Goal: Task Accomplishment & Management: Manage account settings

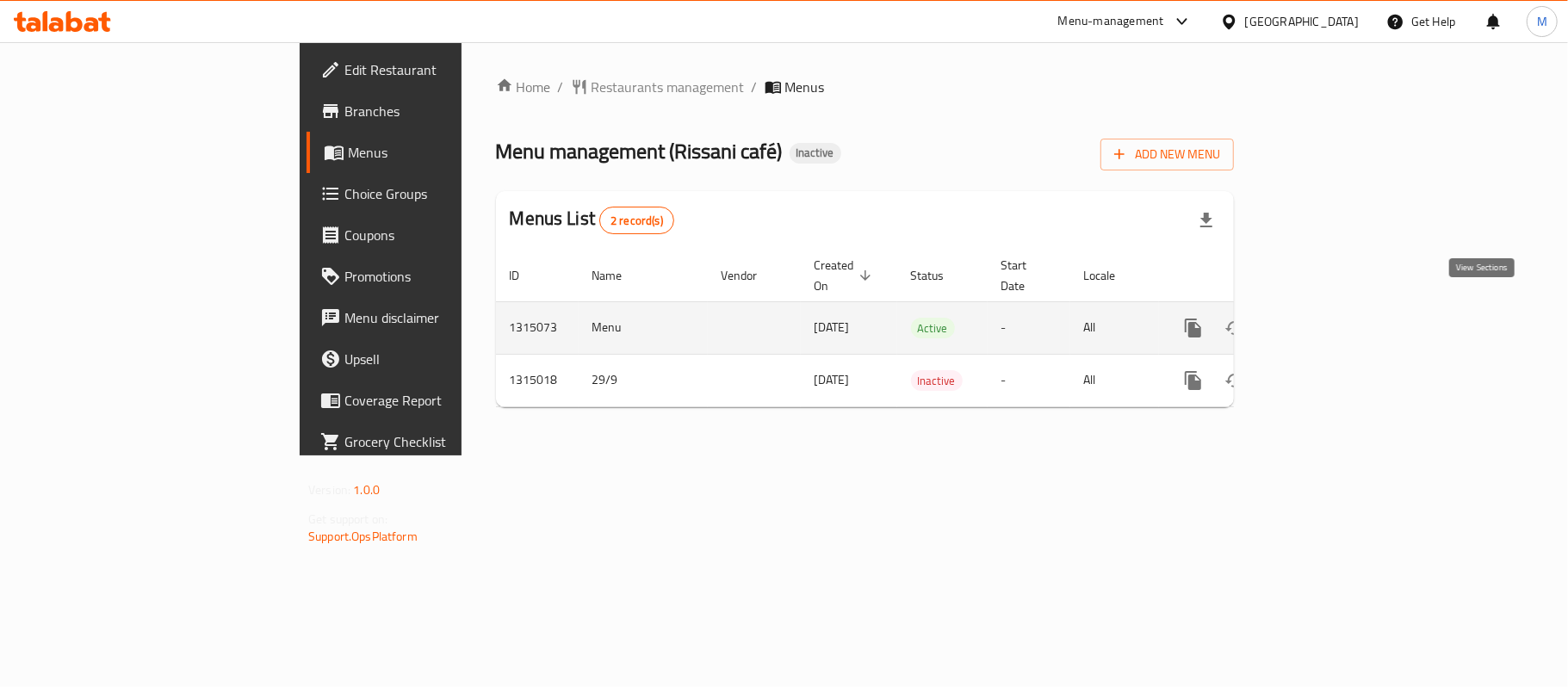
click at [1328, 318] on icon "enhanced table" at bounding box center [1317, 328] width 20 height 20
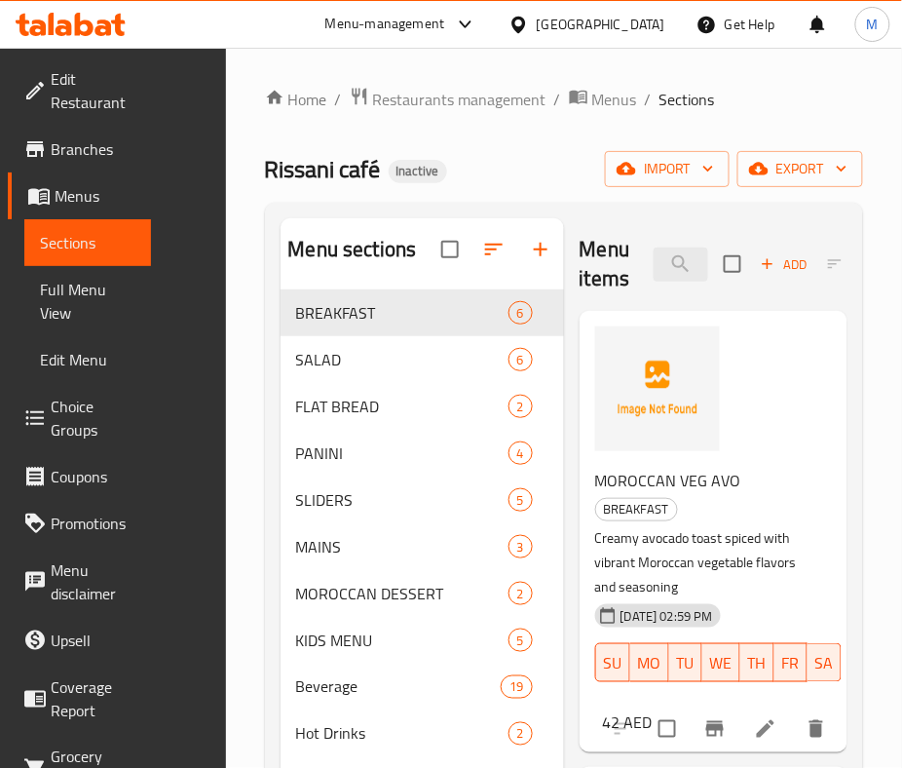
drag, startPoint x: 175, startPoint y: 456, endPoint x: 115, endPoint y: 444, distance: 61.5
click at [175, 456] on div "Edit Restaurant Branches Menus Sections Full Menu View Edit Menu Choice Groups …" at bounding box center [113, 574] width 226 height 1052
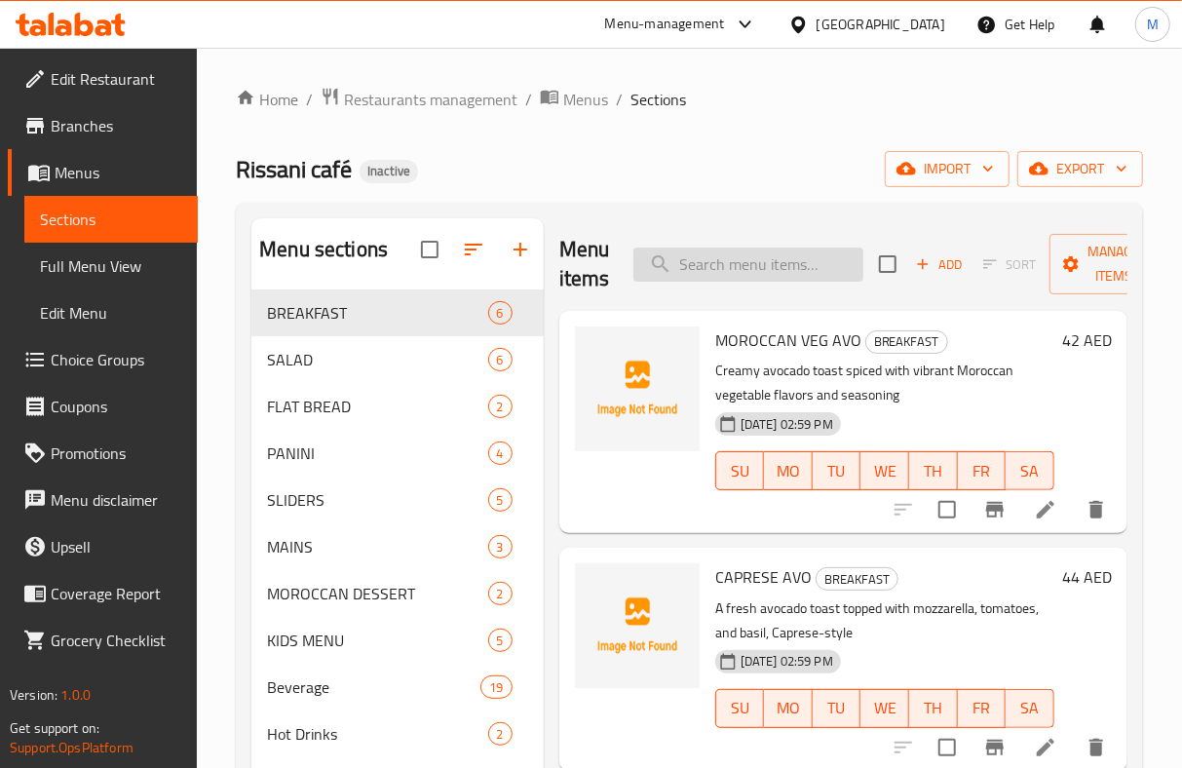
click at [783, 270] on input "search" at bounding box center [748, 264] width 230 height 34
paste input "cheese toastie 33m"
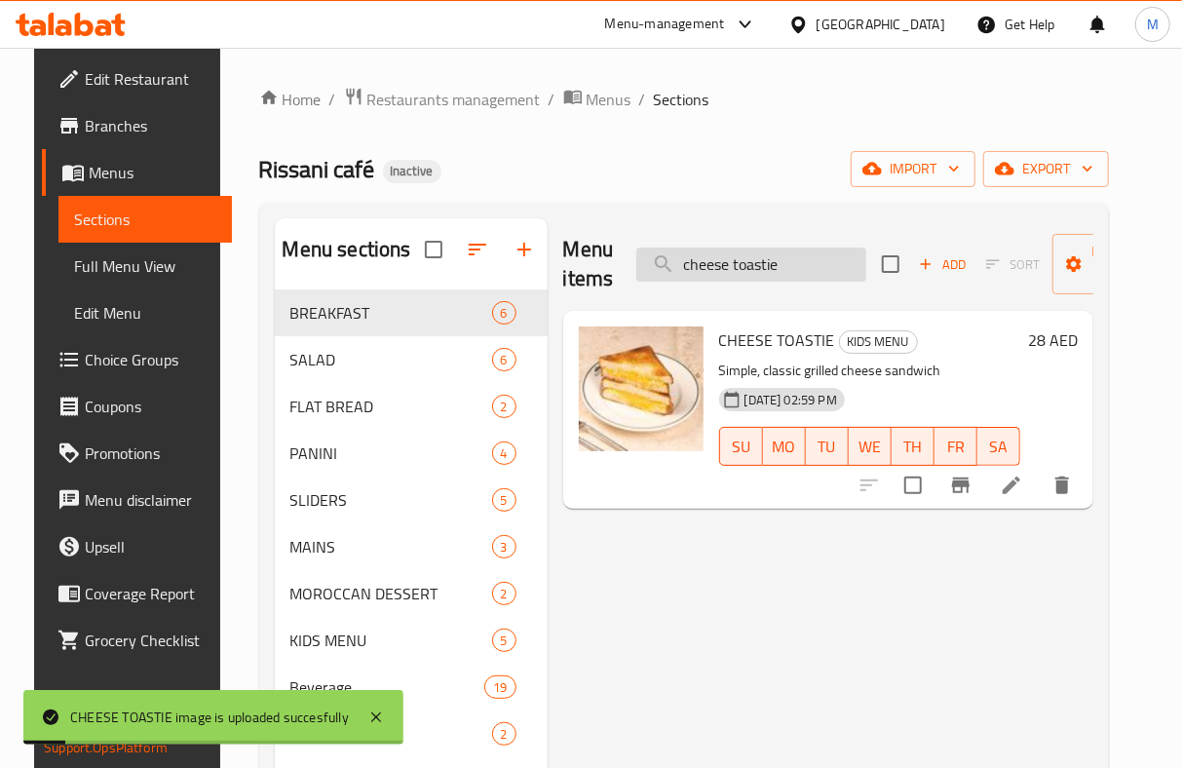
click at [788, 275] on input "cheese toastie" at bounding box center [751, 264] width 230 height 34
drag, startPoint x: 792, startPoint y: 270, endPoint x: 620, endPoint y: 285, distance: 173.1
click at [620, 285] on div "Menu items cheese toastie Add Sort Manage items" at bounding box center [828, 264] width 530 height 93
paste input "CHICKEN FINGERS"
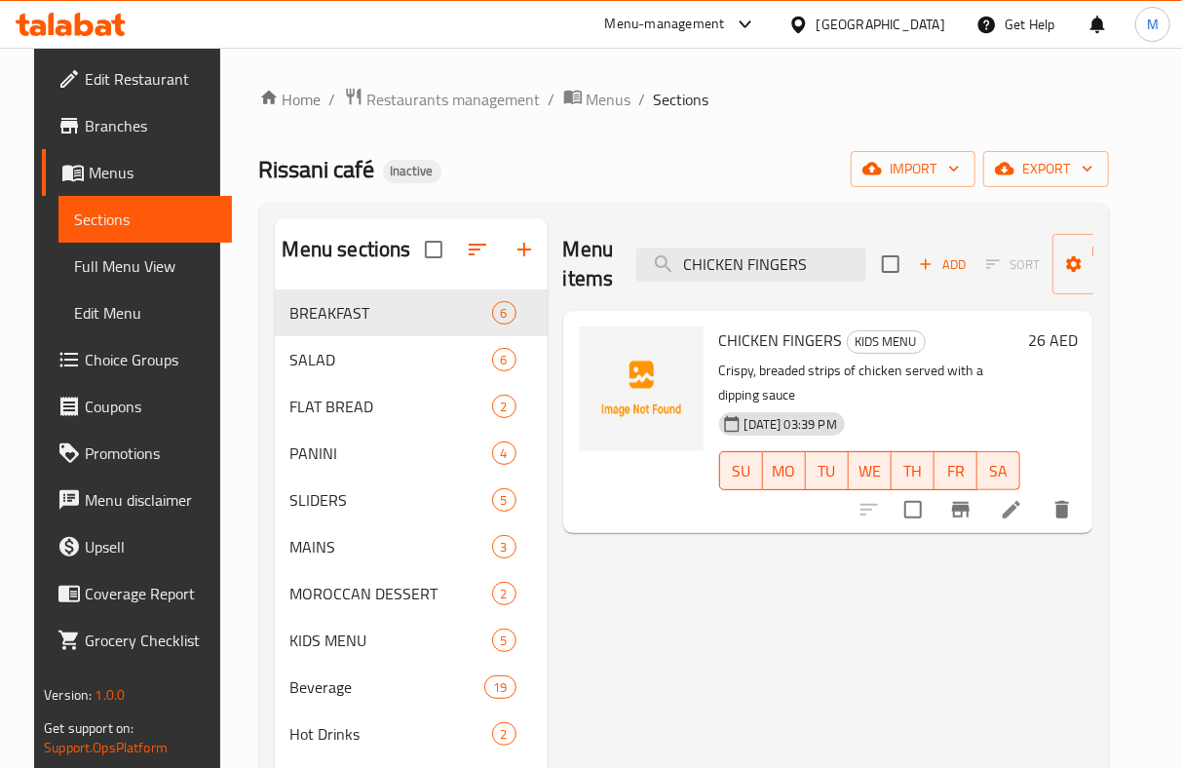
drag, startPoint x: 836, startPoint y: 265, endPoint x: 284, endPoint y: 297, distance: 552.4
click at [293, 293] on div "Menu sections BREAKFAST 6 SALAD 6 FLAT BREAD 2 PANINI 4 SLIDERS 5 MAINS 3 MOROC…" at bounding box center [684, 631] width 818 height 827
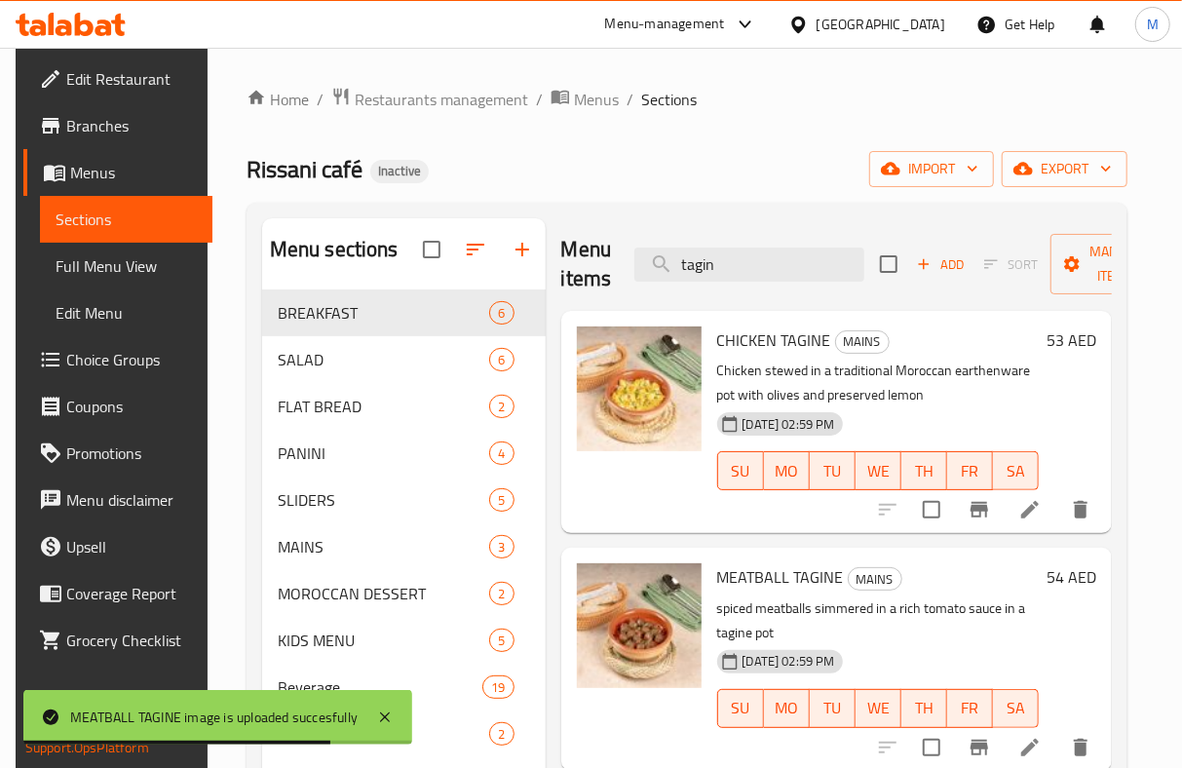
click at [731, 175] on div "Rissani café Inactive import export" at bounding box center [686, 169] width 881 height 36
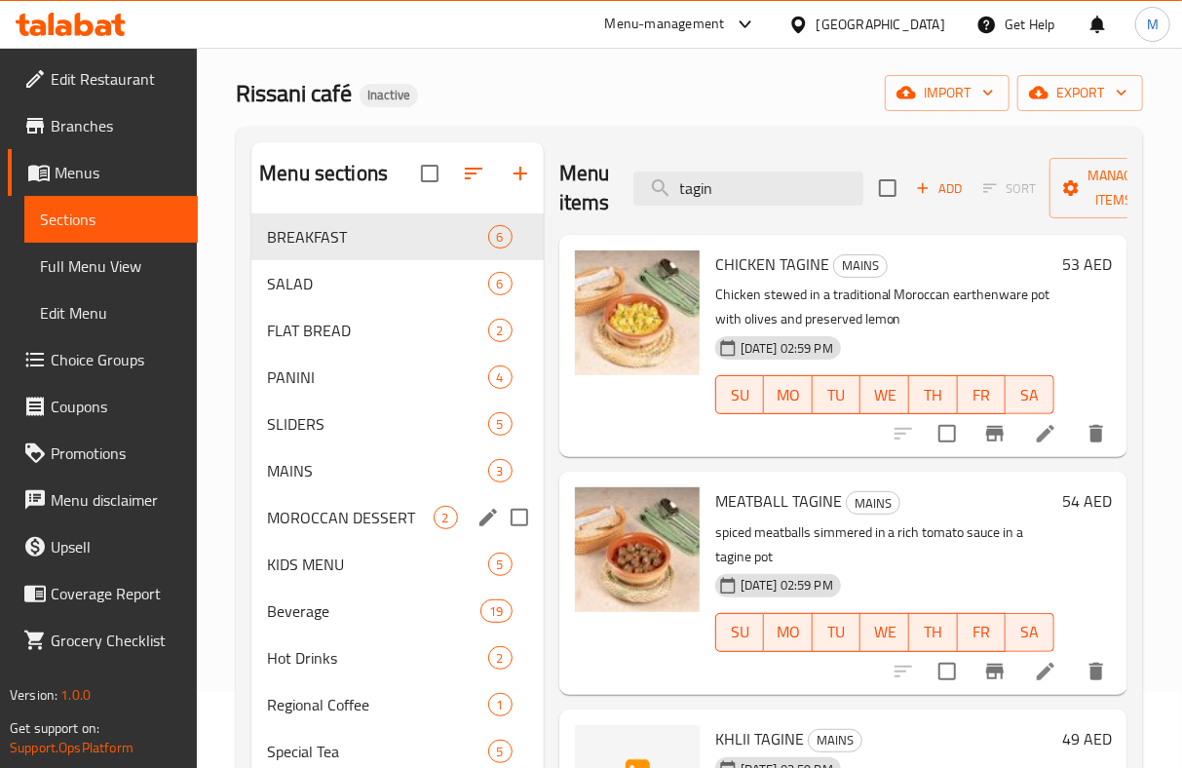
scroll to position [74, 0]
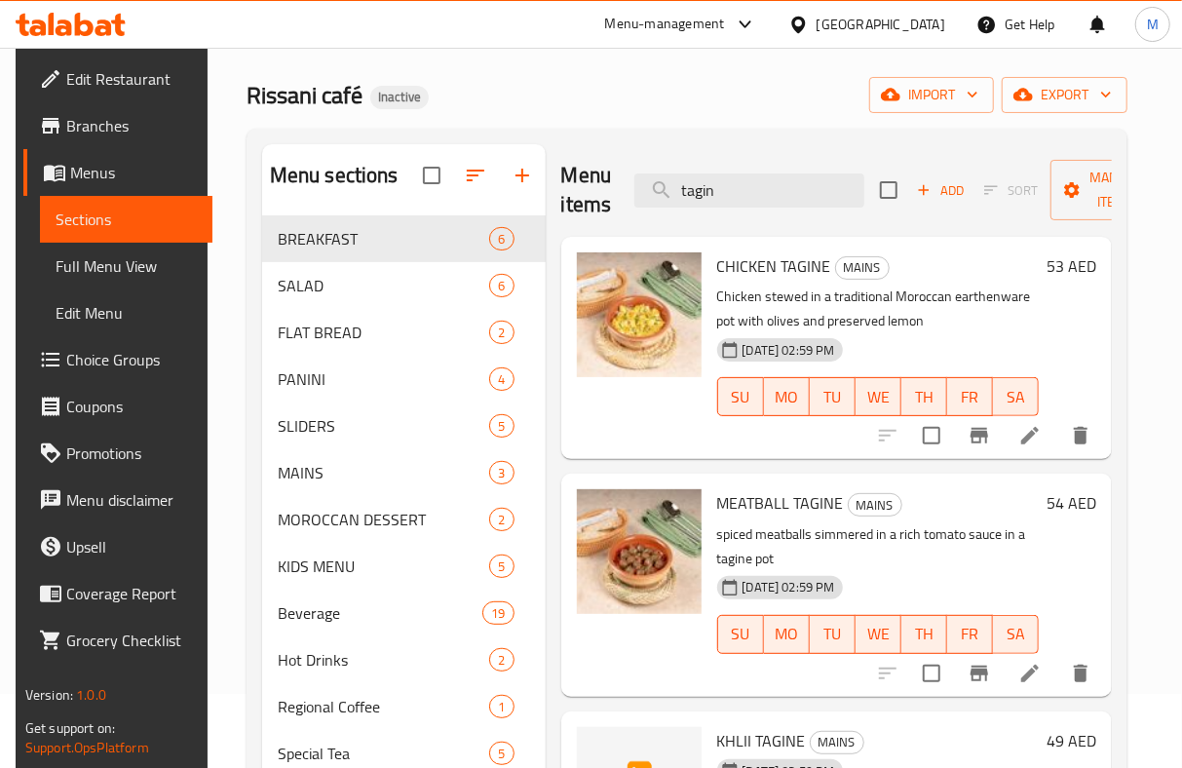
drag, startPoint x: 764, startPoint y: 189, endPoint x: 539, endPoint y: 207, distance: 225.7
click at [539, 207] on div "Menu sections BREAKFAST 6 SALAD 6 FLAT BREAD 2 PANINI 4 SLIDERS 5 MAINS 3 MOROC…" at bounding box center [687, 557] width 850 height 827
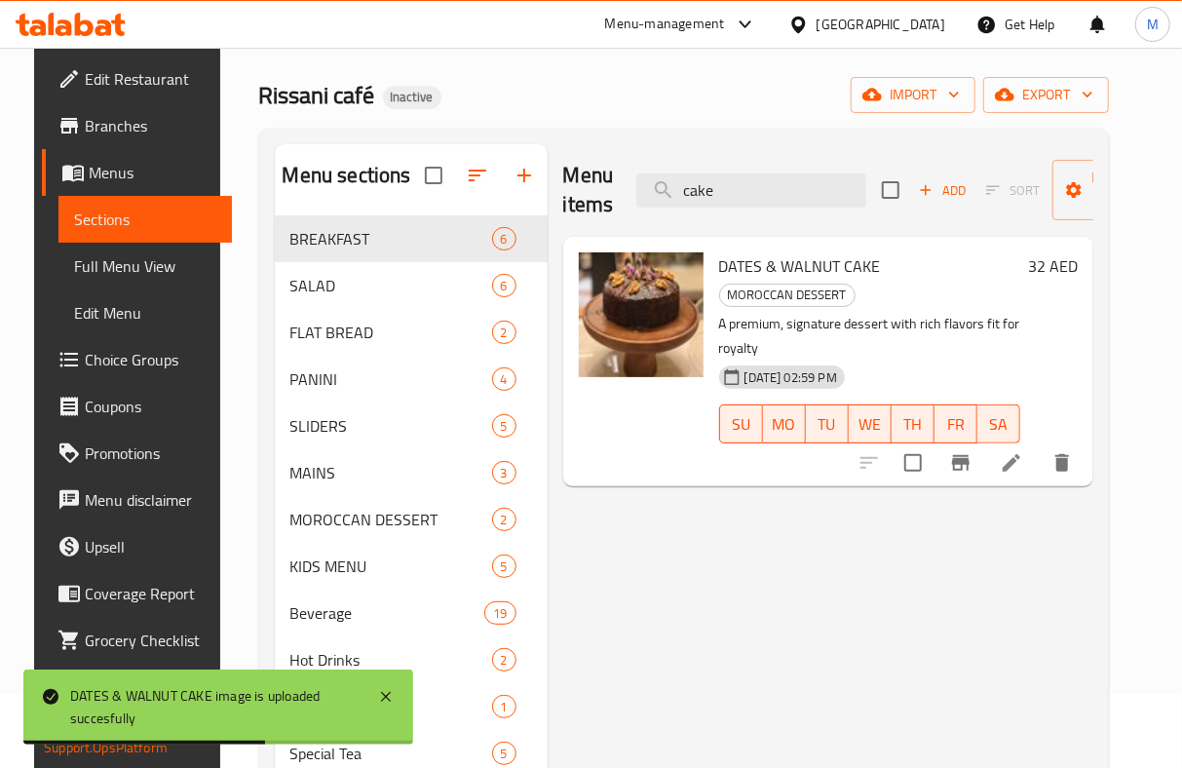
drag, startPoint x: 738, startPoint y: 183, endPoint x: 154, endPoint y: 246, distance: 588.0
click at [220, 240] on div "Home / Restaurants management / Menus / Sections Rissani café Inactive import e…" at bounding box center [683, 500] width 927 height 1052
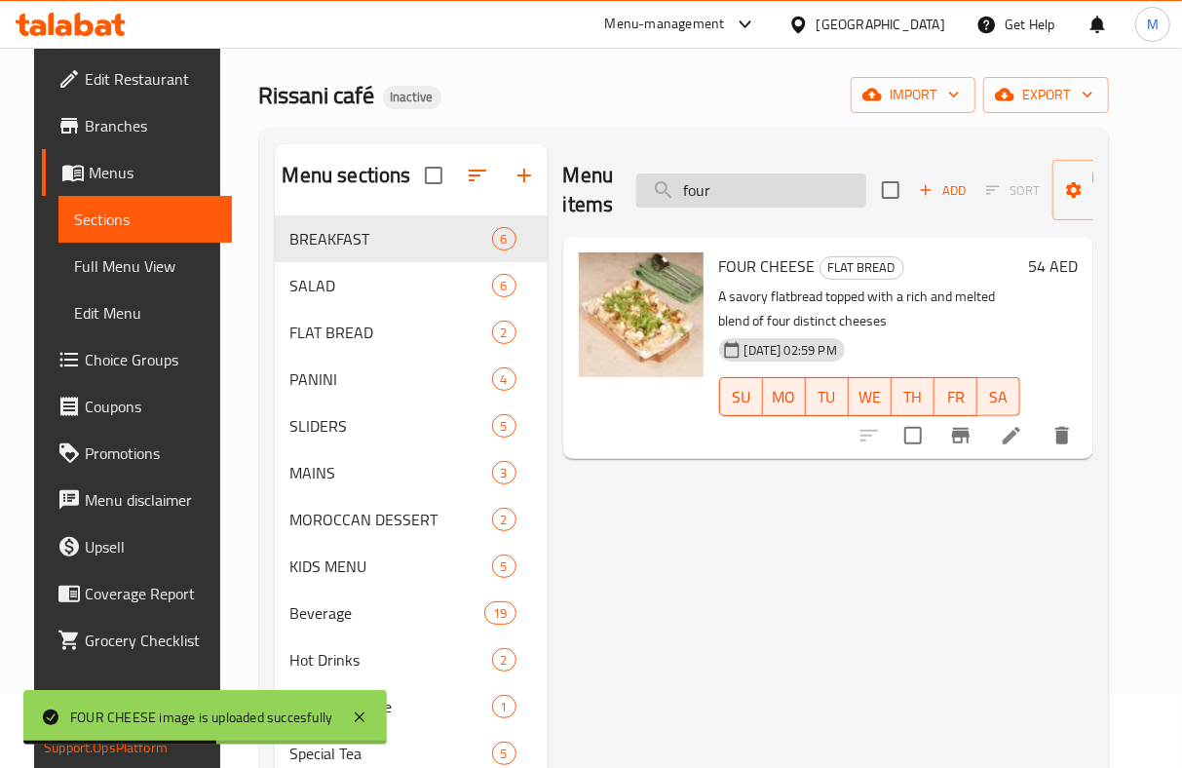
drag, startPoint x: 741, startPoint y: 169, endPoint x: 687, endPoint y: 184, distance: 56.7
click at [683, 183] on div "Menu items four Add Sort Manage items" at bounding box center [828, 190] width 530 height 93
drag, startPoint x: 719, startPoint y: 175, endPoint x: 583, endPoint y: 193, distance: 137.5
click at [588, 193] on div "Menu items four Add Sort Manage items" at bounding box center [828, 190] width 530 height 93
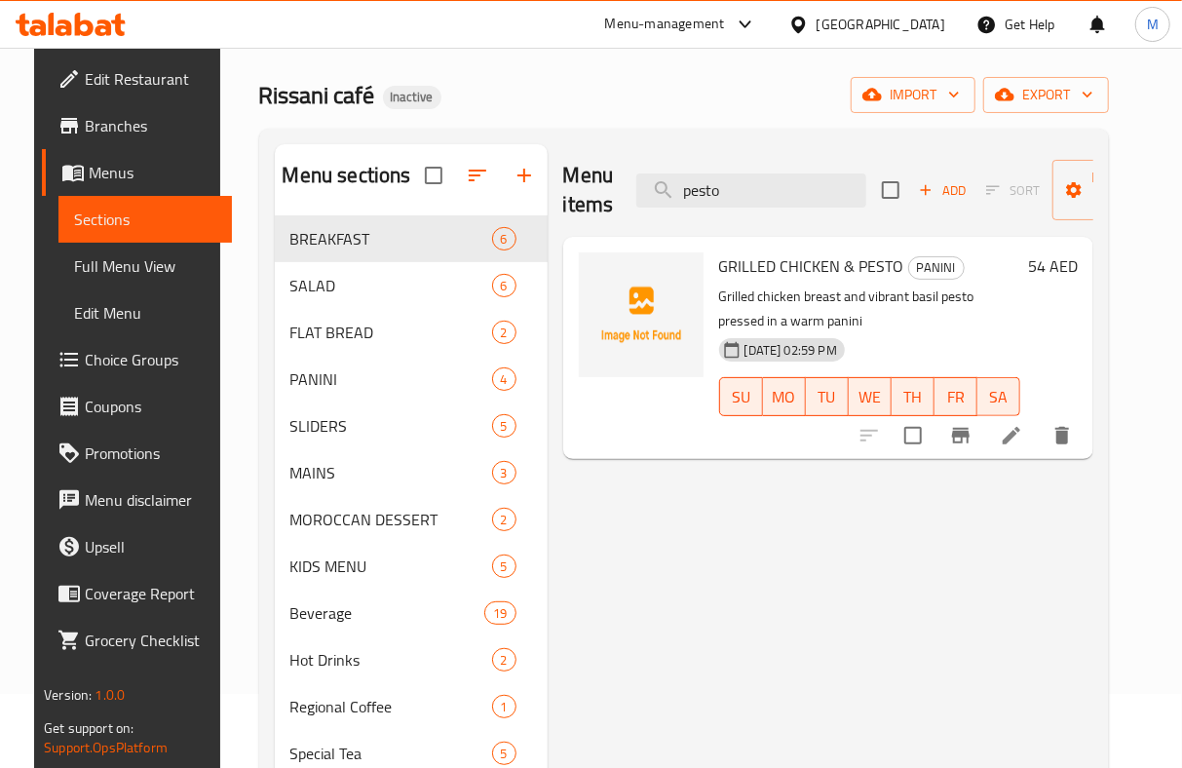
click at [769, 274] on span "GRILLED CHICKEN & PESTO" at bounding box center [811, 265] width 185 height 29
copy h6 "GRILLED CHICKEN & PESTO"
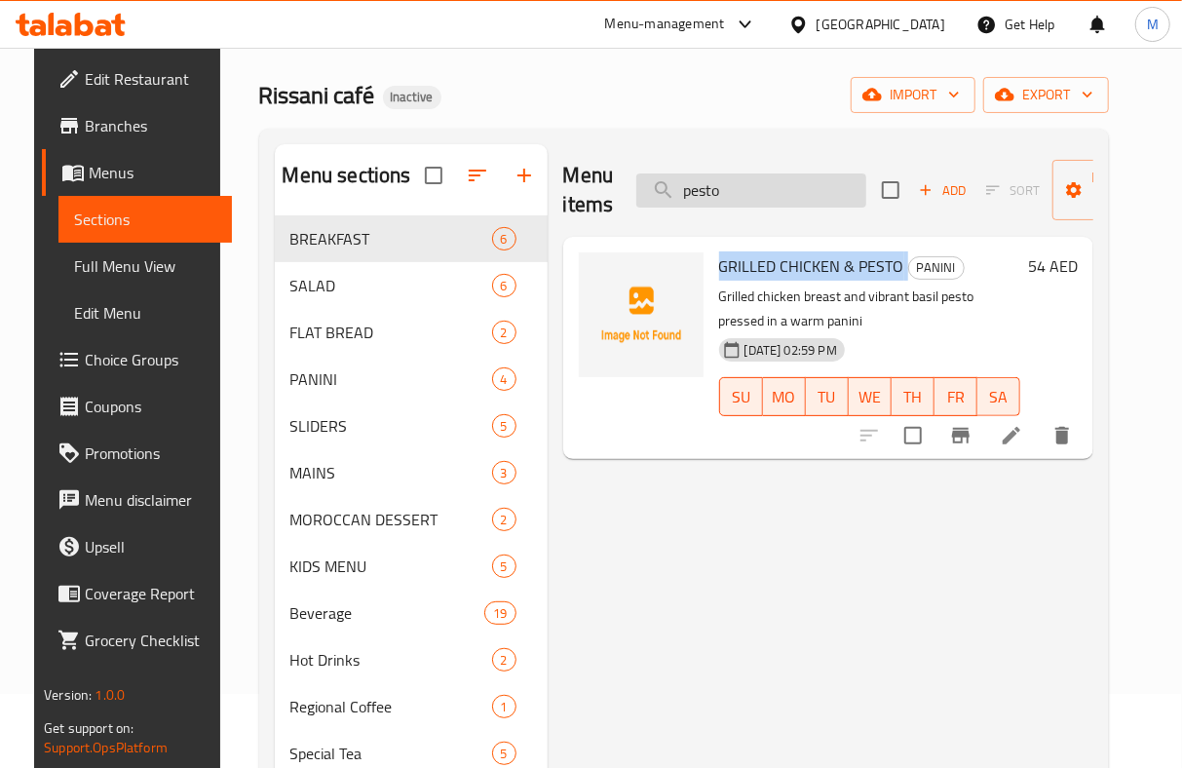
drag, startPoint x: 631, startPoint y: 228, endPoint x: 718, endPoint y: 200, distance: 91.2
click at [631, 228] on div "Menu items pesto Add Sort Manage items" at bounding box center [828, 190] width 530 height 93
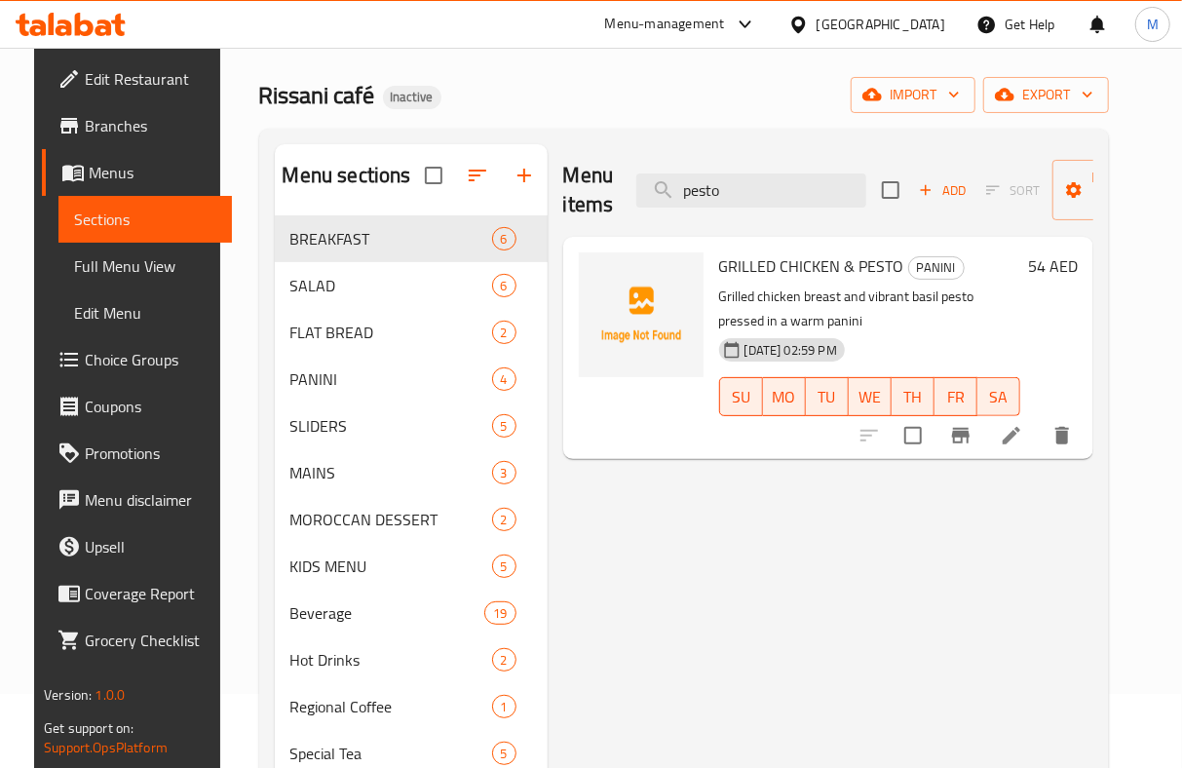
drag, startPoint x: 727, startPoint y: 196, endPoint x: 570, endPoint y: 203, distance: 157.0
click at [565, 201] on div "Menu items pesto Add Sort Manage items" at bounding box center [828, 190] width 530 height 93
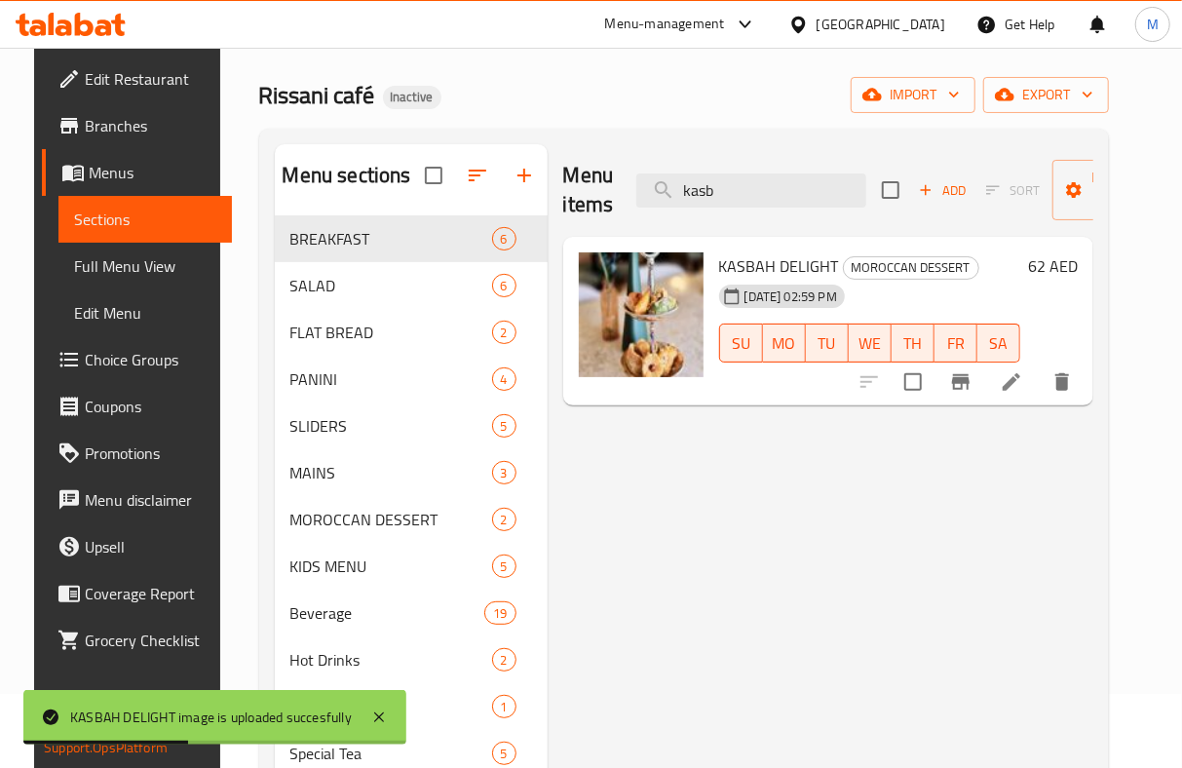
drag, startPoint x: 744, startPoint y: 197, endPoint x: 413, endPoint y: 216, distance: 331.8
click at [414, 216] on div "Menu sections BREAKFAST 6 SALAD 6 FLAT BREAD 2 PANINI 4 SLIDERS 5 MAINS 3 MOROC…" at bounding box center [684, 557] width 818 height 827
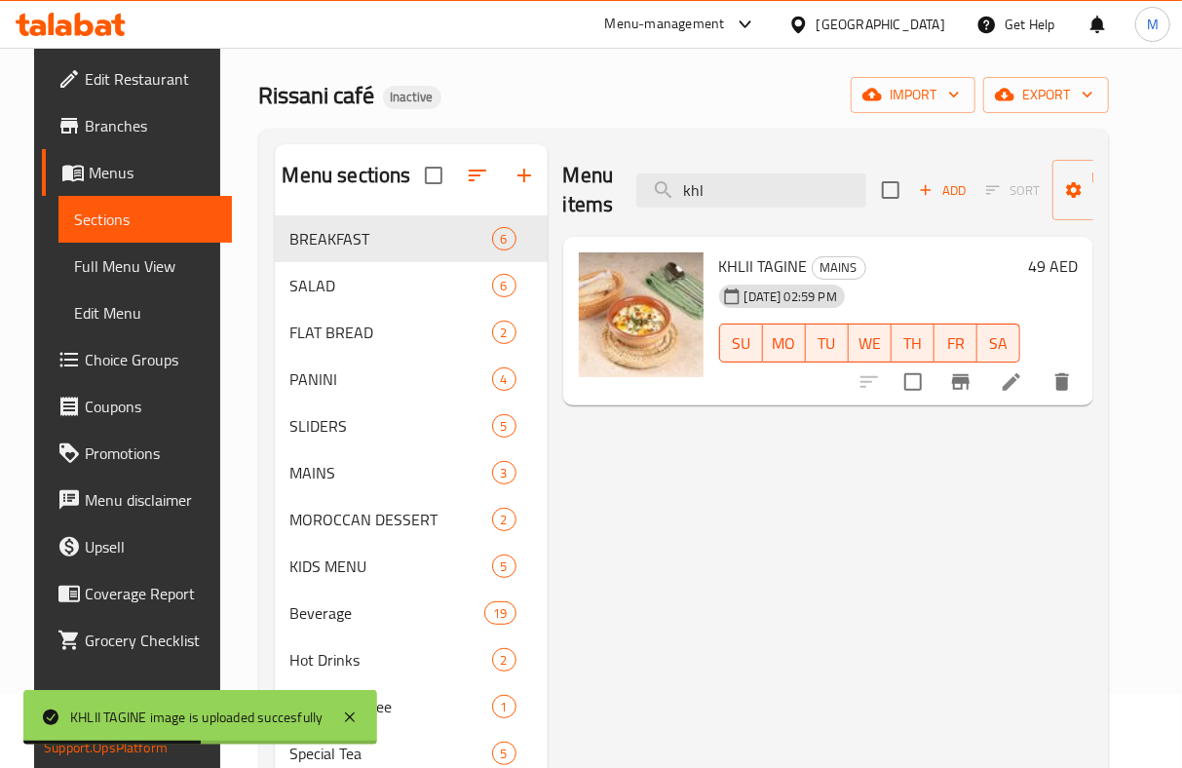
drag, startPoint x: 766, startPoint y: 197, endPoint x: 435, endPoint y: 261, distance: 337.4
click at [487, 219] on div "Menu sections BREAKFAST 6 SALAD 6 FLAT BREAD 2 PANINI 4 SLIDERS 5 MAINS 3 MOROC…" at bounding box center [684, 557] width 818 height 827
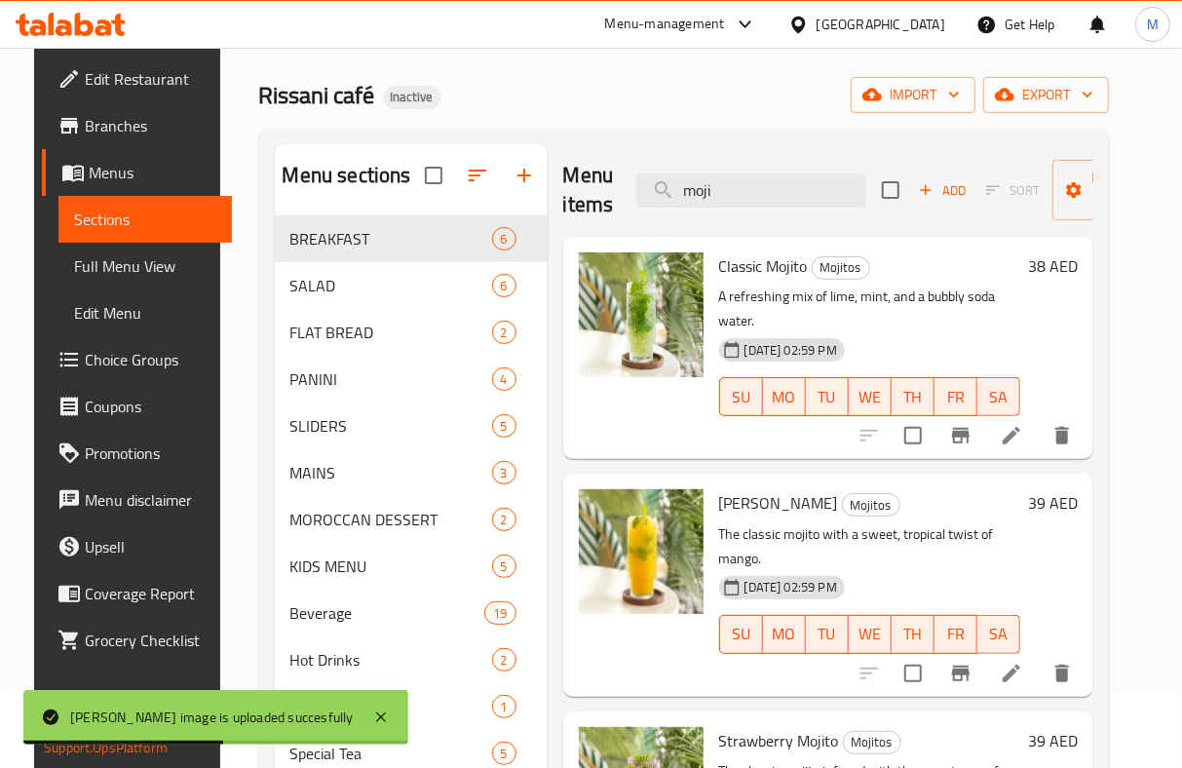
drag, startPoint x: 749, startPoint y: 204, endPoint x: 542, endPoint y: 234, distance: 209.7
click at [542, 234] on div "Menu sections BREAKFAST 6 SALAD 6 FLAT BREAD 2 PANINI 4 SLIDERS 5 MAINS 3 MOROC…" at bounding box center [684, 557] width 818 height 827
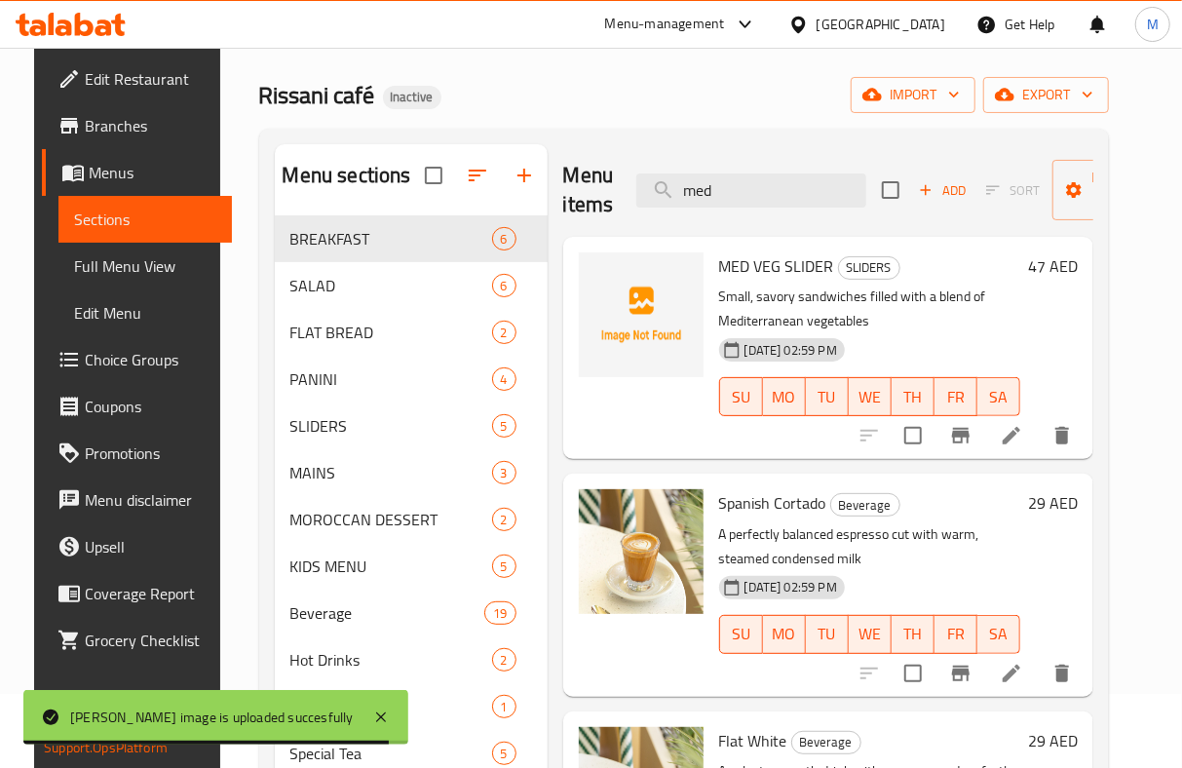
drag, startPoint x: 718, startPoint y: 181, endPoint x: 550, endPoint y: 205, distance: 169.2
click at [550, 205] on div "Menu items med Add Sort Manage items MED VEG SLIDER SLIDERS Small, savory sandw…" at bounding box center [821, 557] width 546 height 827
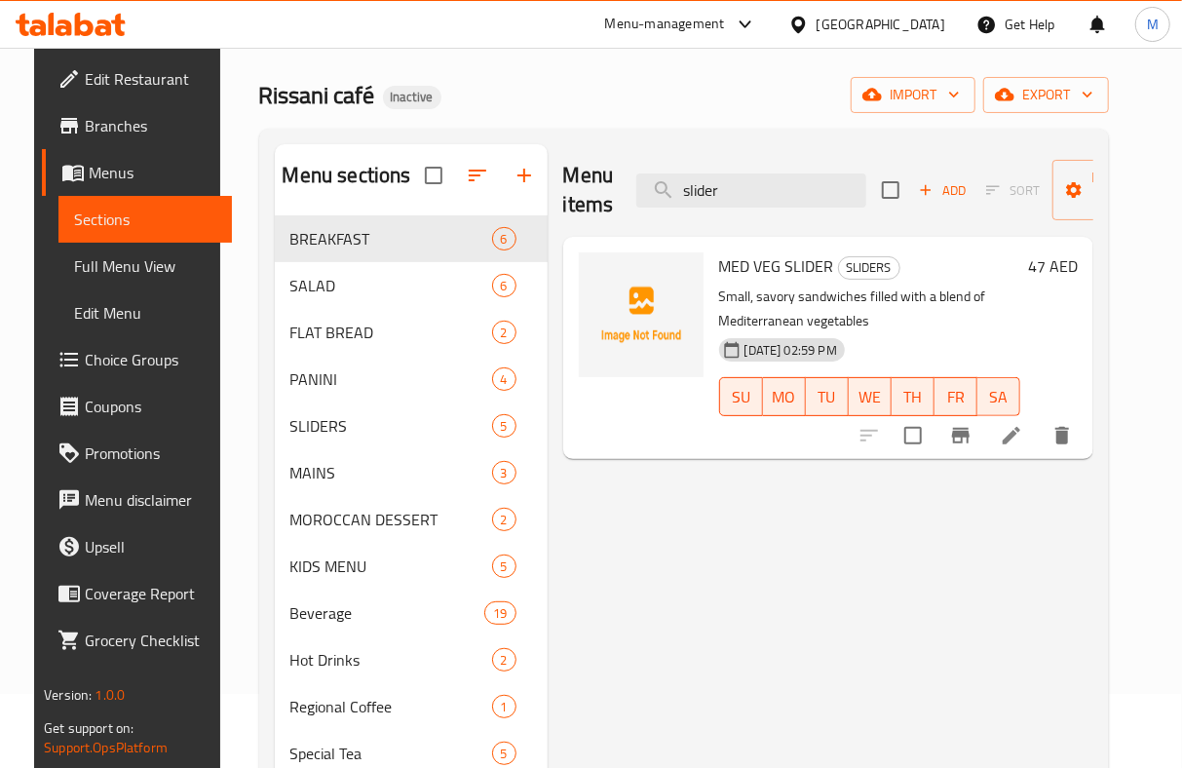
click at [579, 98] on div "Rissani café Inactive import export" at bounding box center [684, 95] width 850 height 36
drag, startPoint x: 779, startPoint y: 200, endPoint x: 508, endPoint y: 204, distance: 271.8
click at [524, 204] on div "Menu sections BREAKFAST 6 SALAD 6 FLAT BREAD 2 PANINI 4 SLIDERS 5 MAINS 3 MOROC…" at bounding box center [684, 557] width 818 height 827
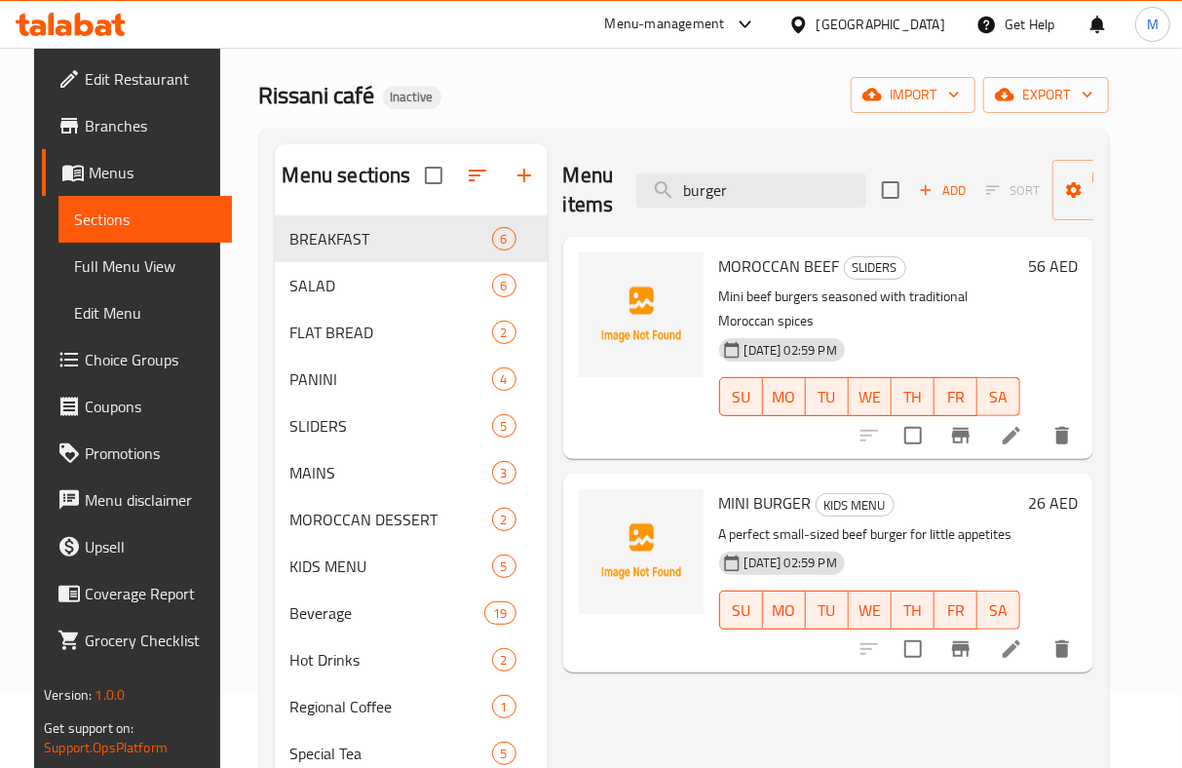
click at [754, 274] on span "MOROCCAN BEEF" at bounding box center [779, 265] width 121 height 29
copy h6 "MOROCCAN BEEF"
click at [610, 454] on div "MOROCCAN BEEF SLIDERS Mini beef burgers seasoned with traditional Moroccan spic…" at bounding box center [828, 348] width 530 height 222
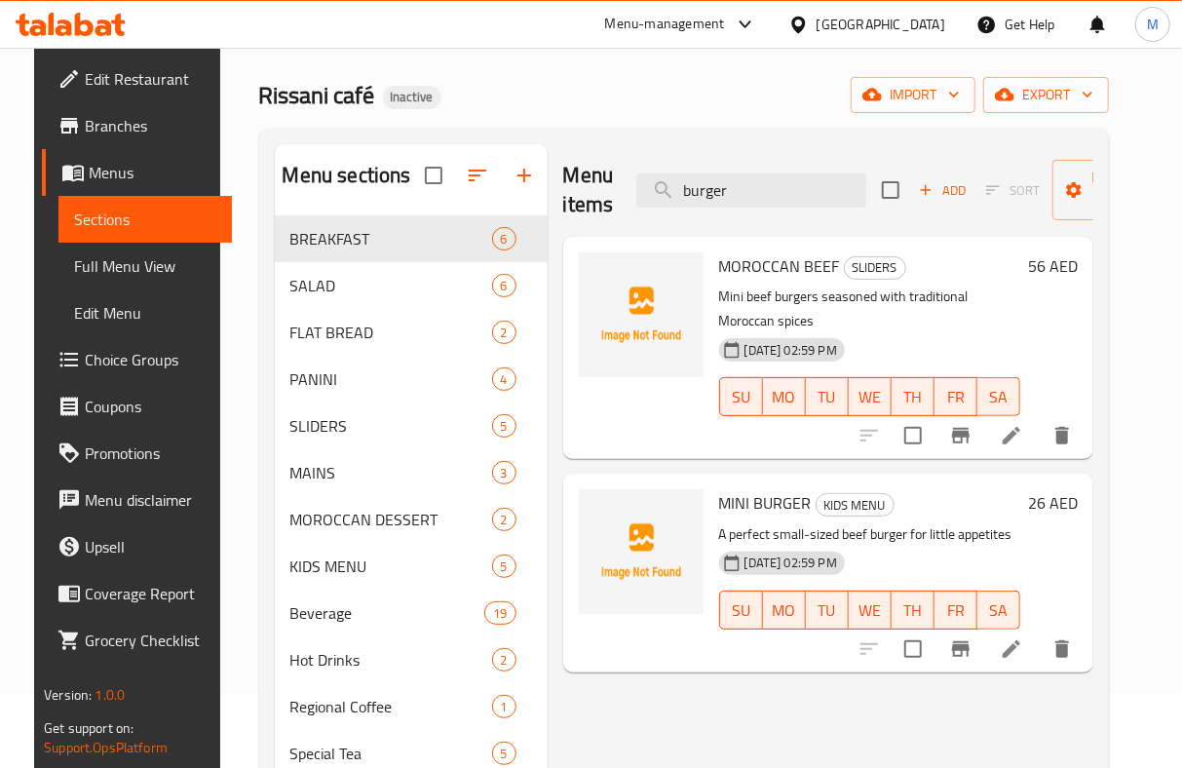
click at [746, 497] on span "MINI BURGER" at bounding box center [765, 502] width 93 height 29
copy h6 "MINI BURGER"
click at [571, 75] on div "Home / Restaurants management / Menus / Sections Rissani café Inactive import e…" at bounding box center [684, 500] width 850 height 974
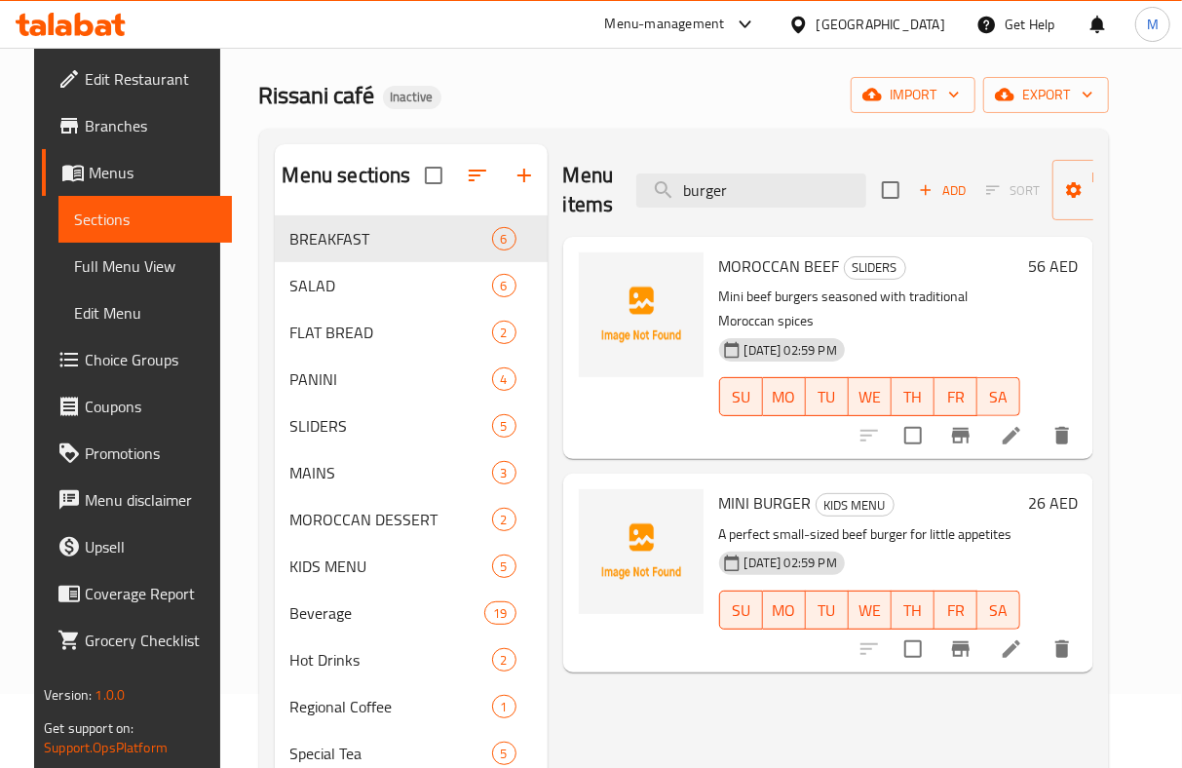
drag, startPoint x: 534, startPoint y: 204, endPoint x: 415, endPoint y: 203, distance: 118.9
click at [423, 203] on div "Menu sections BREAKFAST 6 SALAD 6 FLAT BREAD 2 PANINI 4 SLIDERS 5 MAINS 3 MOROC…" at bounding box center [684, 557] width 818 height 827
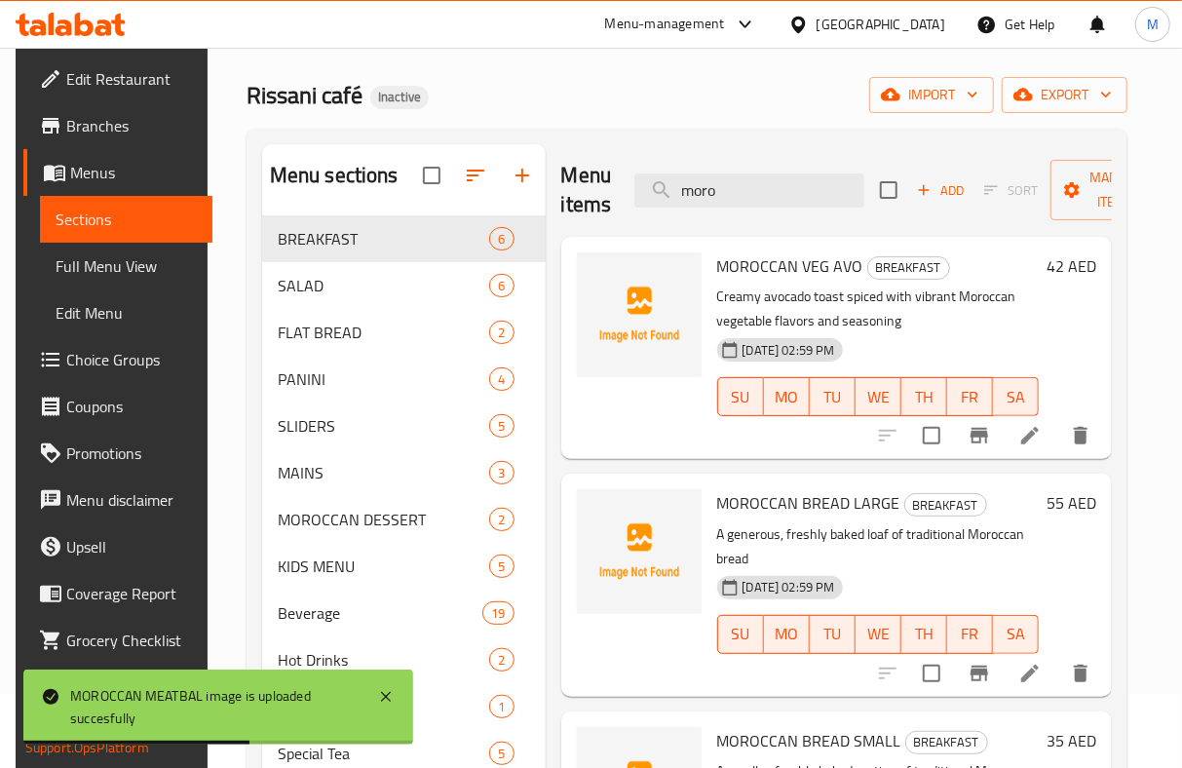
scroll to position [0, 0]
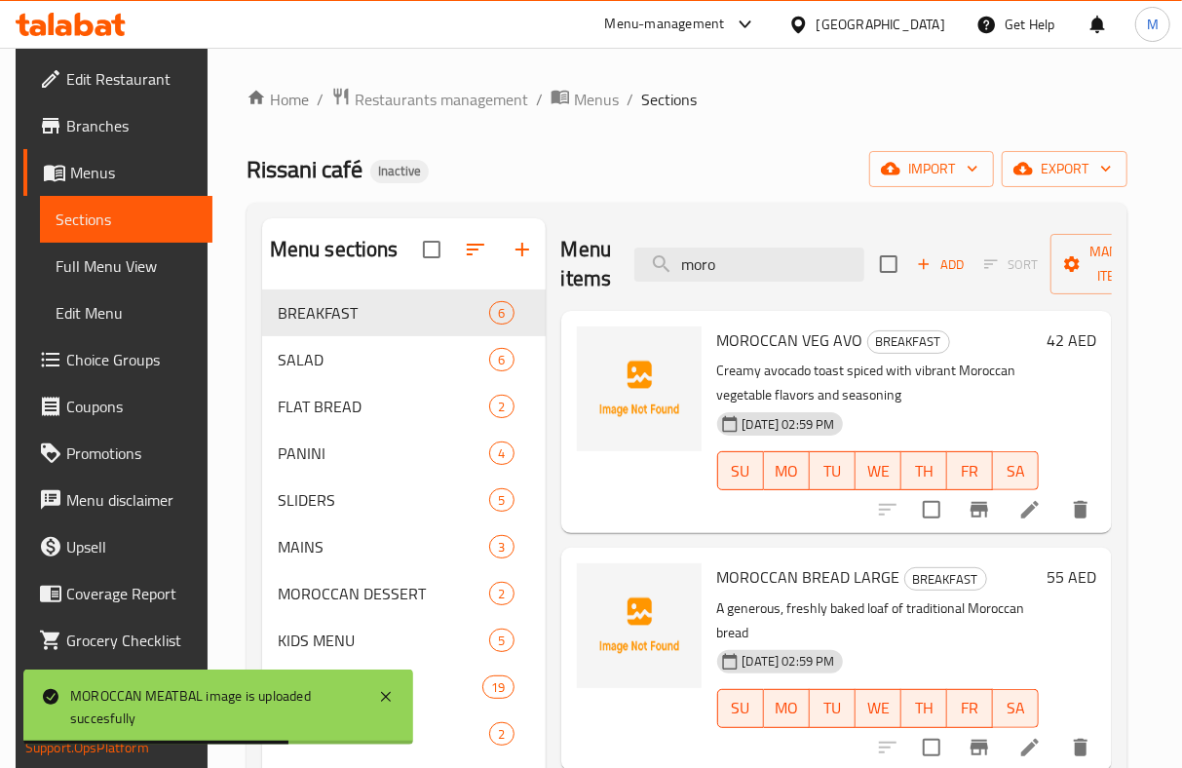
drag, startPoint x: 528, startPoint y: 298, endPoint x: 403, endPoint y: 302, distance: 124.8
click at [406, 302] on div "Menu sections BREAKFAST 6 SALAD 6 FLAT BREAD 2 PANINI 4 SLIDERS 5 MAINS 3 MOROC…" at bounding box center [687, 631] width 850 height 827
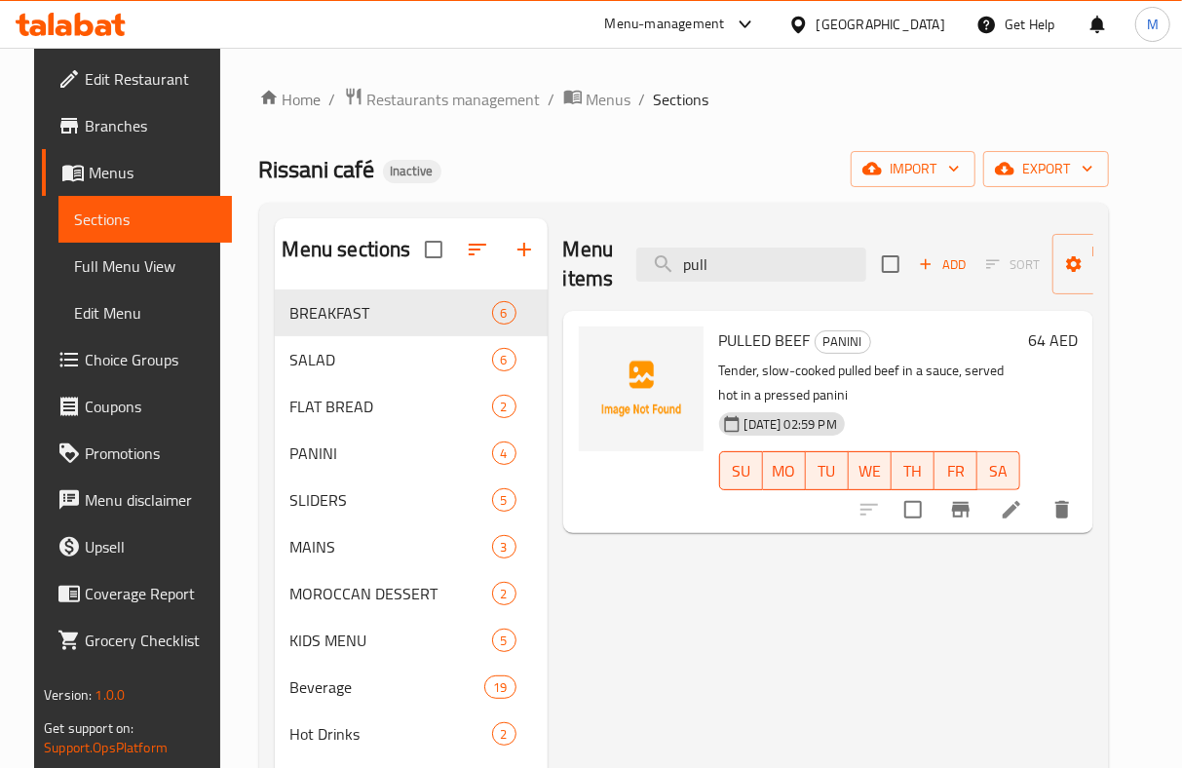
click at [738, 345] on span "PULLED BEEF" at bounding box center [765, 339] width 92 height 29
copy h6 "PULLED BEEF"
click at [536, 172] on div "Rissani café Inactive import export" at bounding box center [684, 169] width 850 height 36
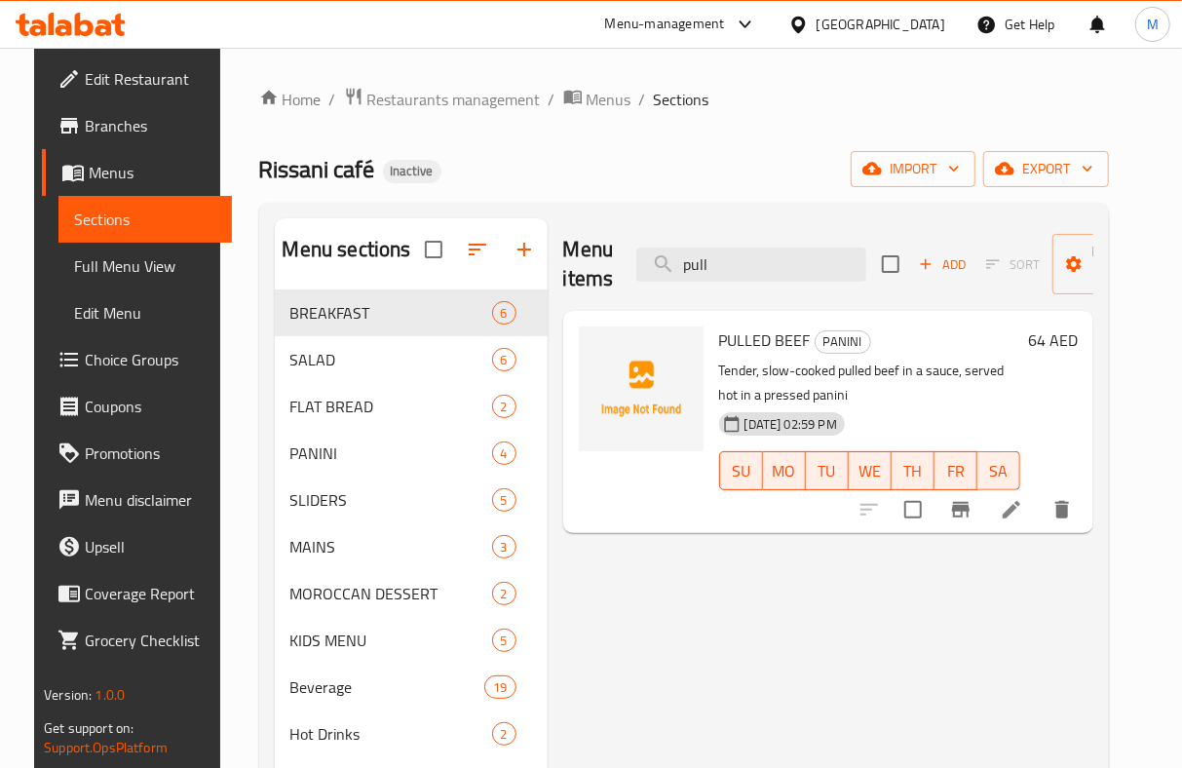
drag, startPoint x: 737, startPoint y: 266, endPoint x: 550, endPoint y: 296, distance: 188.5
click at [550, 296] on div "Menu items pull Add Sort Manage items PULLED BEEF PANINI Tender, slow-cooked pu…" at bounding box center [821, 631] width 546 height 827
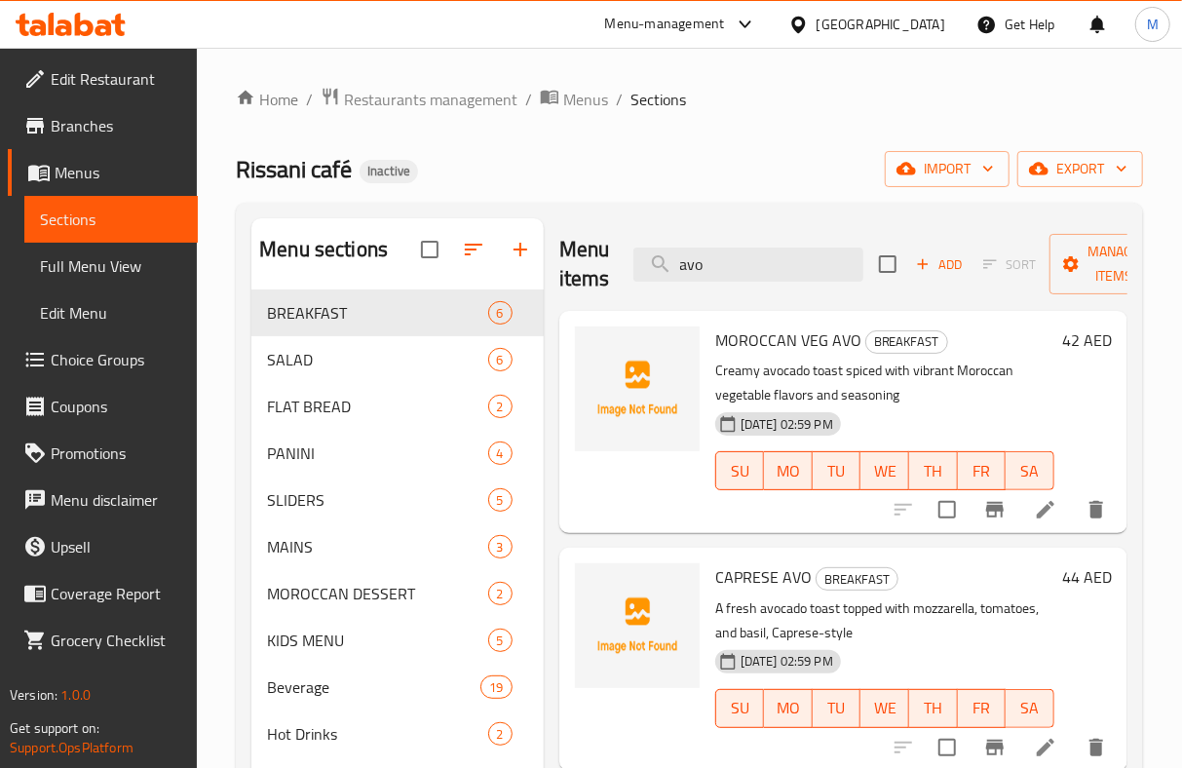
click at [530, 308] on div "Menu sections BREAKFAST 6 SALAD 6 FLAT BREAD 2 PANINI 4 SLIDERS 5 MAINS 3 MOROC…" at bounding box center [689, 631] width 876 height 827
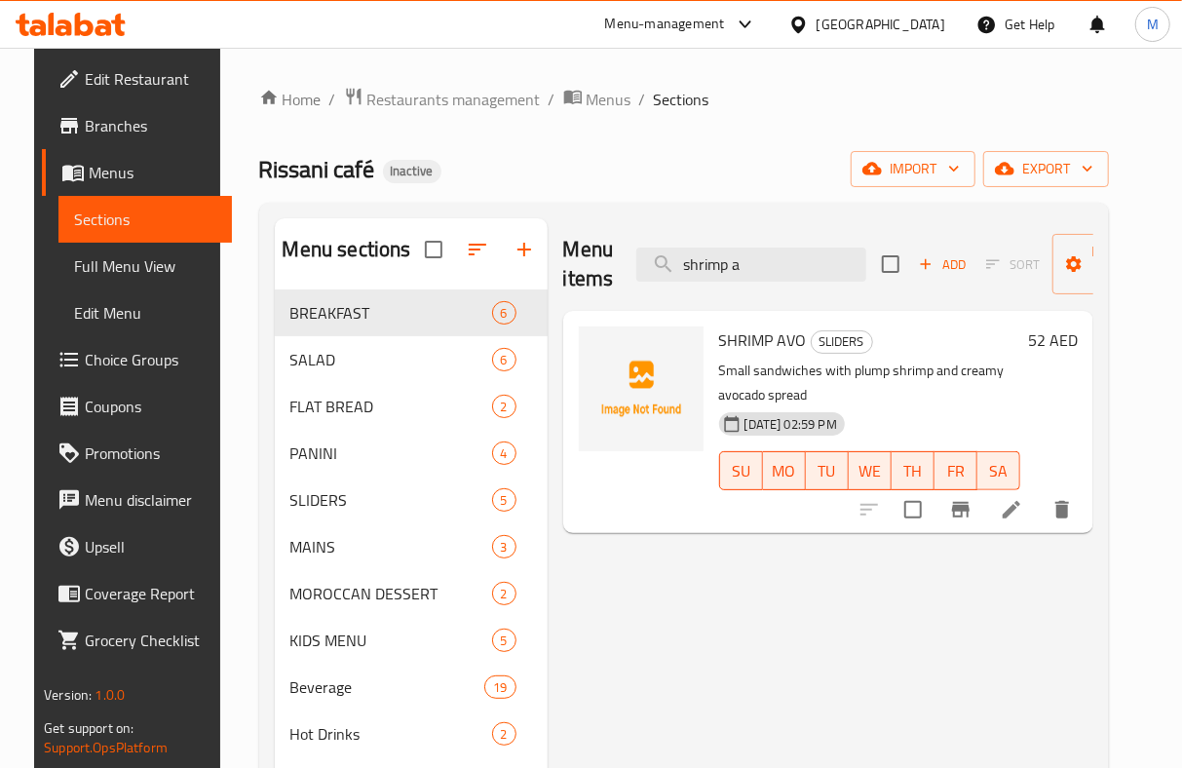
click at [741, 337] on span "SHRIMP AVO" at bounding box center [763, 339] width 88 height 29
copy h6 "SHRIMP AVO"
drag, startPoint x: 524, startPoint y: 157, endPoint x: 636, endPoint y: 188, distance: 116.3
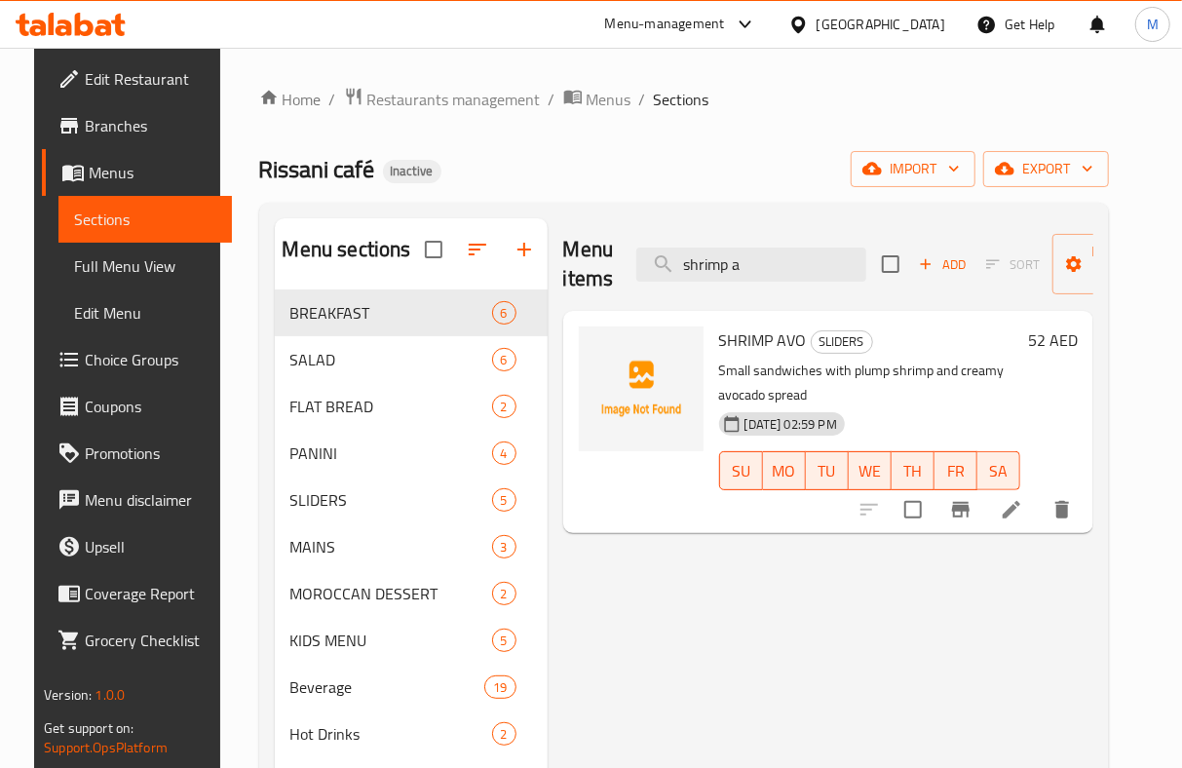
click at [524, 157] on div "Rissani café Inactive import export" at bounding box center [684, 169] width 850 height 36
drag, startPoint x: 789, startPoint y: 254, endPoint x: 349, endPoint y: 304, distance: 443.2
click at [375, 310] on div "Menu sections BREAKFAST 6 SALAD 6 FLAT BREAD 2 PANINI 4 SLIDERS 5 MAINS 3 MOROC…" at bounding box center [684, 631] width 818 height 827
click at [769, 344] on span "SMOKED SALMON & DILL" at bounding box center [804, 339] width 171 height 29
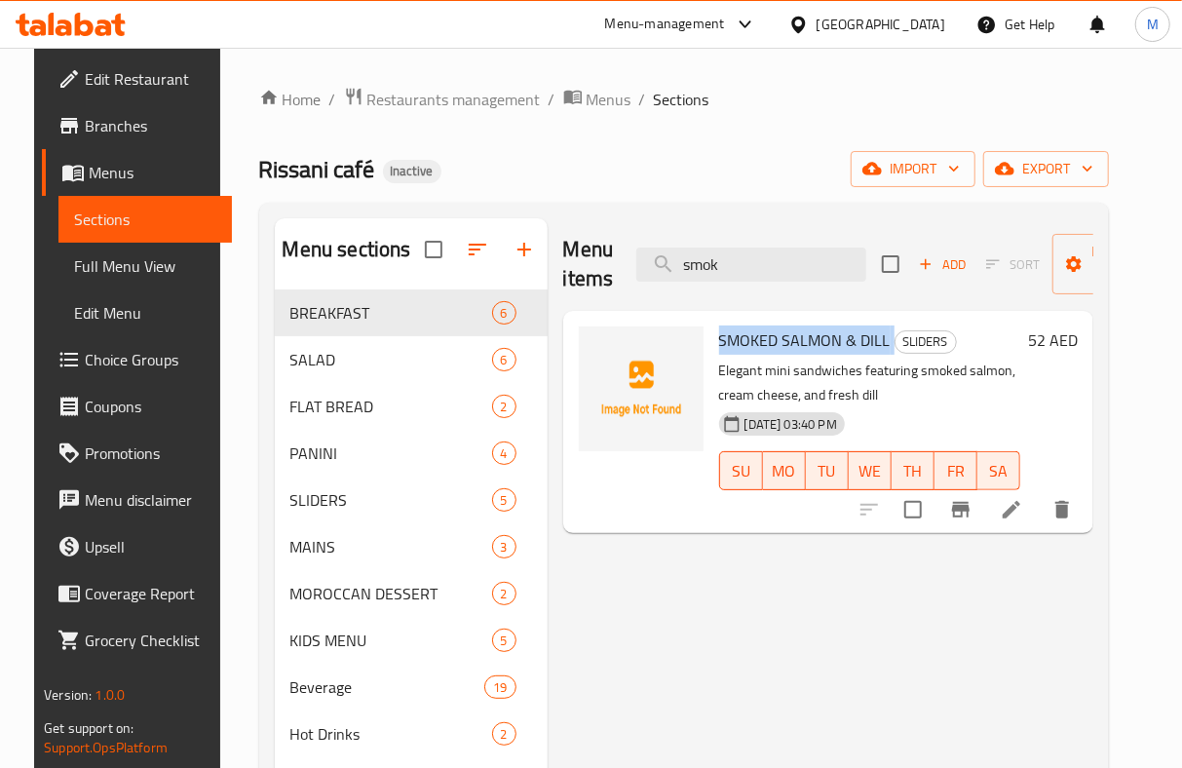
click at [769, 344] on span "SMOKED SALMON & DILL" at bounding box center [804, 339] width 171 height 29
copy h6 "SMOKED SALMON & DILL"
drag, startPoint x: 519, startPoint y: 164, endPoint x: 551, endPoint y: 183, distance: 37.6
click at [519, 164] on div "Rissani café Inactive import export" at bounding box center [684, 169] width 850 height 36
drag, startPoint x: 746, startPoint y: 259, endPoint x: 305, endPoint y: 275, distance: 441.6
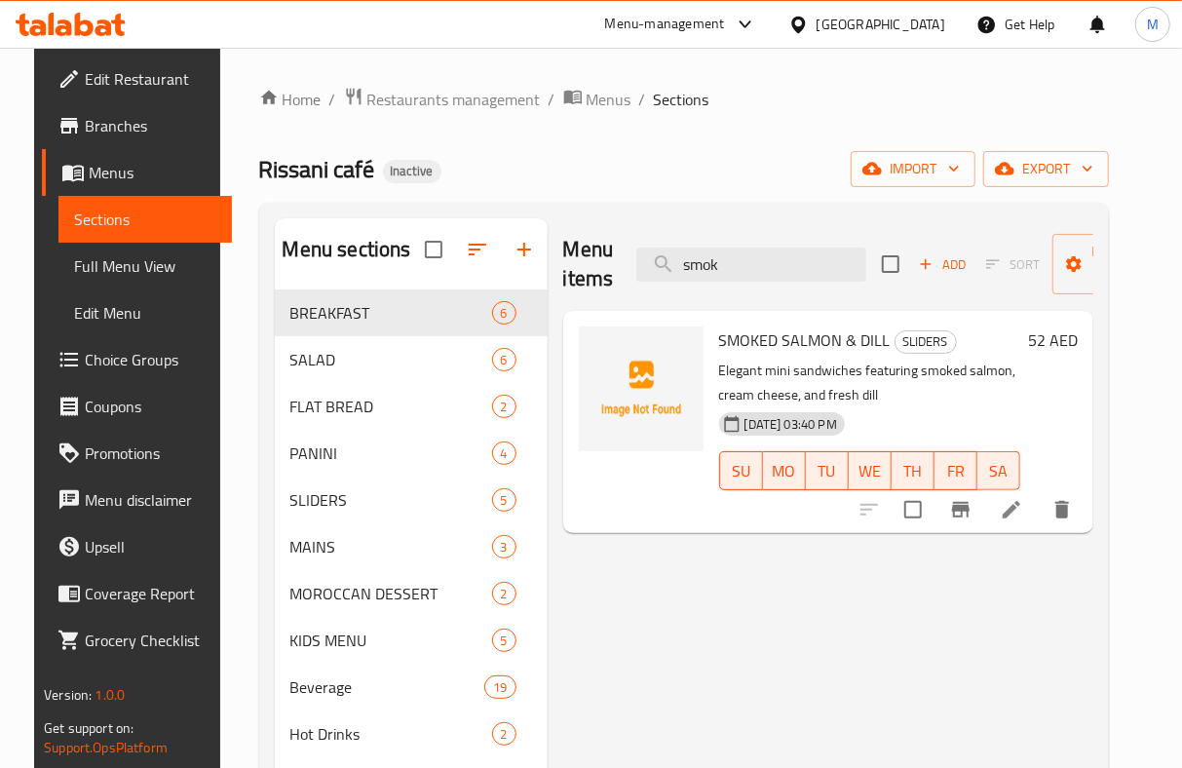
click at [526, 282] on div "Menu sections BREAKFAST 6 SALAD 6 FLAT BREAD 2 PANINI 4 SLIDERS 5 MAINS 3 MOROC…" at bounding box center [684, 631] width 818 height 827
click at [766, 335] on span "TUNA MELT & PICO DE GALLO" at bounding box center [819, 339] width 200 height 29
click at [772, 352] on span "TUNA MELT & PICO DE GALLO" at bounding box center [819, 339] width 200 height 29
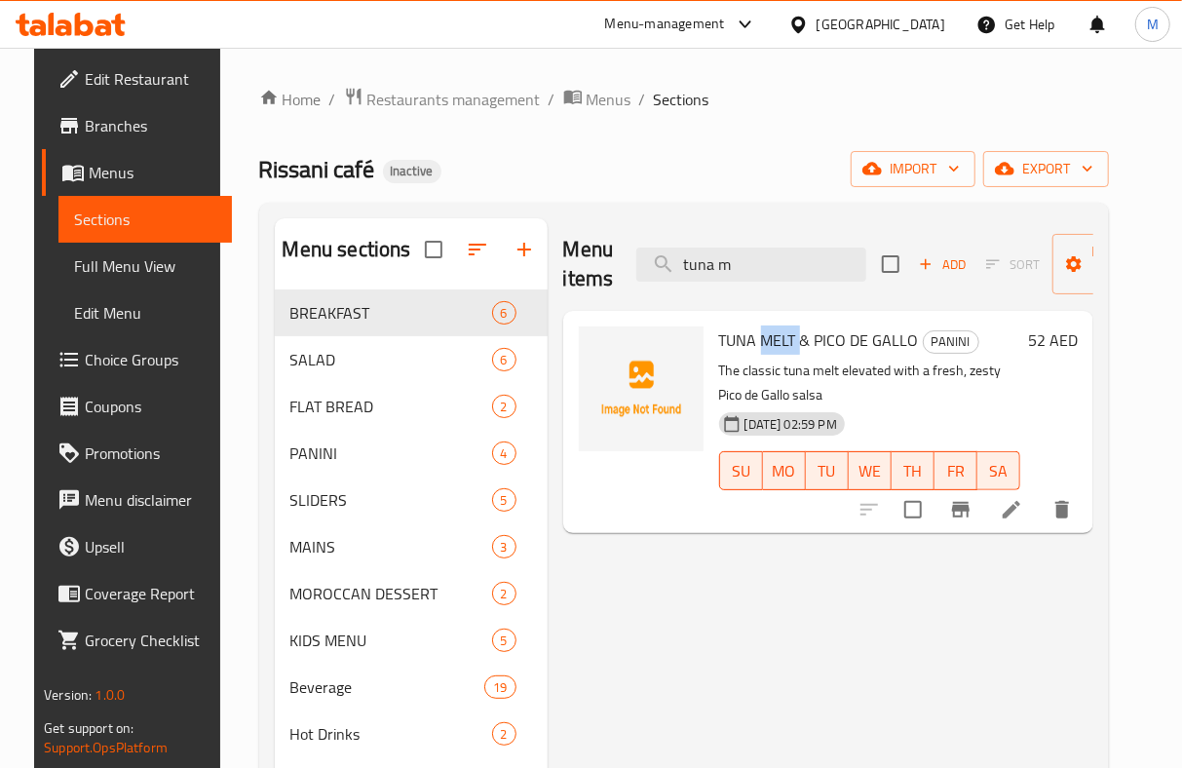
click at [772, 352] on span "TUNA MELT & PICO DE GALLO" at bounding box center [819, 339] width 200 height 29
click at [551, 189] on div "Home / Restaurants management / Menus / Sections Rissani café Inactive import e…" at bounding box center [684, 574] width 850 height 974
drag, startPoint x: 749, startPoint y: 261, endPoint x: 548, endPoint y: 251, distance: 201.9
click at [548, 253] on div "Menu items tuna m Add Sort Manage items TUNA MELT & PICO [PERSON_NAME] PANINI T…" at bounding box center [821, 631] width 546 height 827
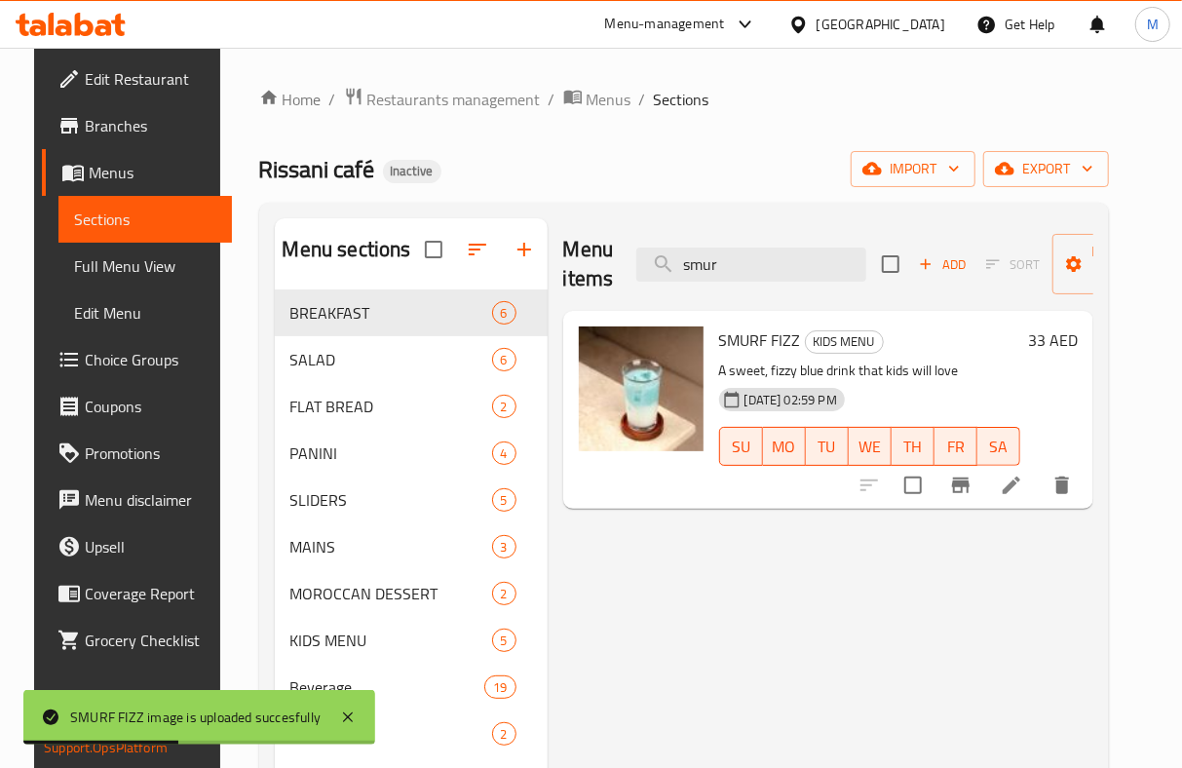
drag, startPoint x: 709, startPoint y: 273, endPoint x: 555, endPoint y: 270, distance: 154.0
click at [592, 275] on div "Menu items smur Add Sort Manage items" at bounding box center [828, 264] width 530 height 93
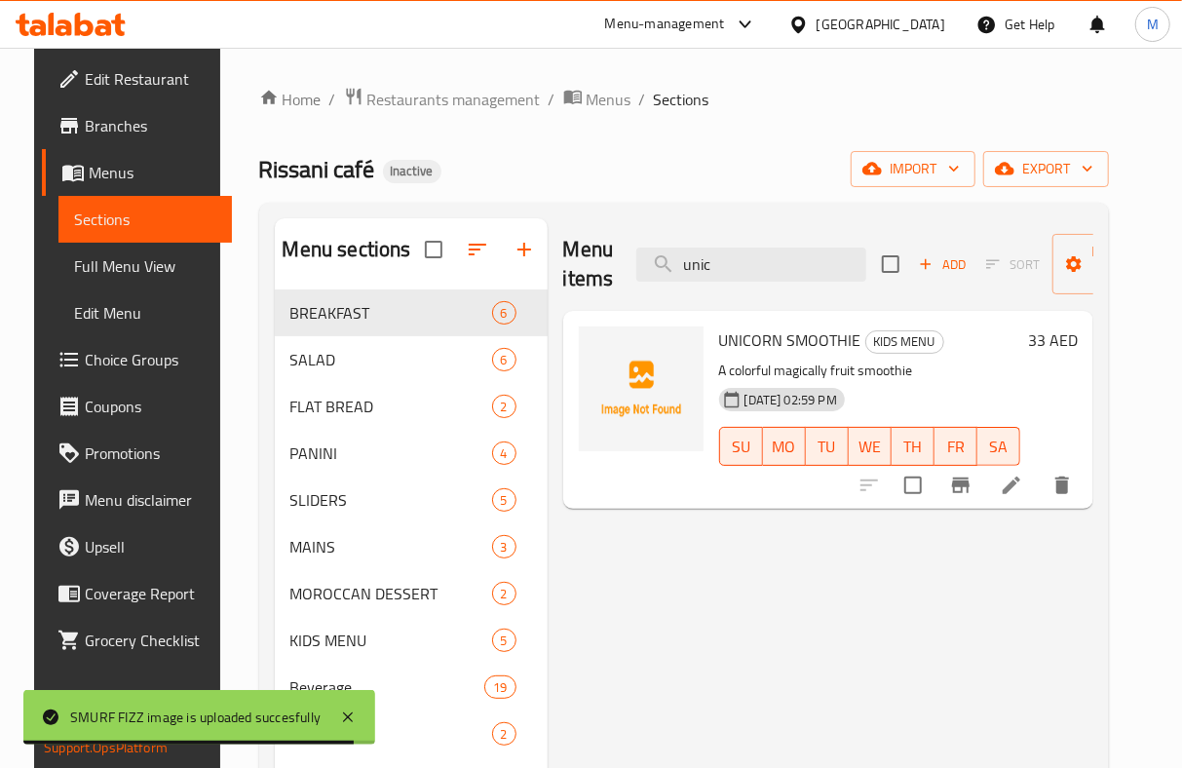
type input "unic"
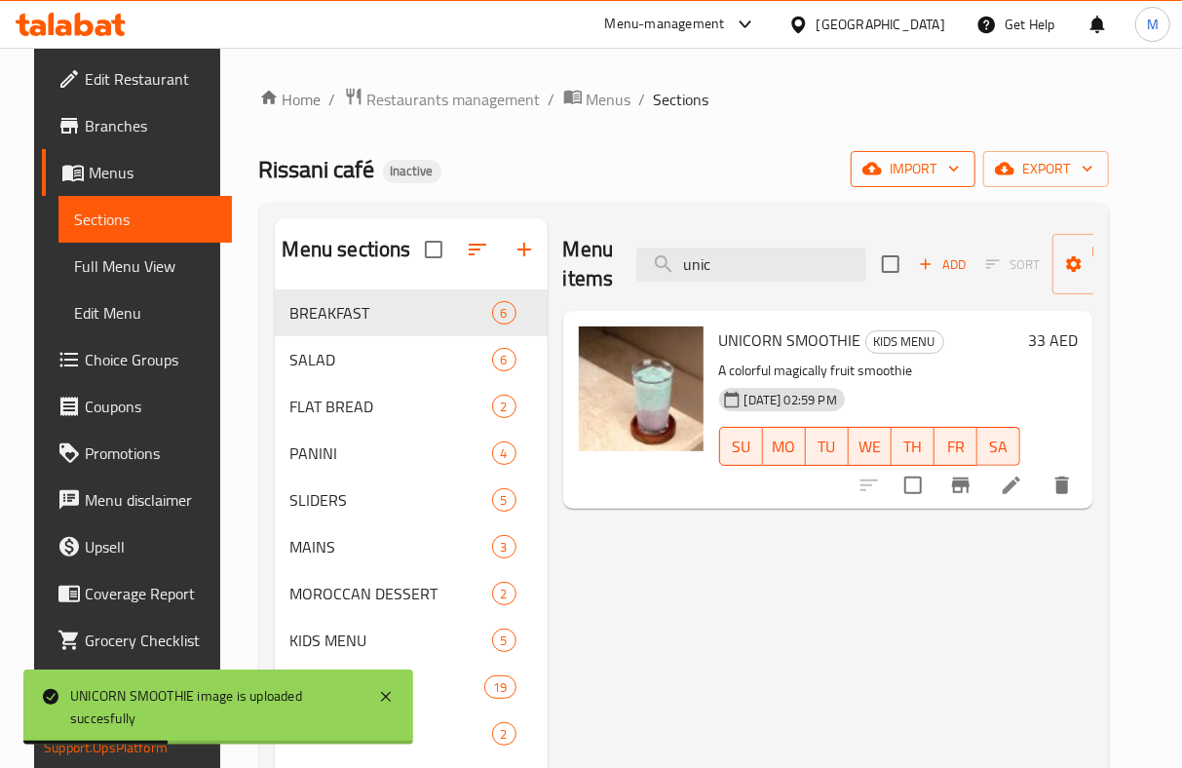
drag, startPoint x: 757, startPoint y: 137, endPoint x: 924, endPoint y: 158, distance: 167.9
click at [757, 136] on div "Home / Restaurants management / Menus / Sections Rissani café Inactive import e…" at bounding box center [684, 574] width 850 height 974
click at [1060, 177] on span "export" at bounding box center [1046, 169] width 95 height 24
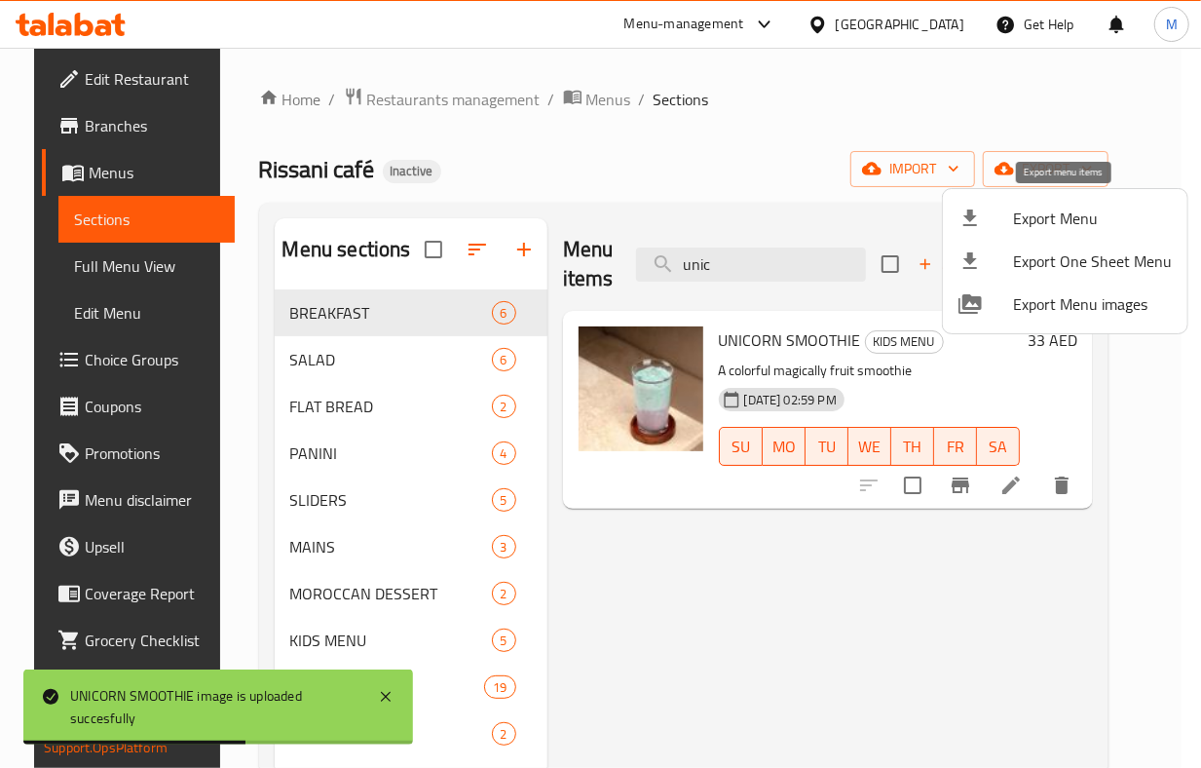
click at [1052, 208] on span "Export Menu" at bounding box center [1092, 218] width 159 height 23
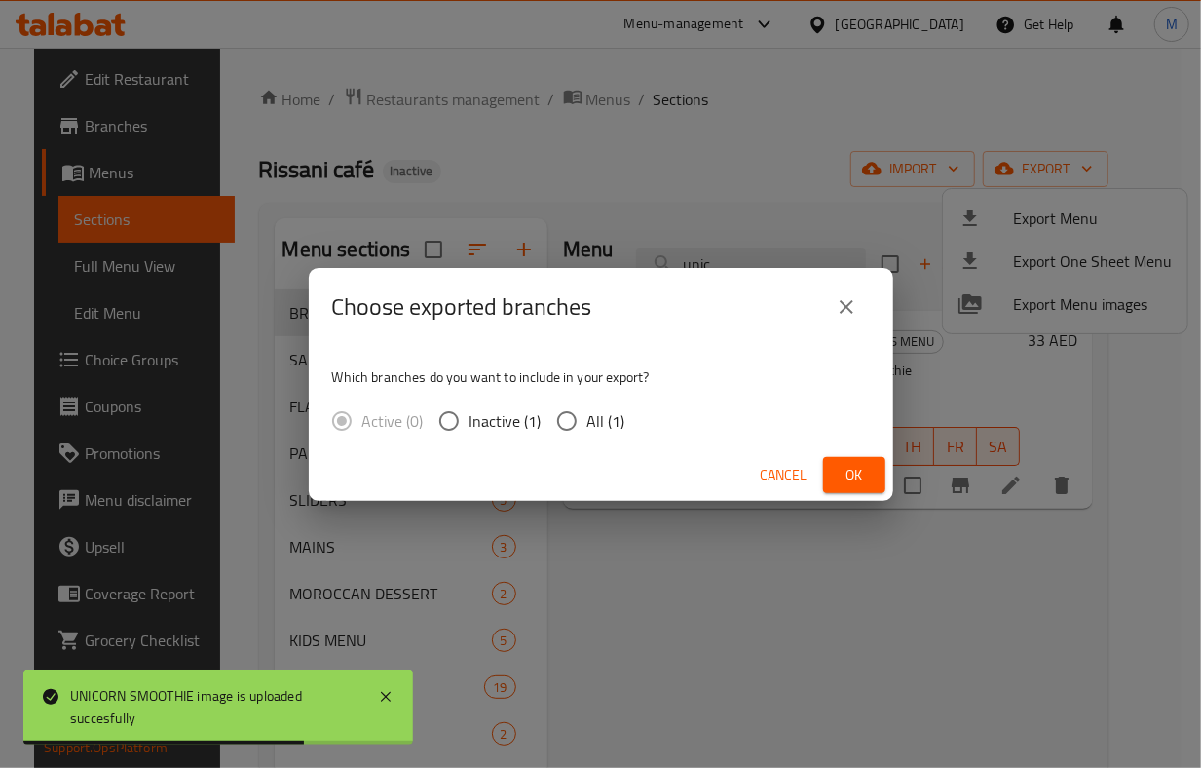
click at [612, 421] on span "All (1)" at bounding box center [606, 420] width 38 height 23
click at [587, 421] on input "All (1)" at bounding box center [567, 420] width 41 height 41
radio input "true"
click at [846, 468] on span "Ok" at bounding box center [854, 475] width 31 height 24
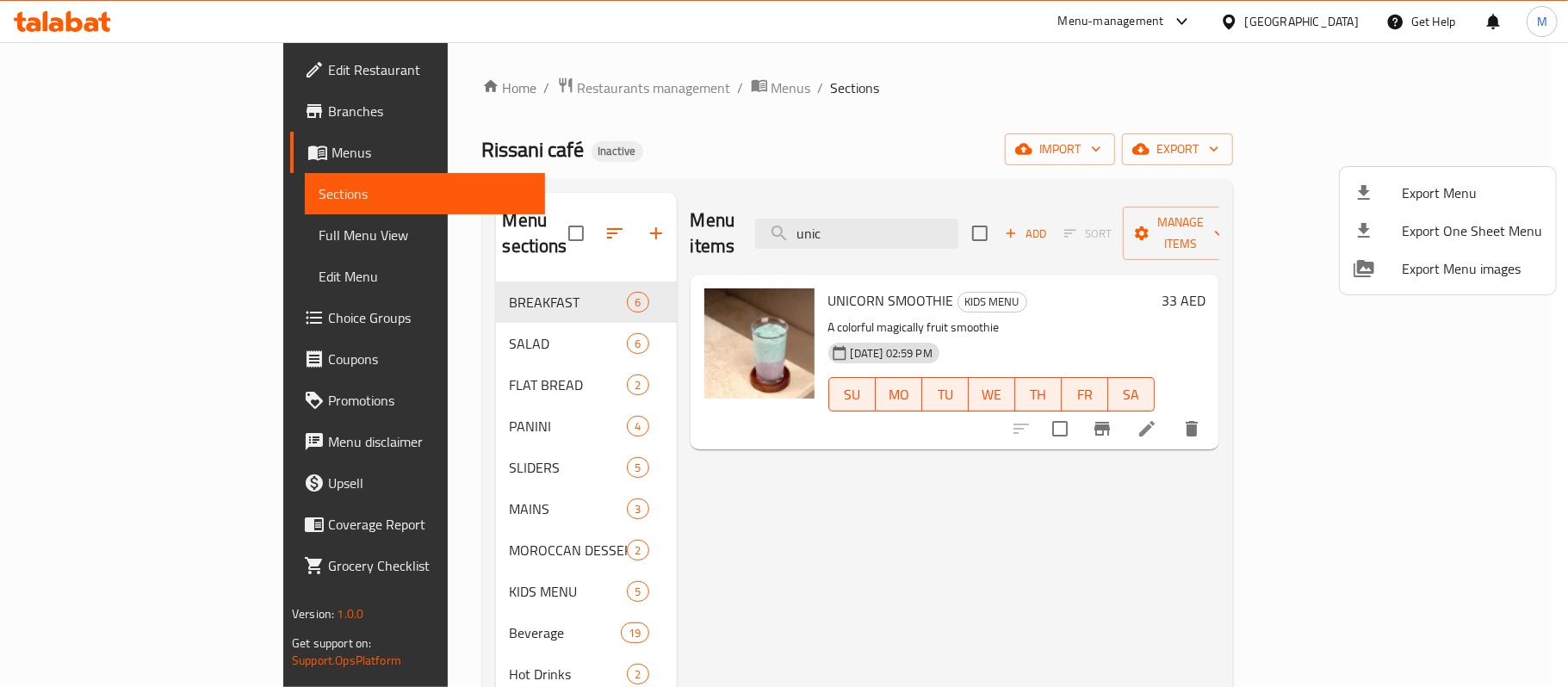
click at [906, 521] on div at bounding box center [784, 343] width 1568 height 687
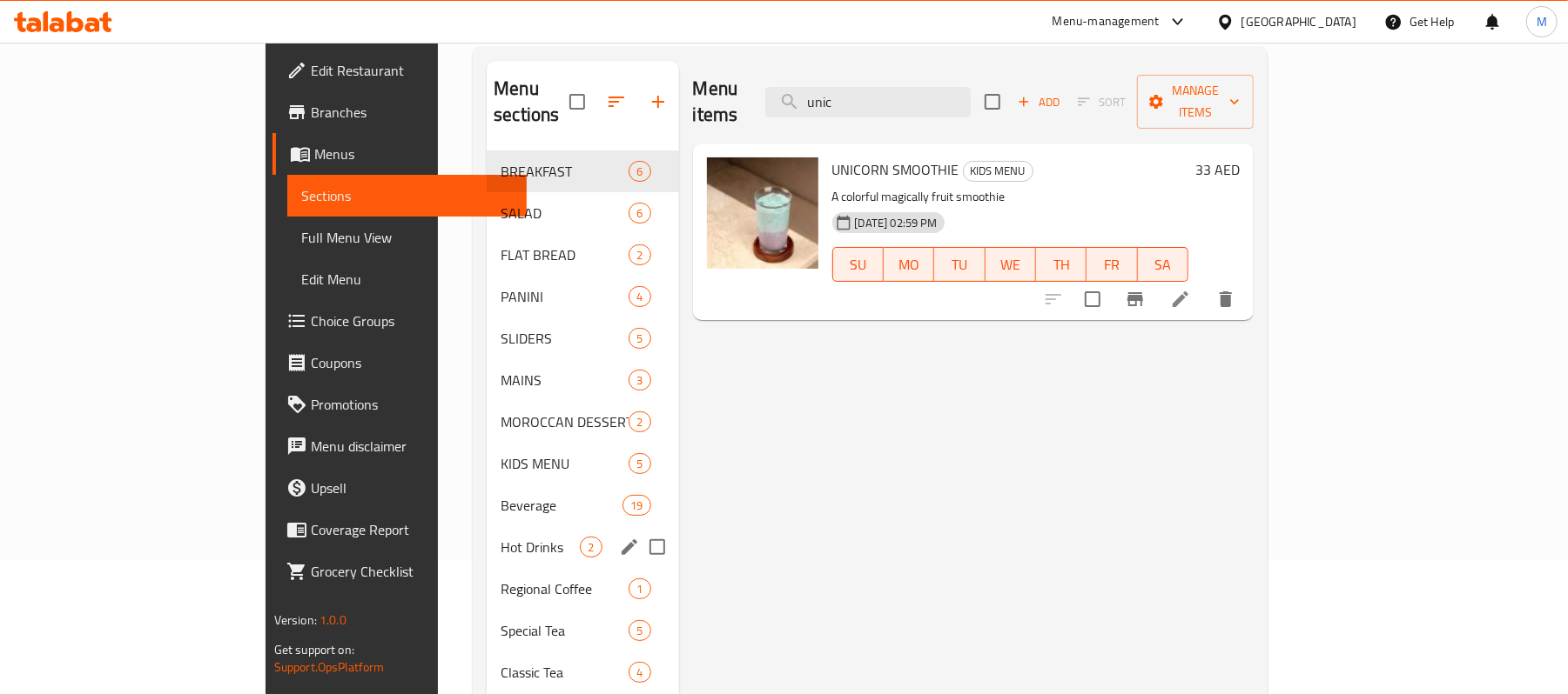
scroll to position [288, 0]
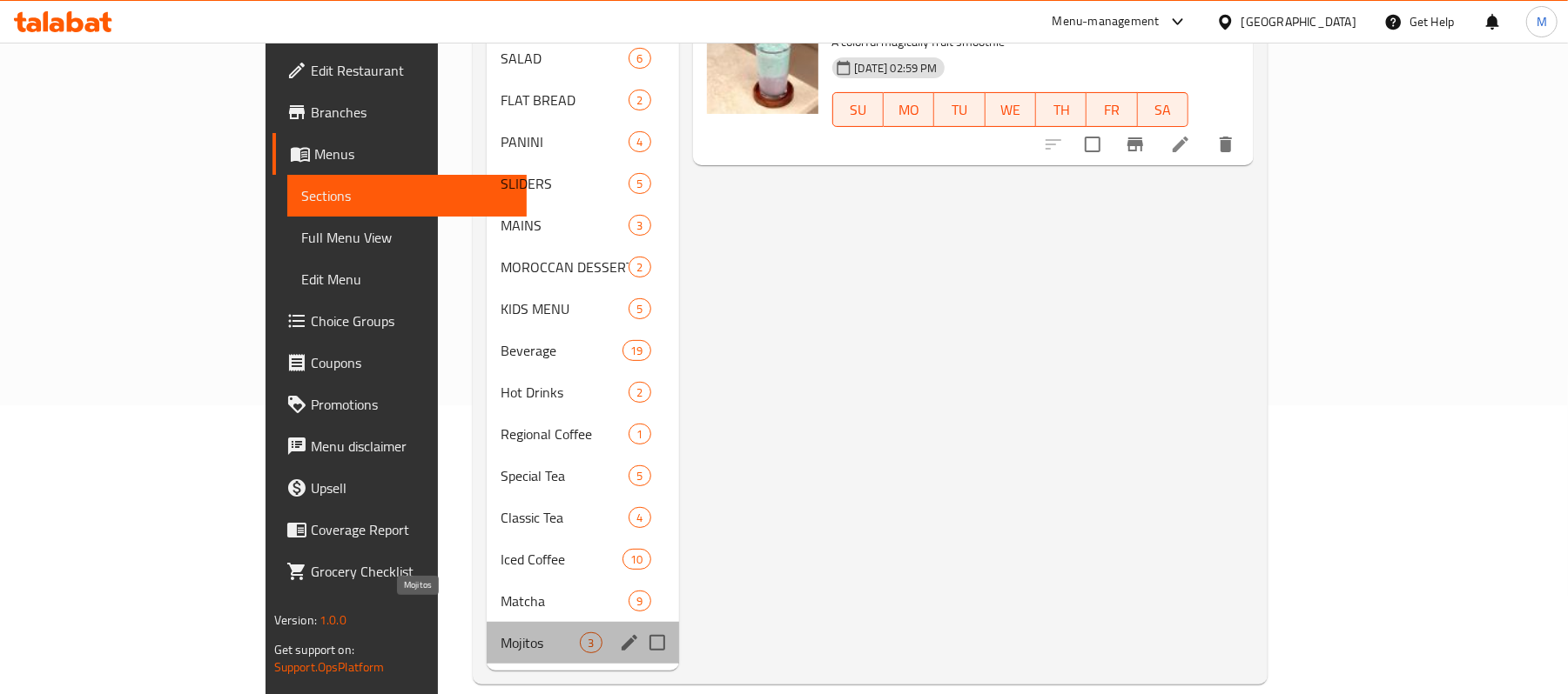
click at [500, 632] on span "Mojitos" at bounding box center [540, 642] width 80 height 21
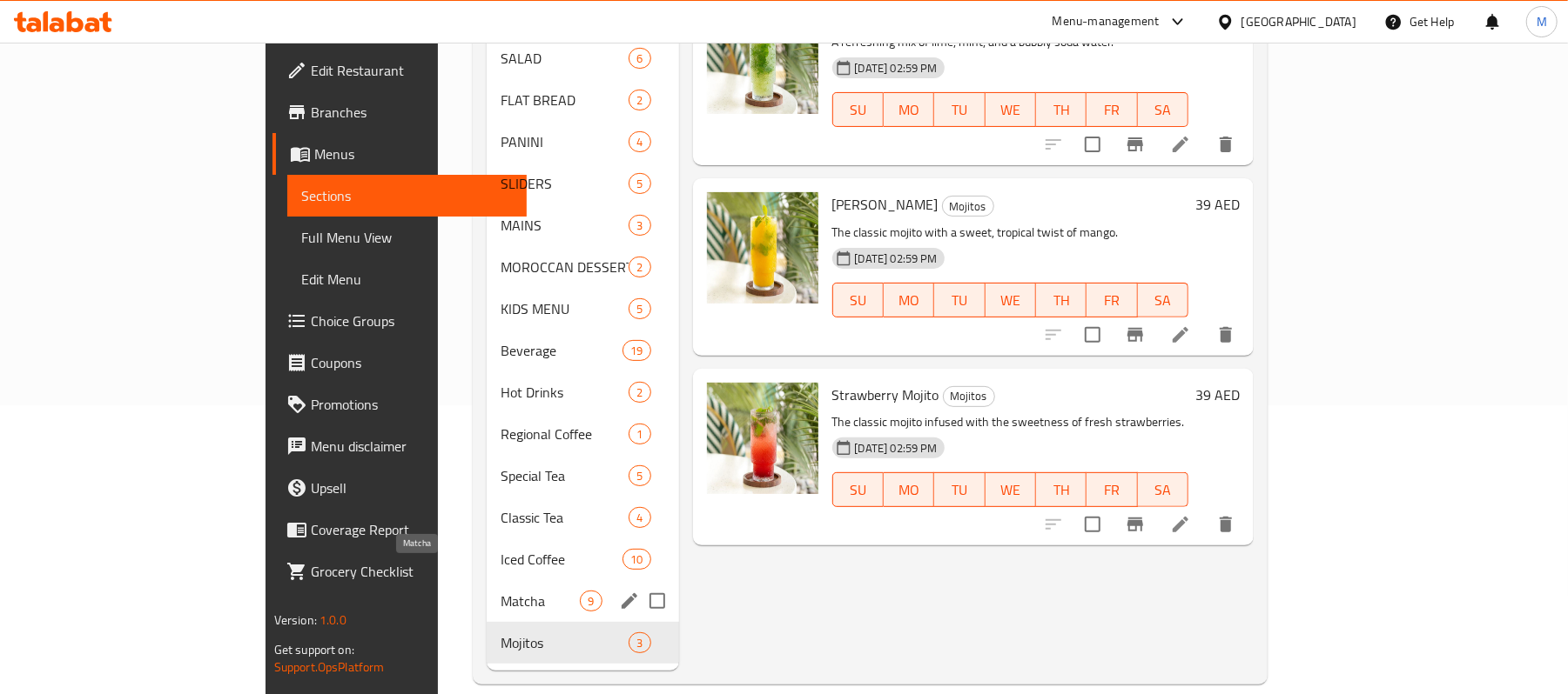
click at [500, 591] on span "Matcha" at bounding box center [540, 601] width 80 height 21
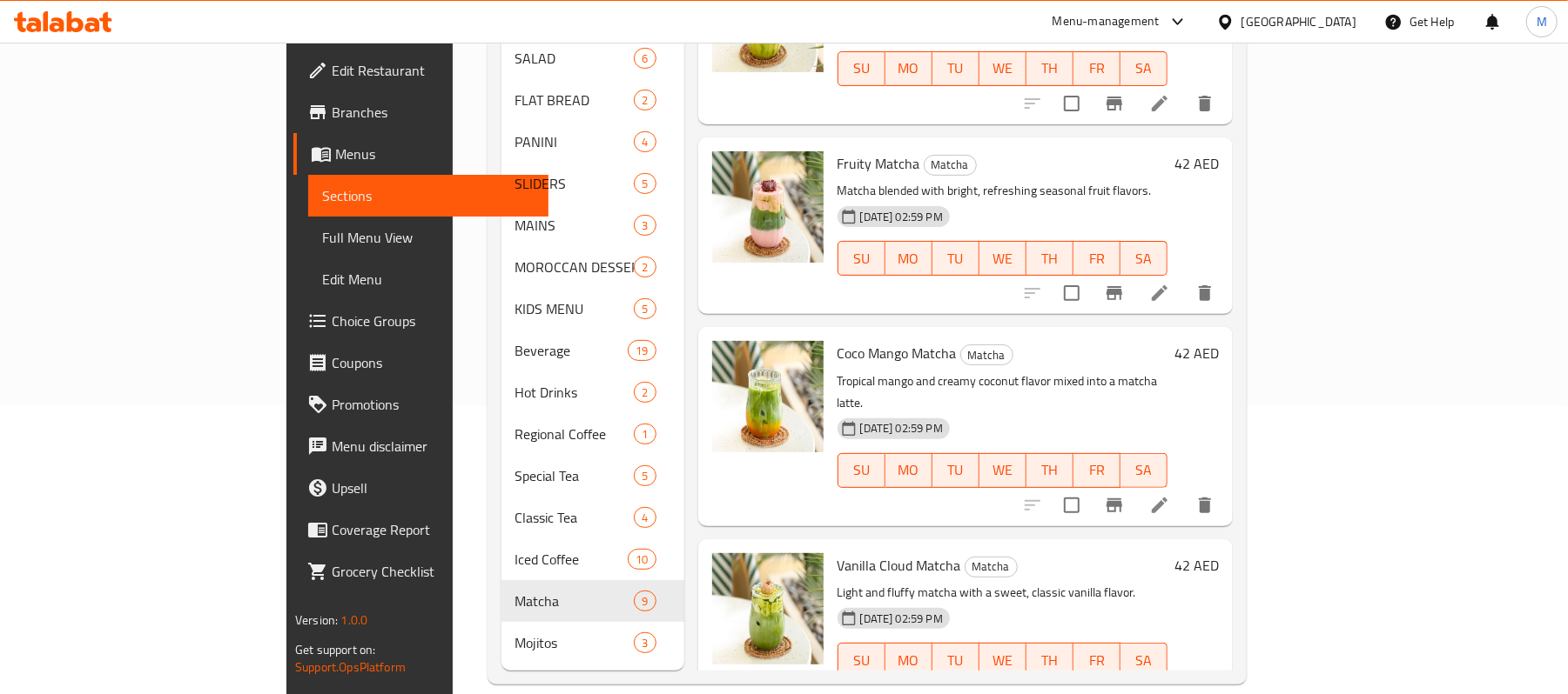
scroll to position [1015, 0]
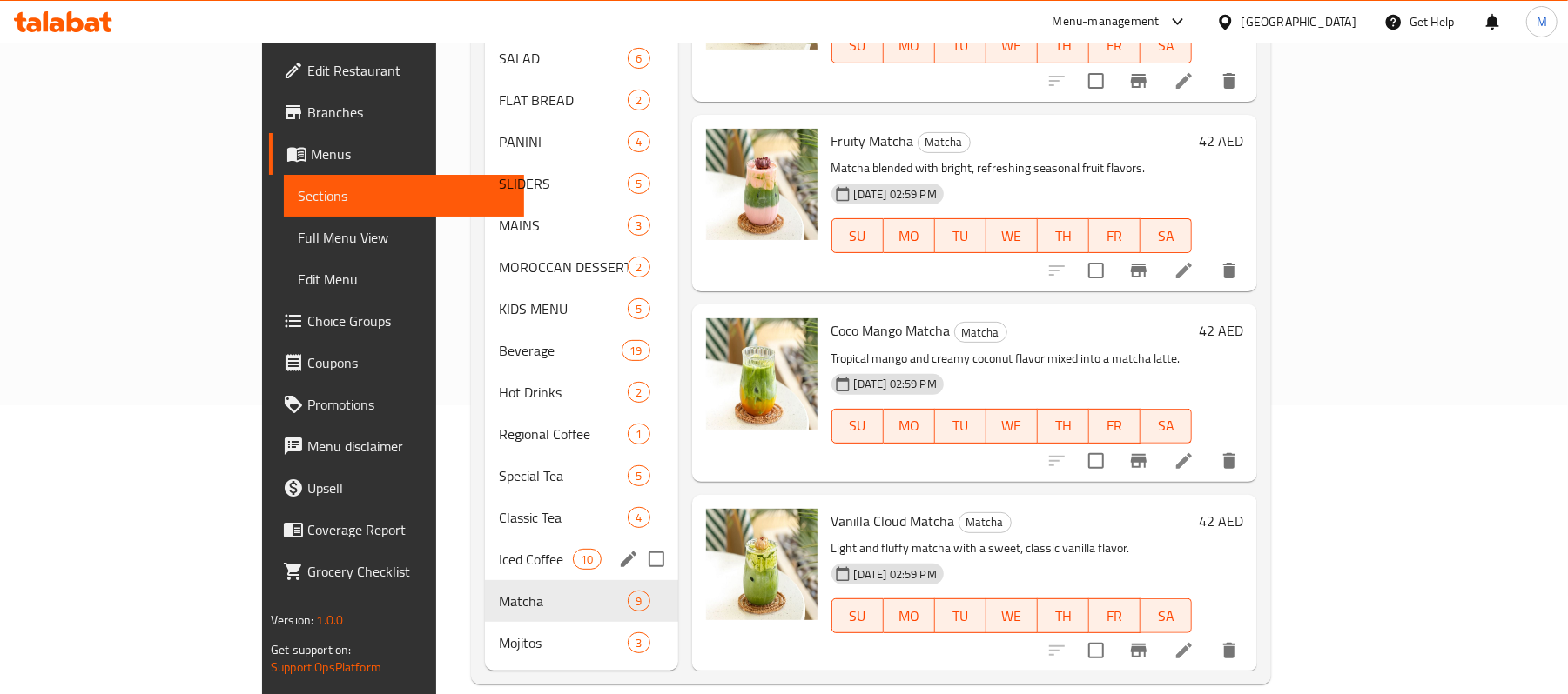
click at [499, 549] on span "Iced Coffee" at bounding box center [535, 559] width 74 height 21
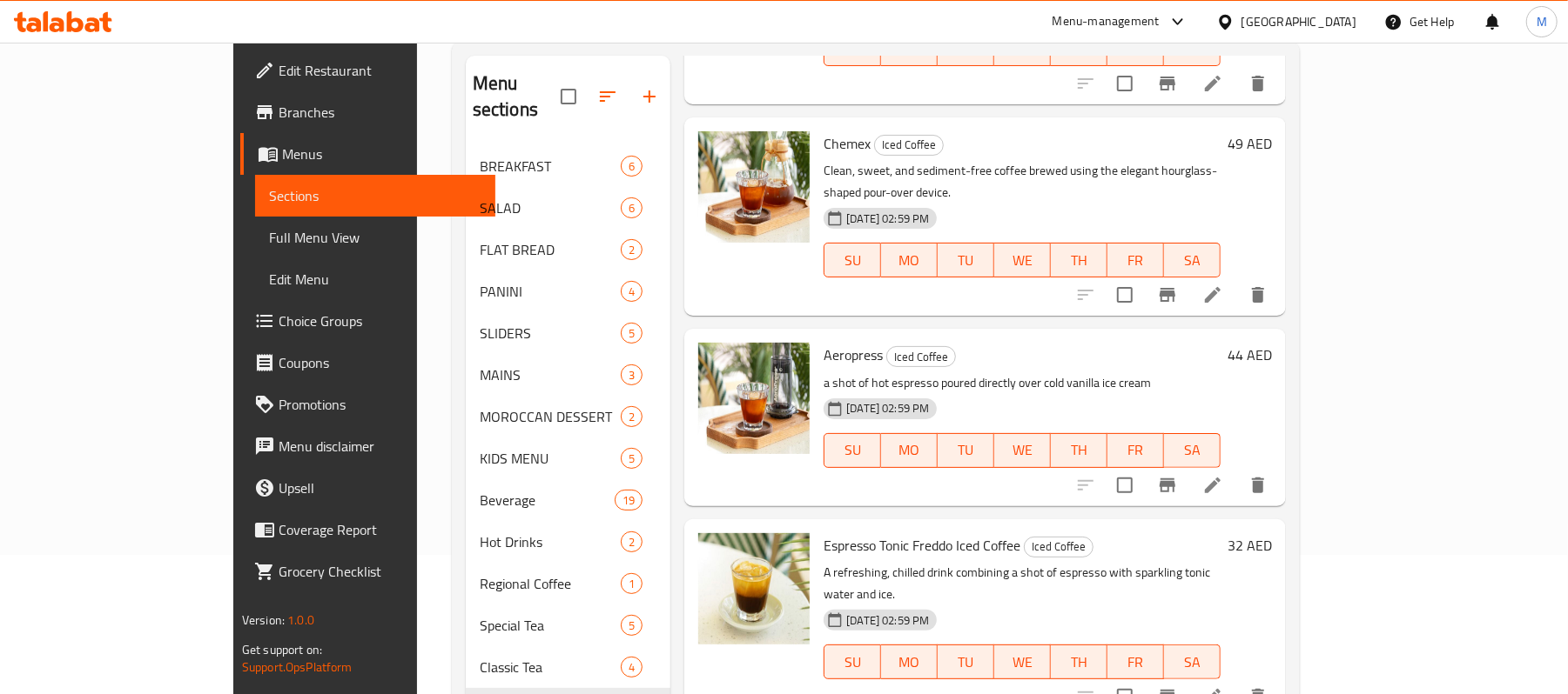
scroll to position [288, 0]
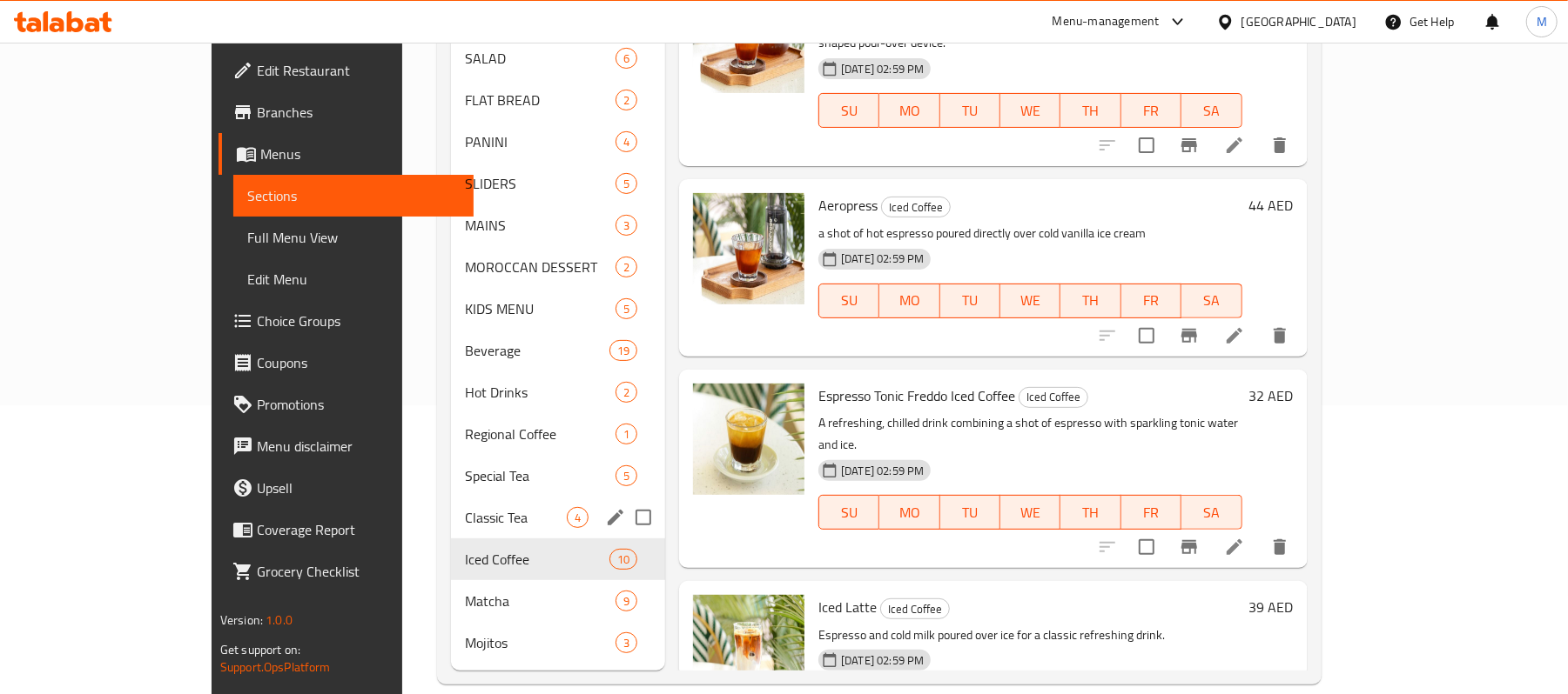
click at [451, 512] on div "Classic Tea 4" at bounding box center [558, 517] width 214 height 42
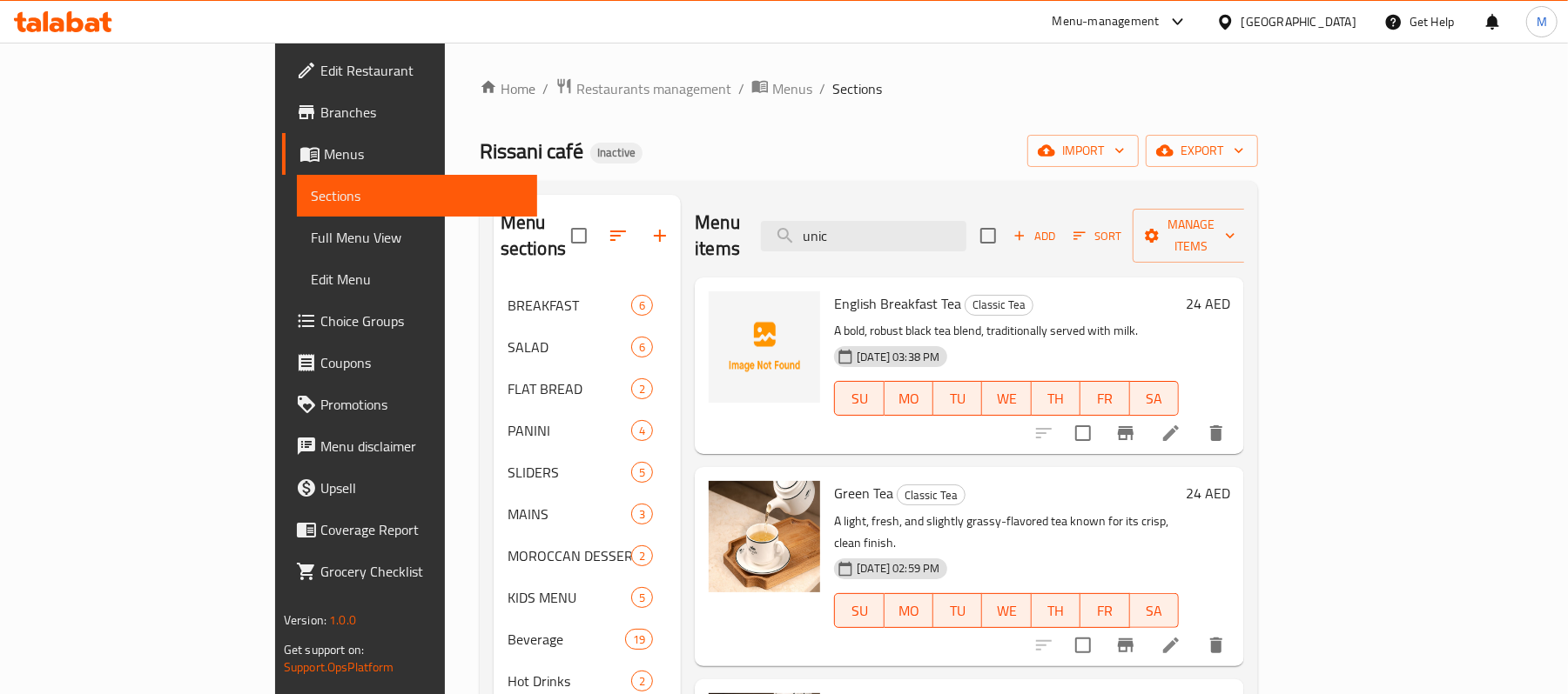
click at [834, 290] on span "English Breakfast Tea" at bounding box center [897, 303] width 127 height 26
copy h6 "English Breakfast Tea"
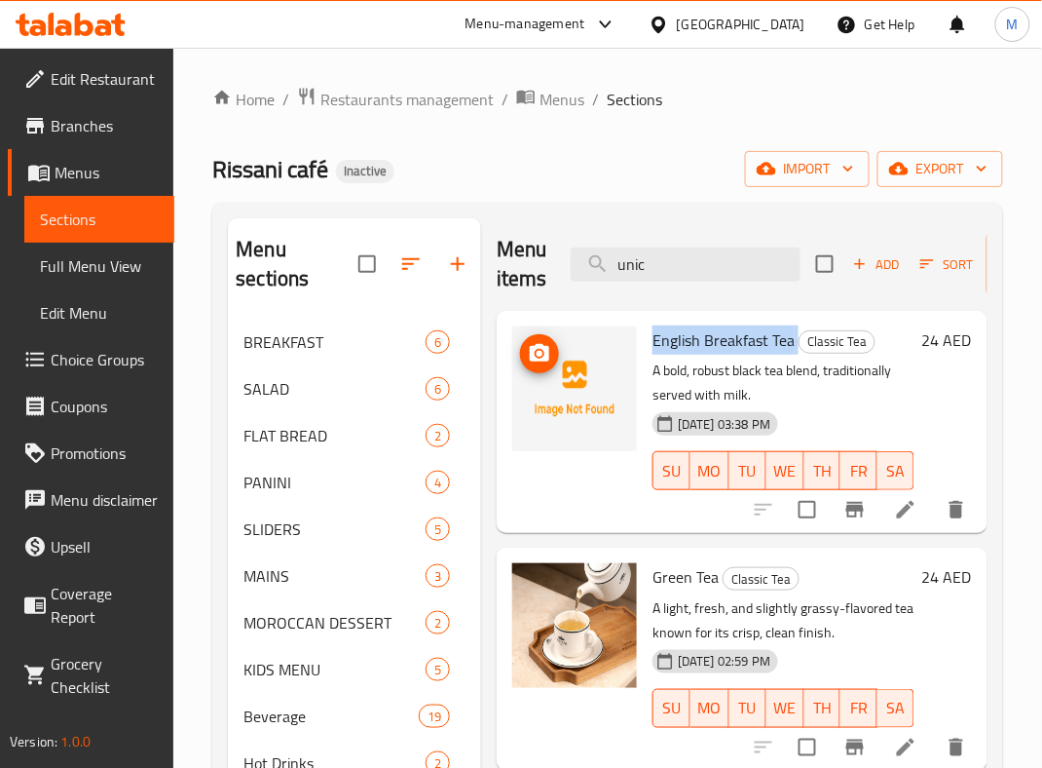
click at [553, 383] on img at bounding box center [574, 388] width 125 height 125
click at [546, 360] on icon "upload picture" at bounding box center [539, 353] width 19 height 18
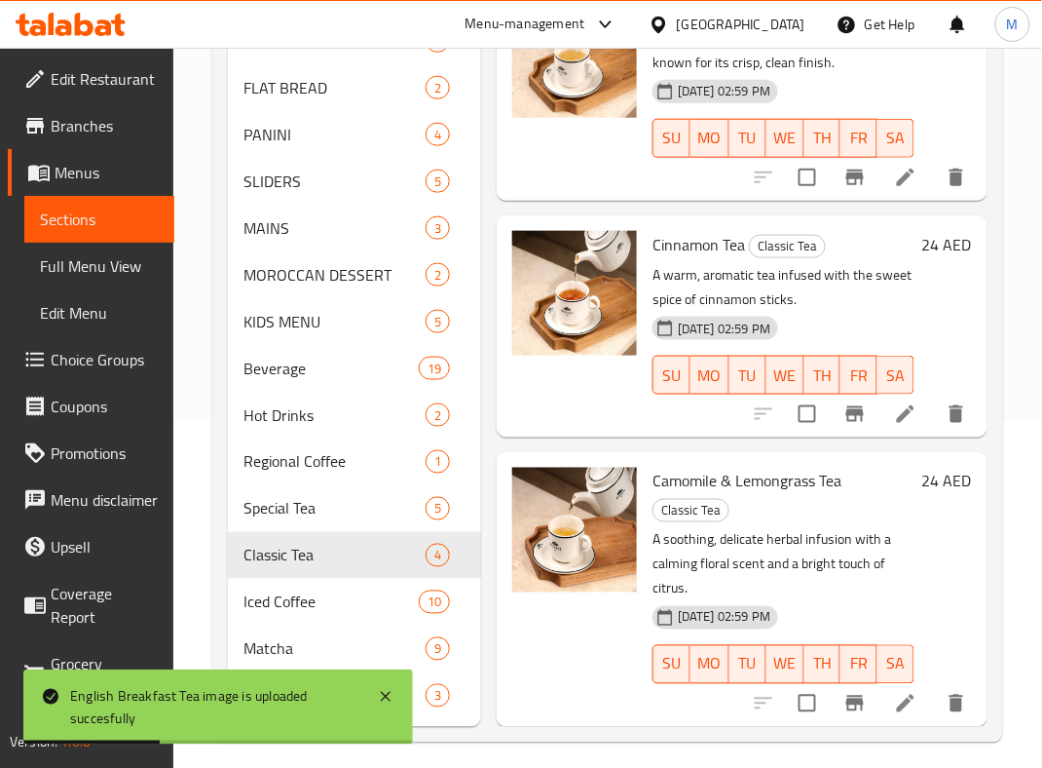
scroll to position [362, 0]
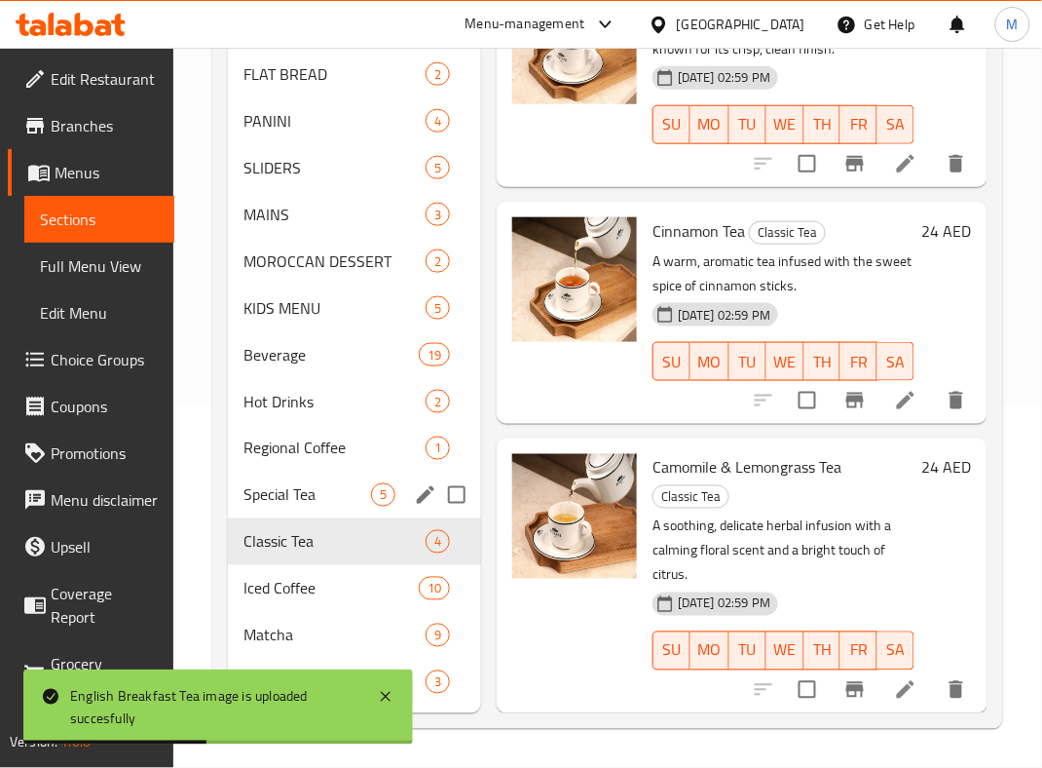
click at [269, 497] on span "Special Tea" at bounding box center [308, 494] width 128 height 23
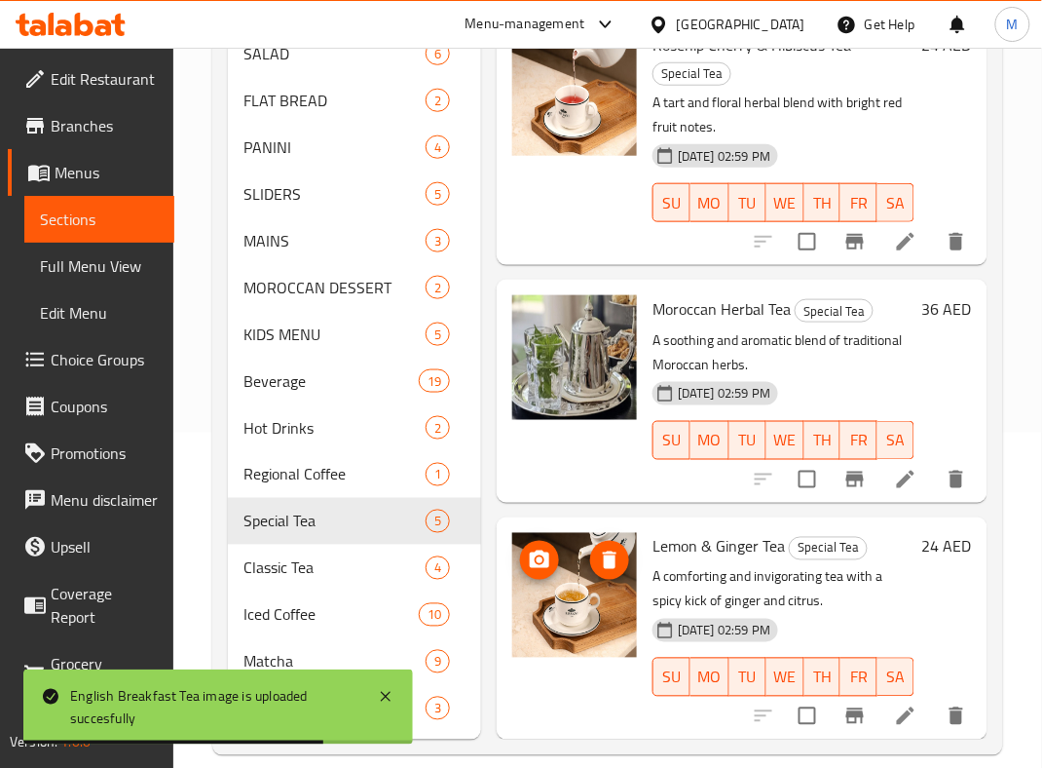
scroll to position [362, 0]
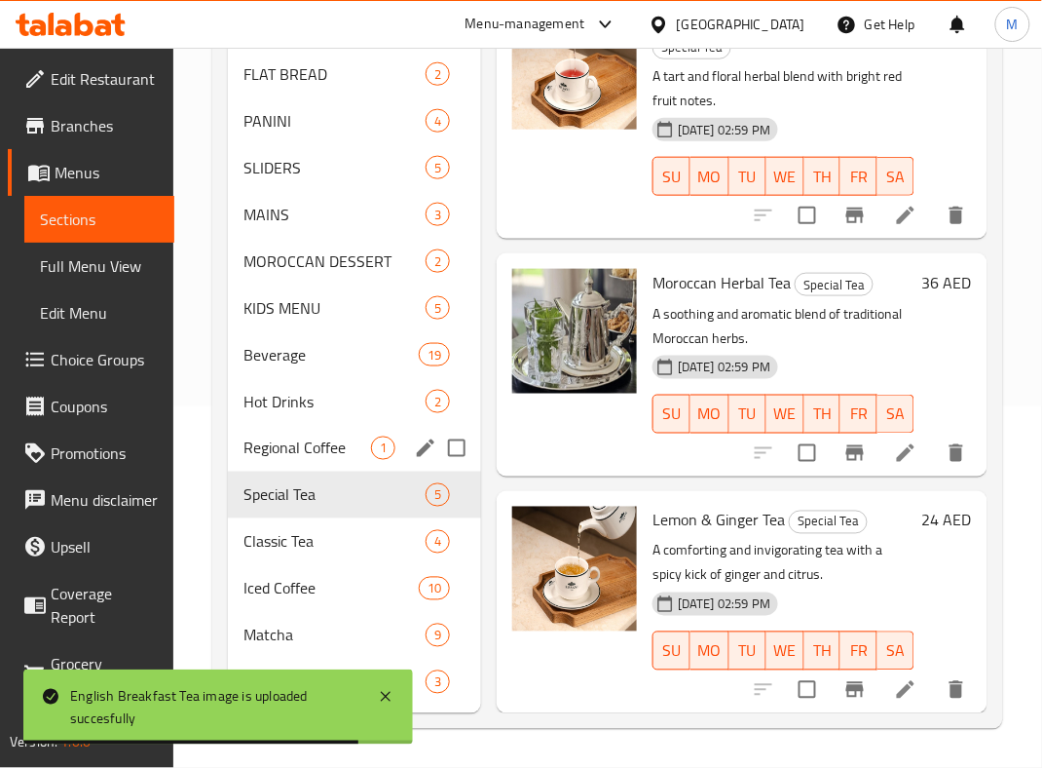
click at [284, 453] on span "Regional Coffee" at bounding box center [308, 447] width 128 height 23
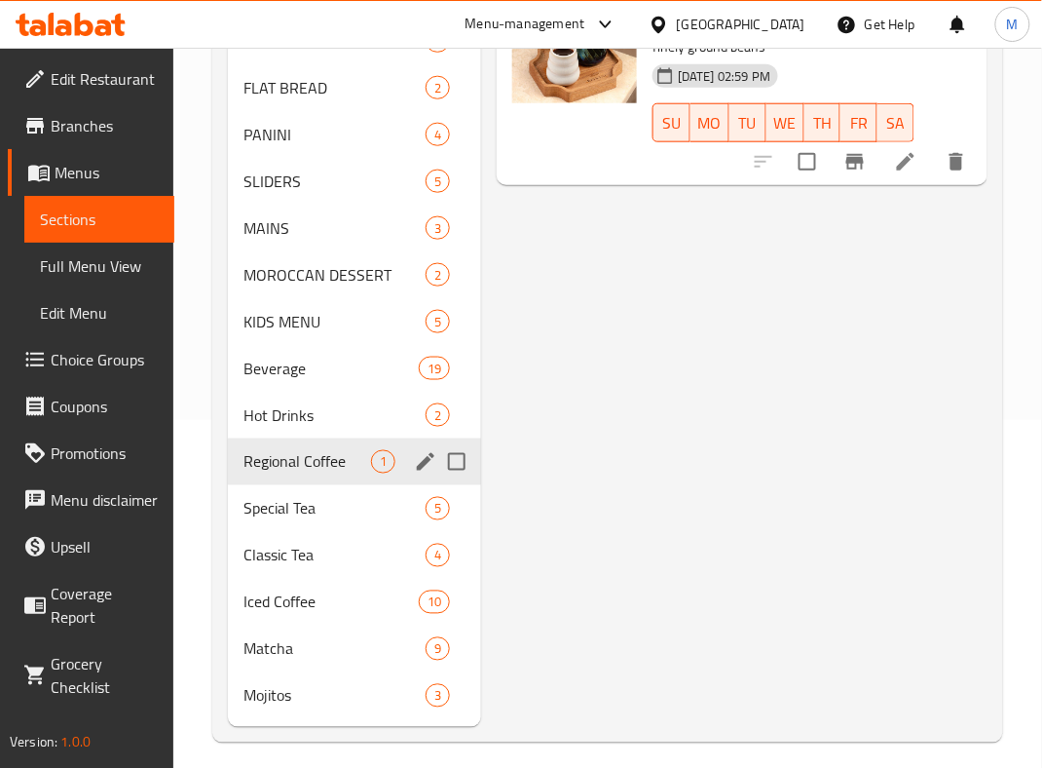
scroll to position [362, 0]
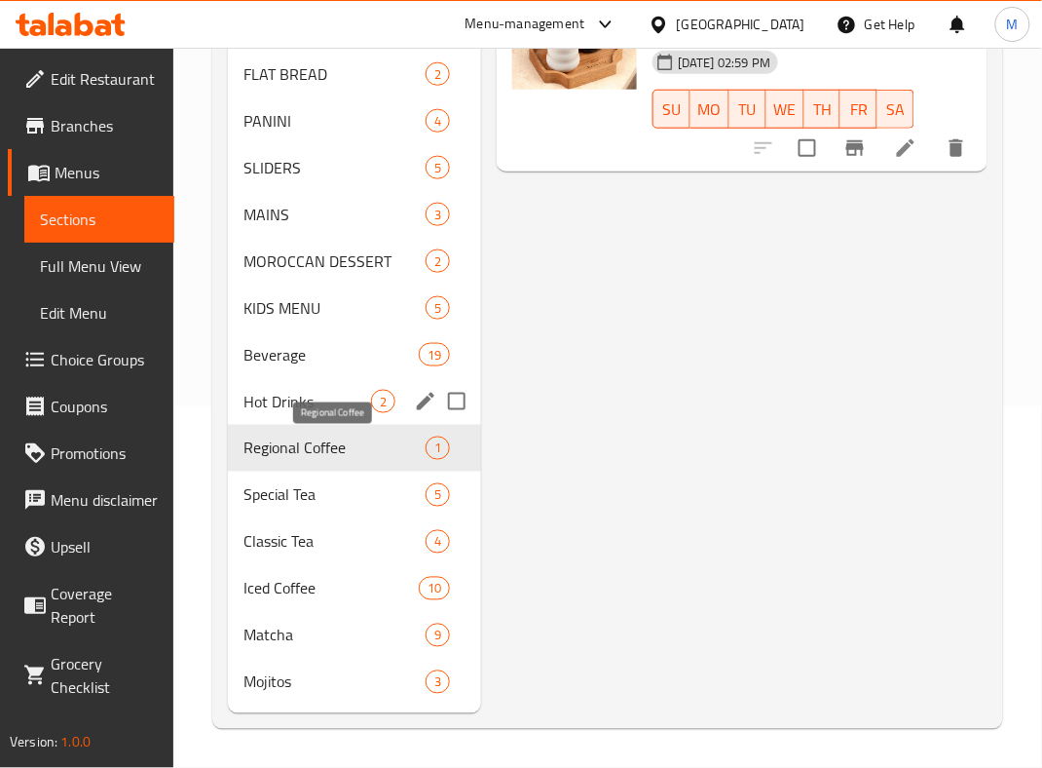
click at [271, 406] on span "Hot Drinks" at bounding box center [308, 401] width 128 height 23
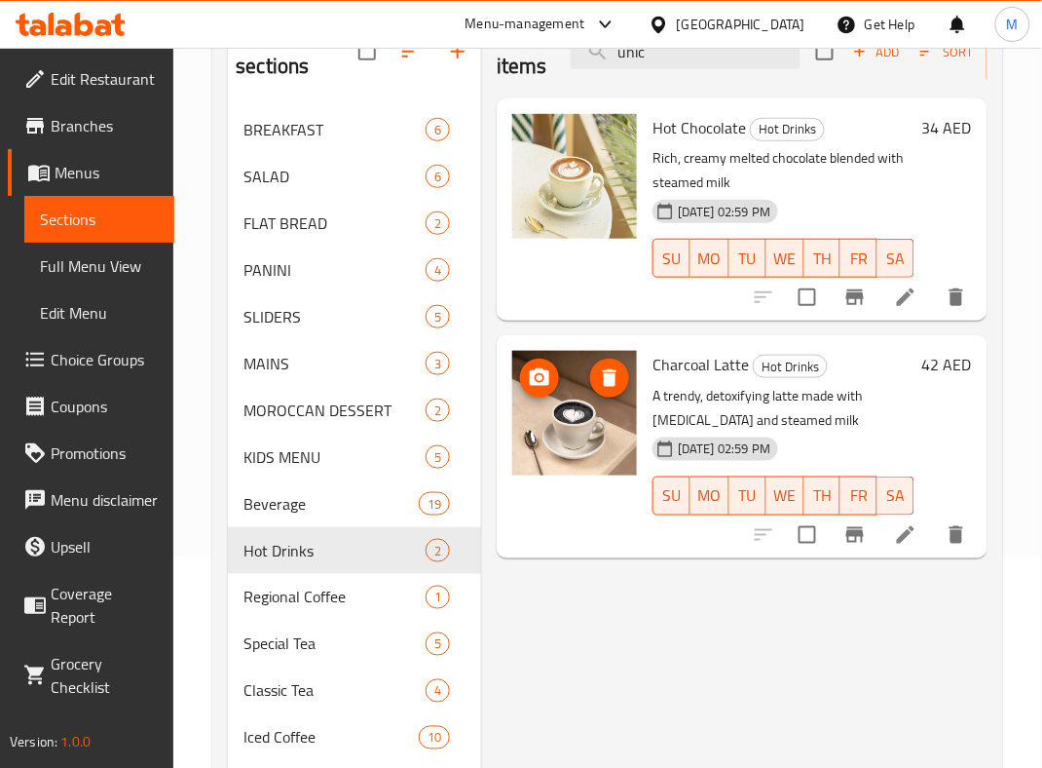
scroll to position [362, 0]
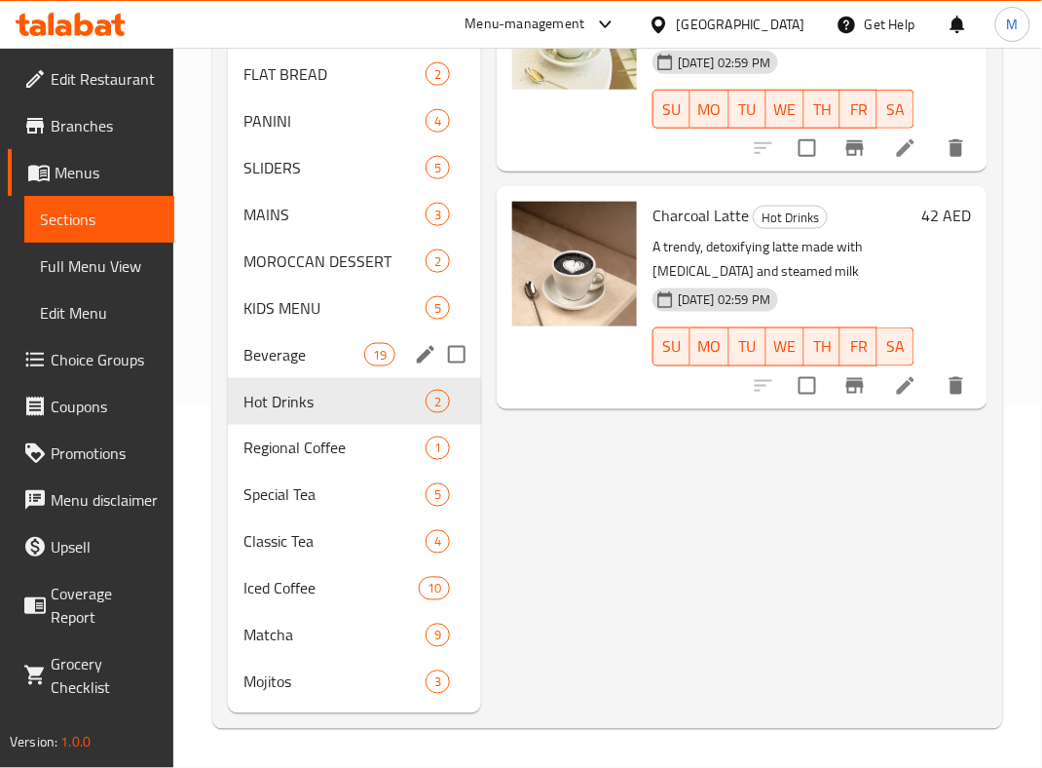
click at [290, 359] on span "Beverage" at bounding box center [304, 354] width 121 height 23
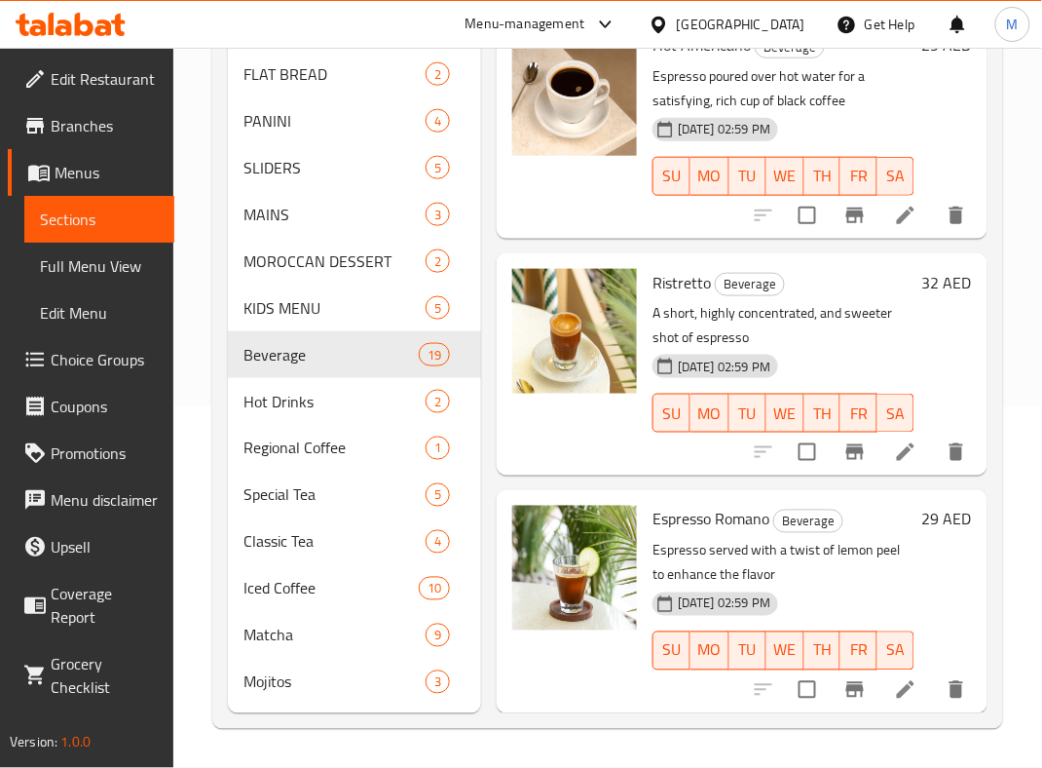
scroll to position [4140, 0]
click at [284, 302] on span "KIDS MENU" at bounding box center [308, 307] width 128 height 23
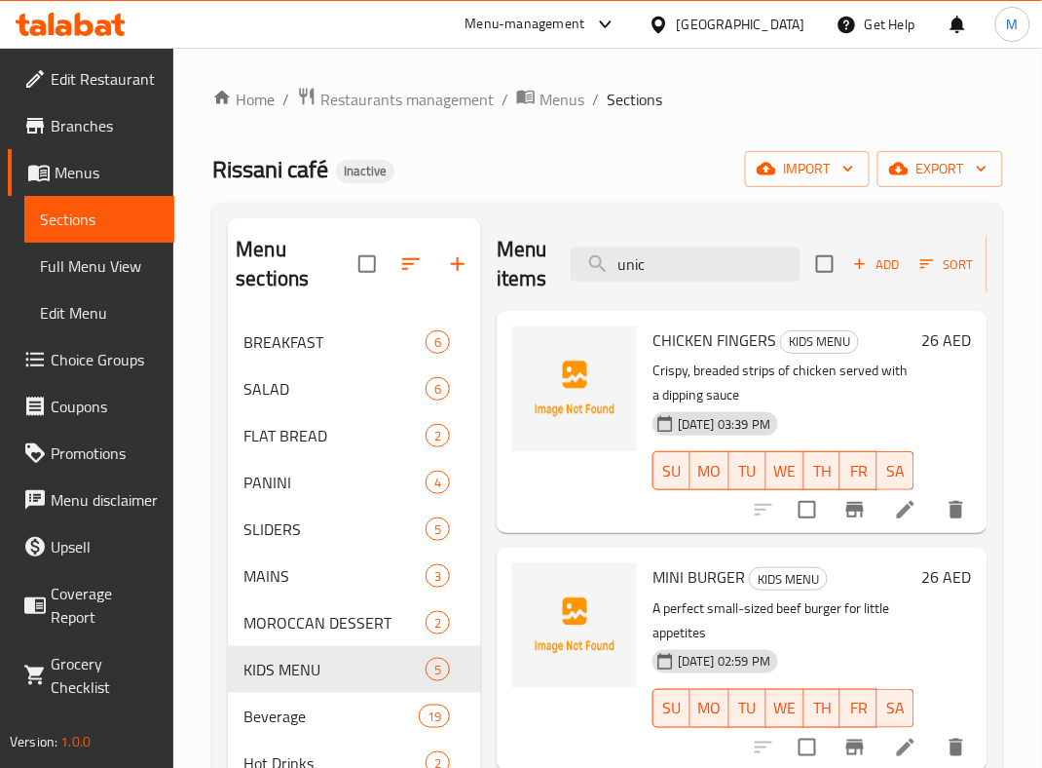
click at [698, 344] on span "CHICKEN FINGERS" at bounding box center [715, 339] width 124 height 29
copy h6 "CHICKEN FINGERS"
click at [544, 419] on img at bounding box center [574, 388] width 125 height 125
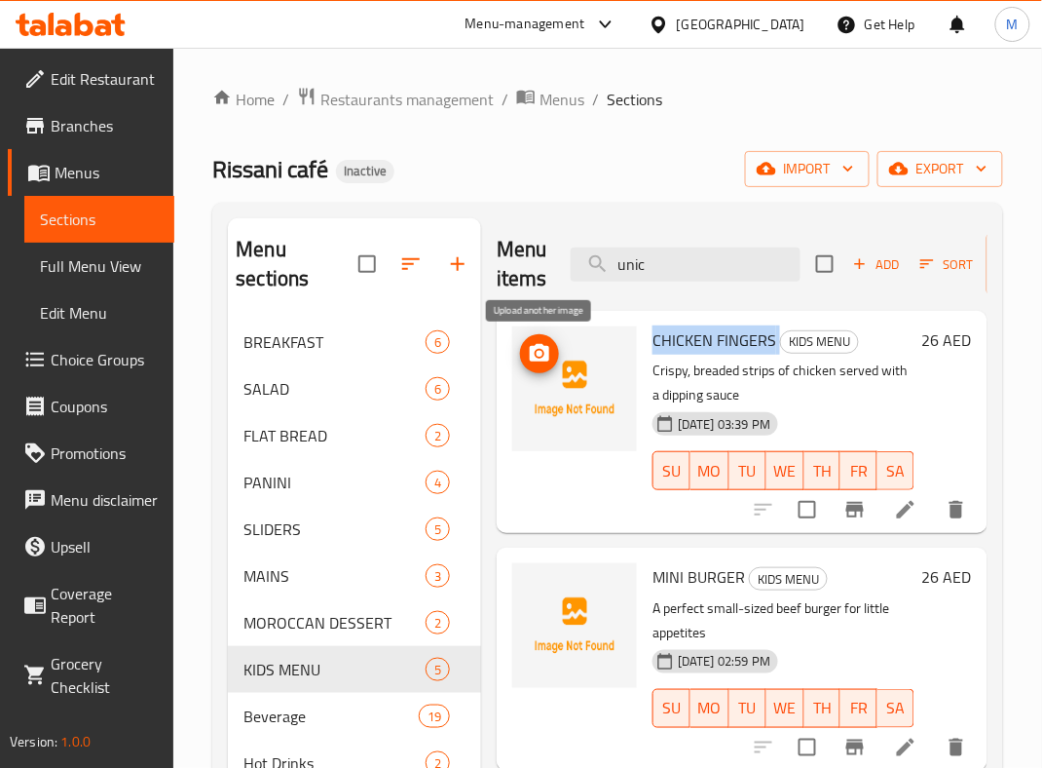
click at [543, 361] on icon "upload picture" at bounding box center [539, 353] width 19 height 18
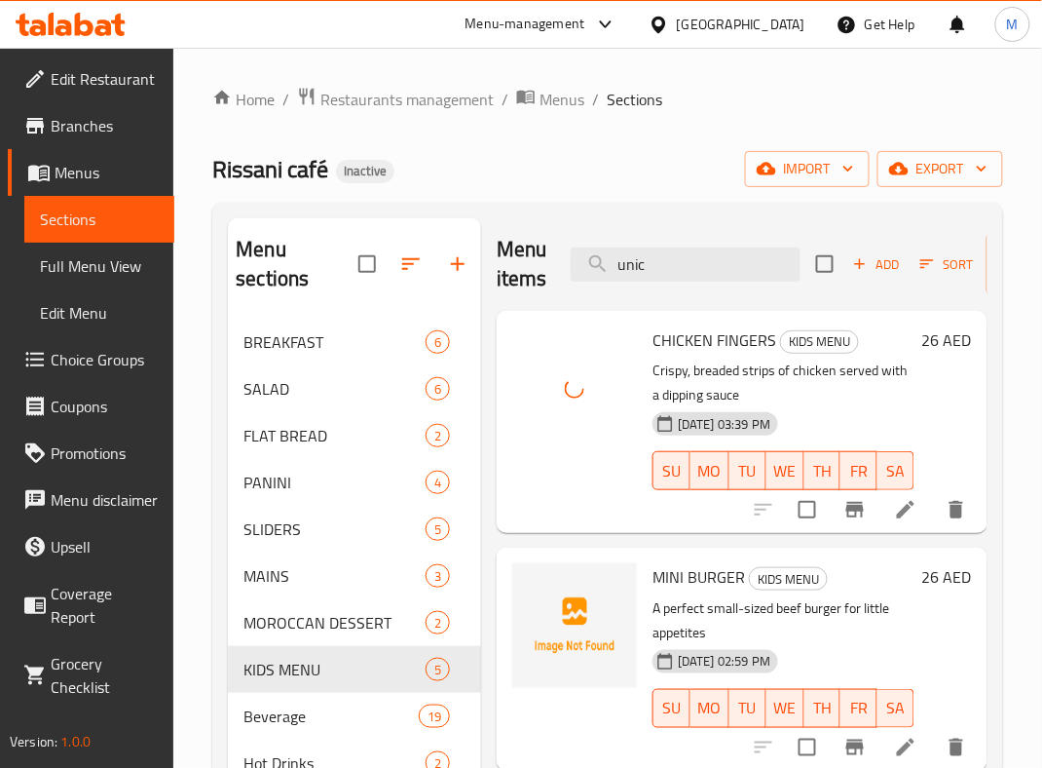
click at [684, 591] on span "MINI BURGER" at bounding box center [699, 576] width 93 height 29
copy h6 "MINI BURGER"
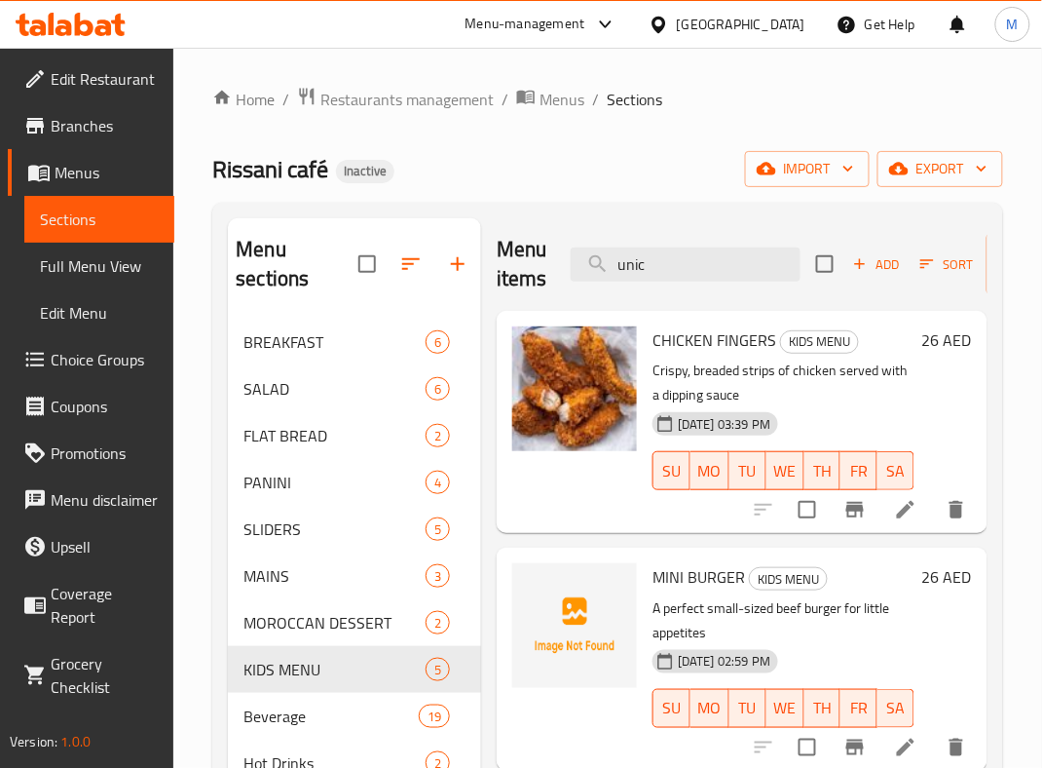
click at [579, 520] on div at bounding box center [575, 422] width 140 height 207
click at [546, 525] on div at bounding box center [575, 422] width 140 height 207
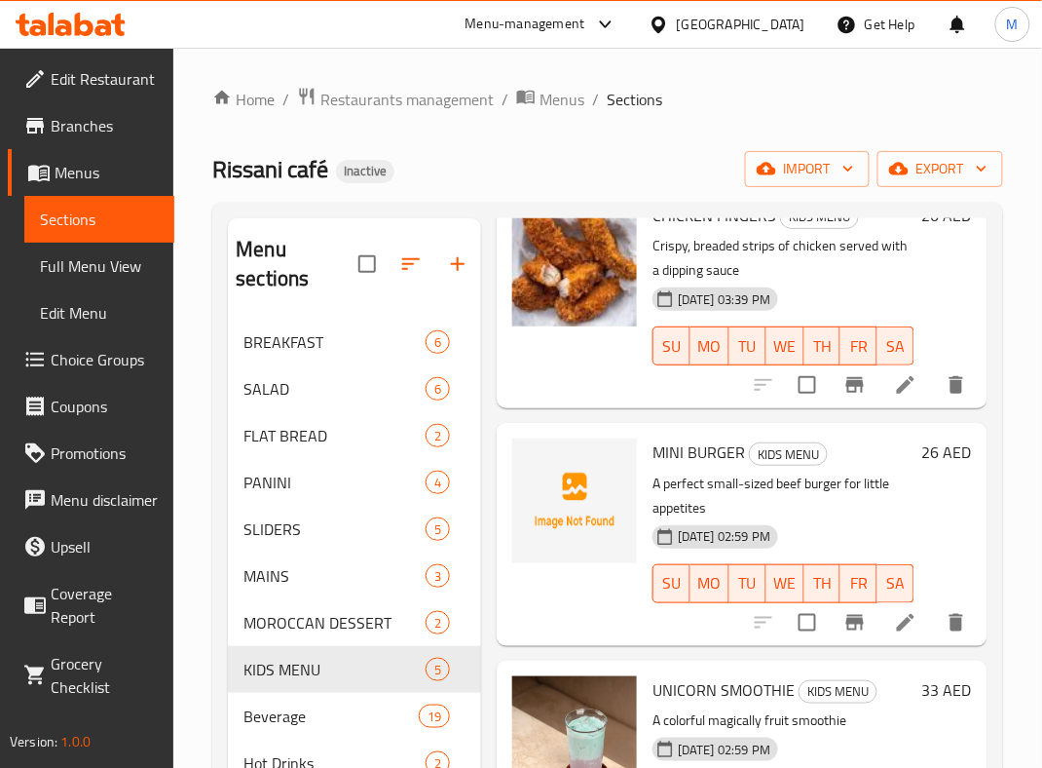
scroll to position [259, 0]
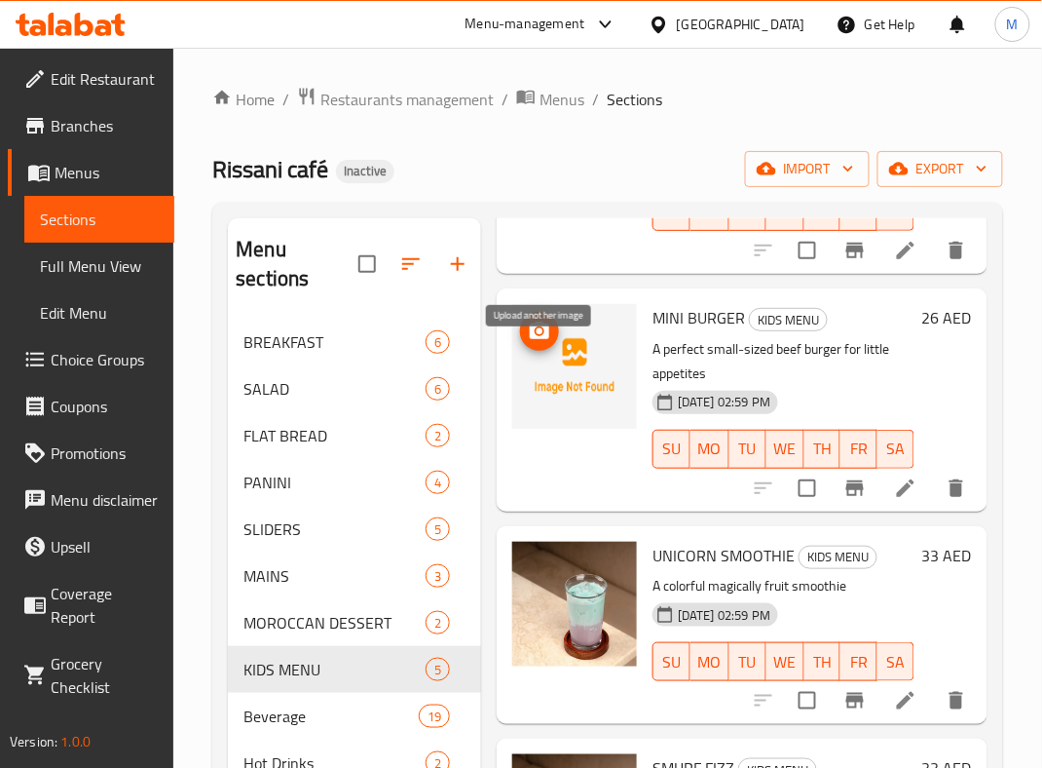
click at [534, 339] on icon "upload picture" at bounding box center [539, 331] width 19 height 18
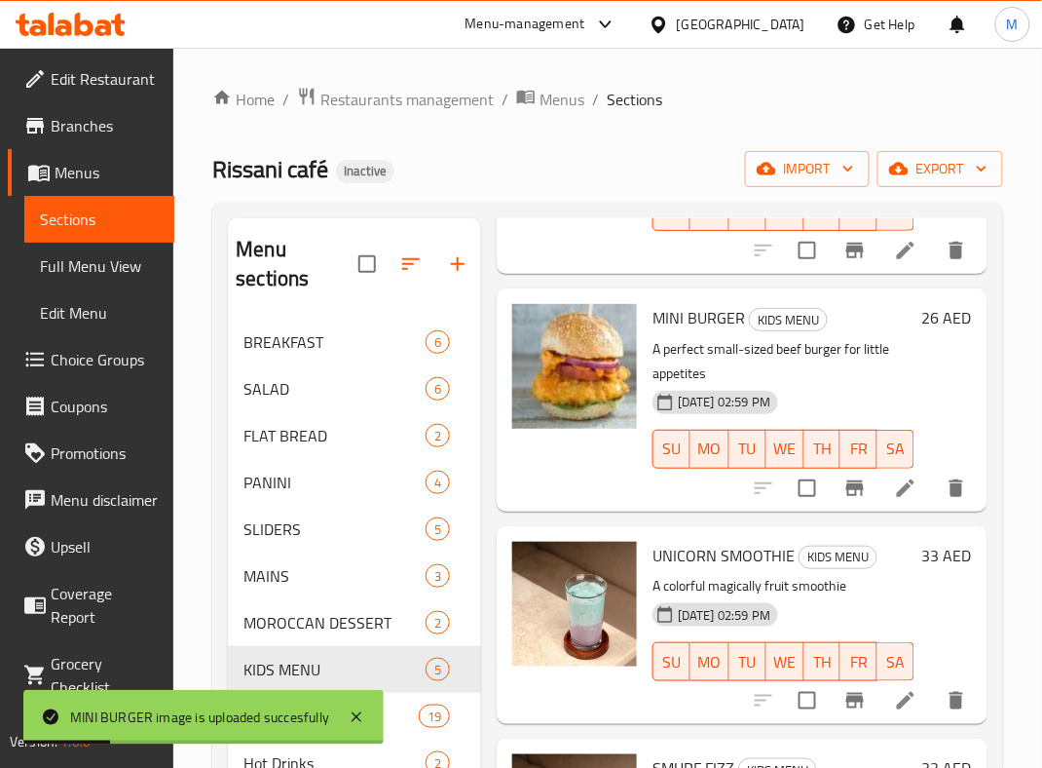
drag, startPoint x: 558, startPoint y: 522, endPoint x: 598, endPoint y: 543, distance: 44.9
click at [558, 503] on div at bounding box center [575, 399] width 140 height 207
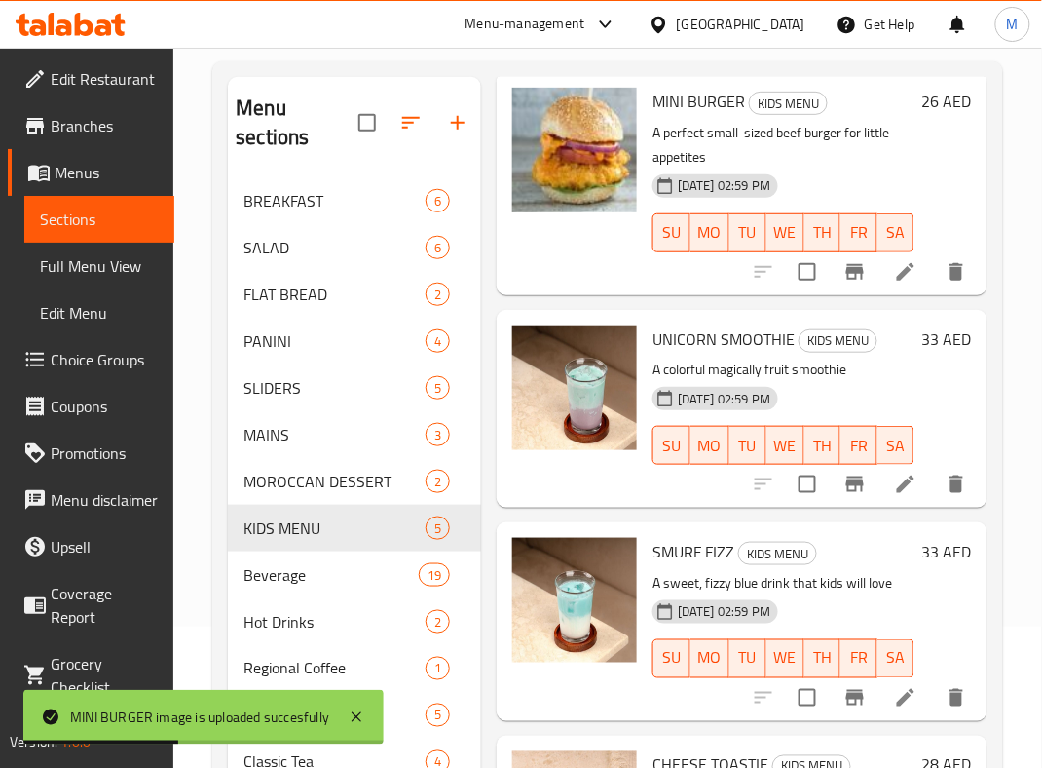
scroll to position [362, 0]
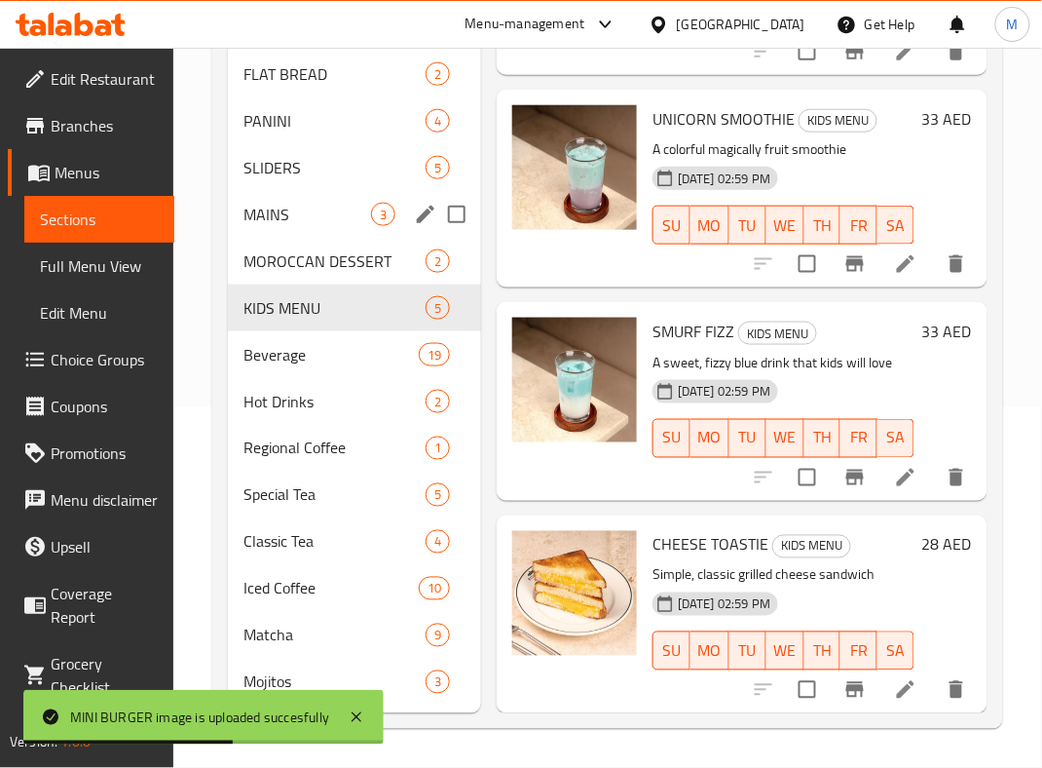
click at [275, 249] on span "MOROCCAN DESSERT" at bounding box center [335, 260] width 182 height 23
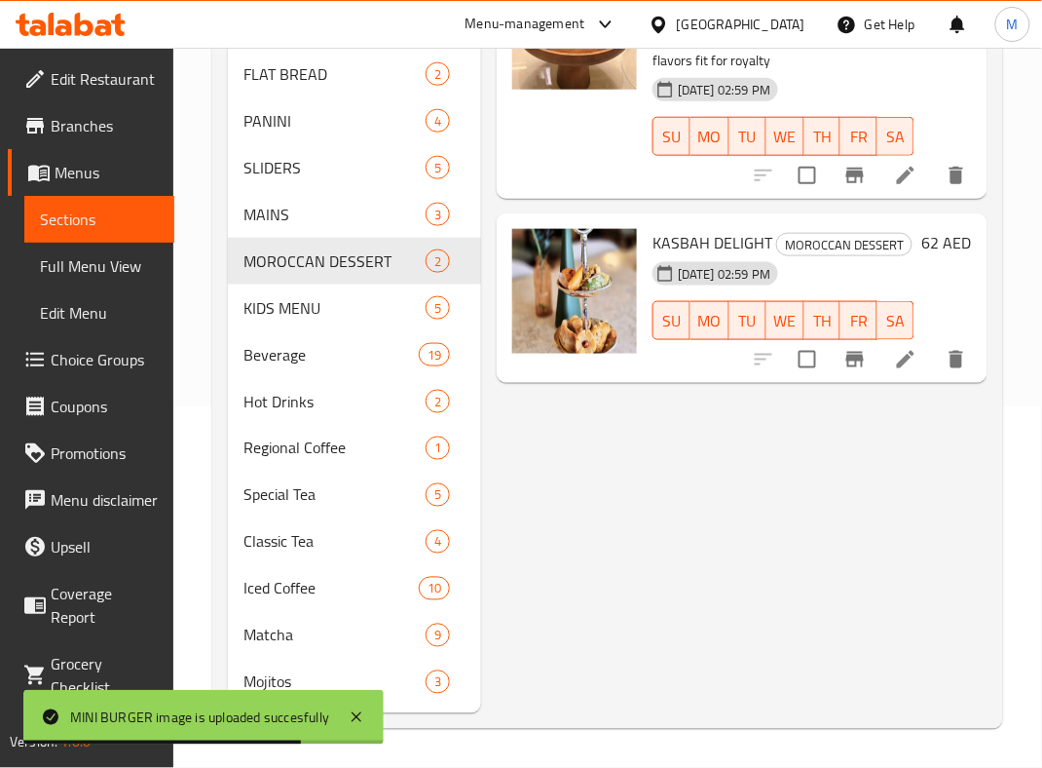
scroll to position [102, 0]
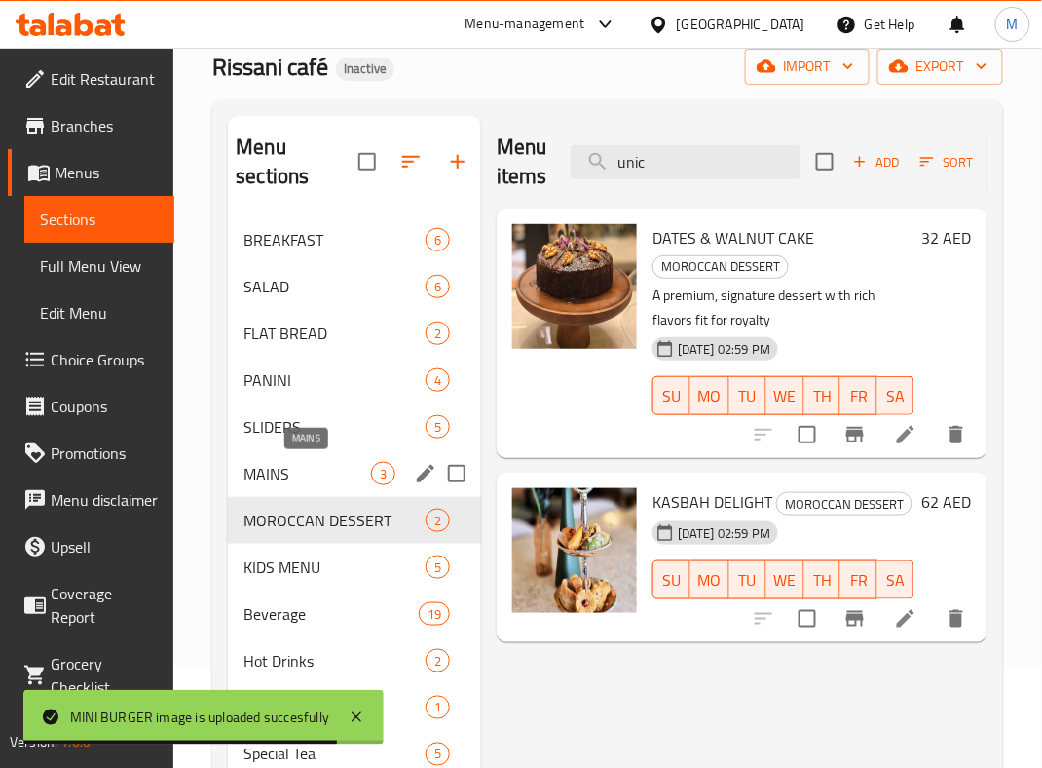
click at [275, 479] on span "MAINS" at bounding box center [308, 473] width 128 height 23
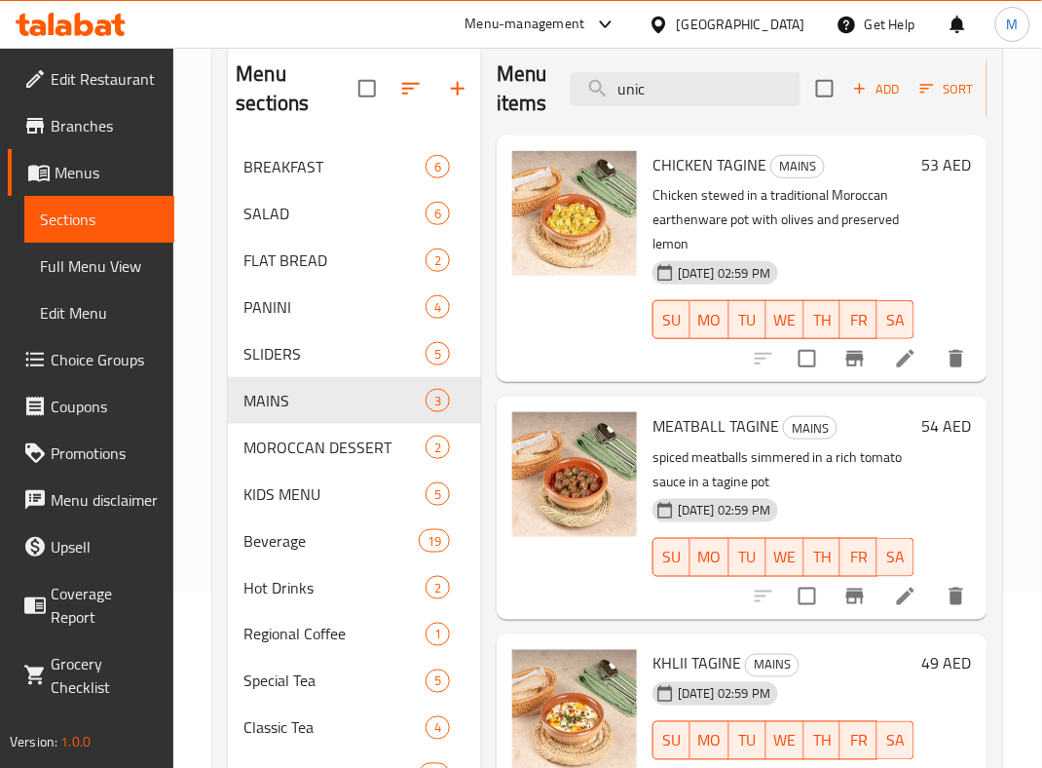
scroll to position [362, 0]
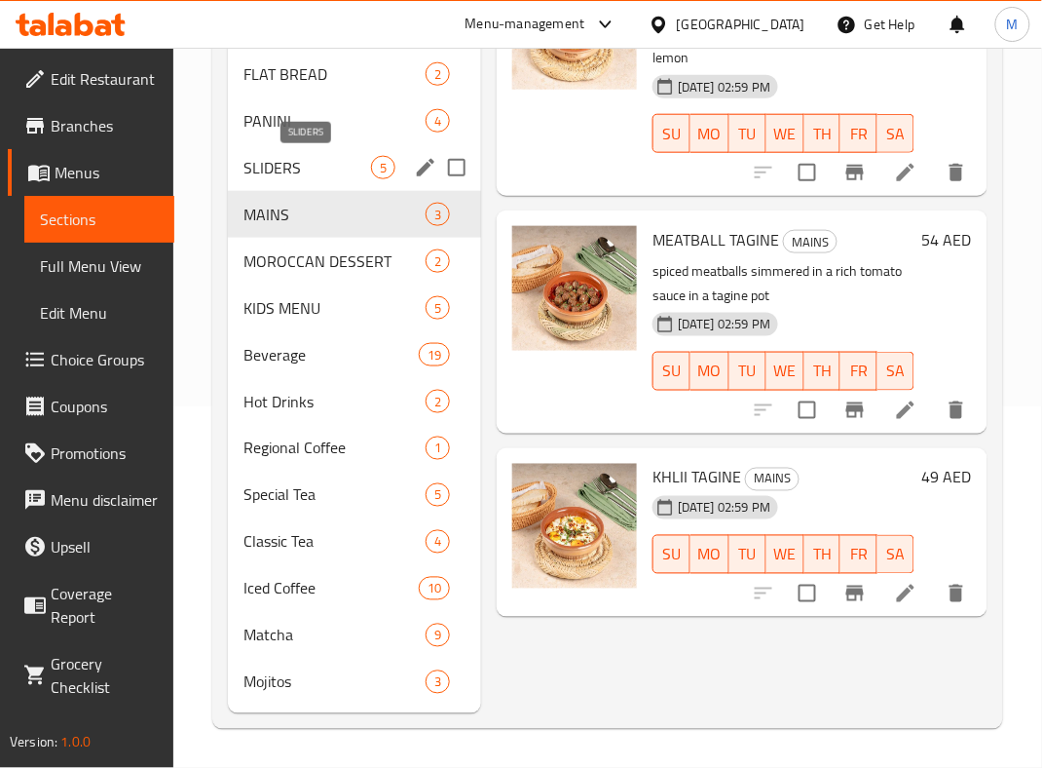
click at [278, 171] on span "SLIDERS" at bounding box center [308, 167] width 128 height 23
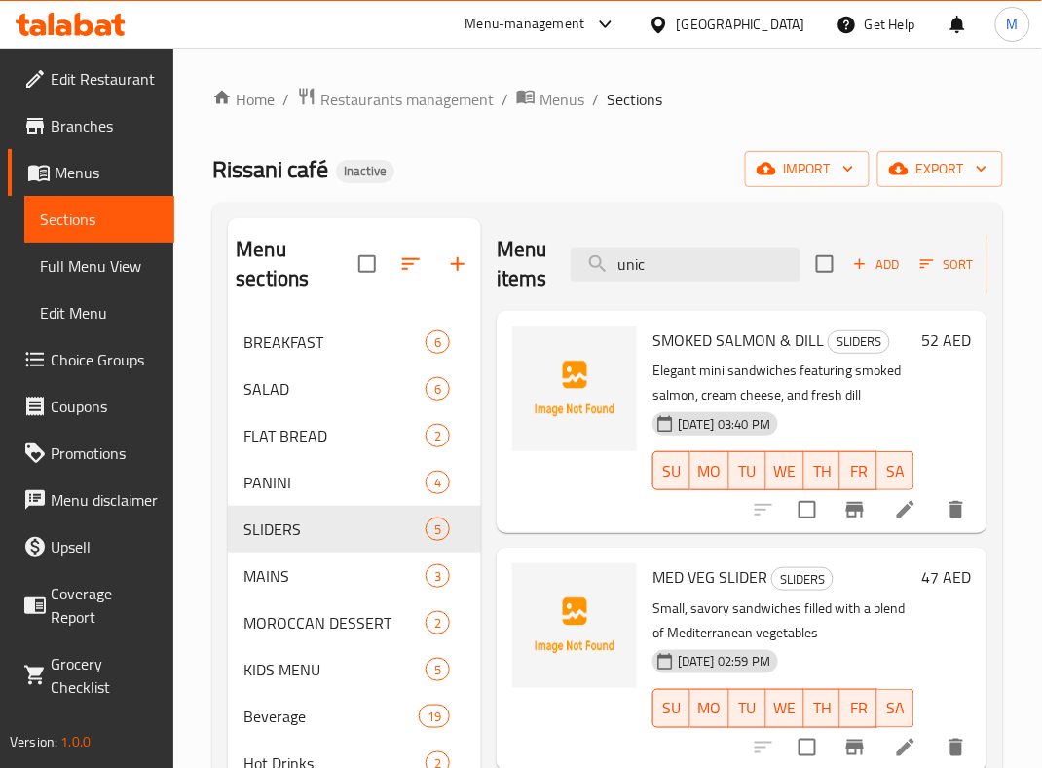
click at [682, 341] on span "SMOKED SALMON & DILL" at bounding box center [738, 339] width 171 height 29
click at [683, 341] on span "SMOKED SALMON & DILL" at bounding box center [738, 339] width 171 height 29
drag, startPoint x: 652, startPoint y: 343, endPoint x: 776, endPoint y: 348, distance: 123.8
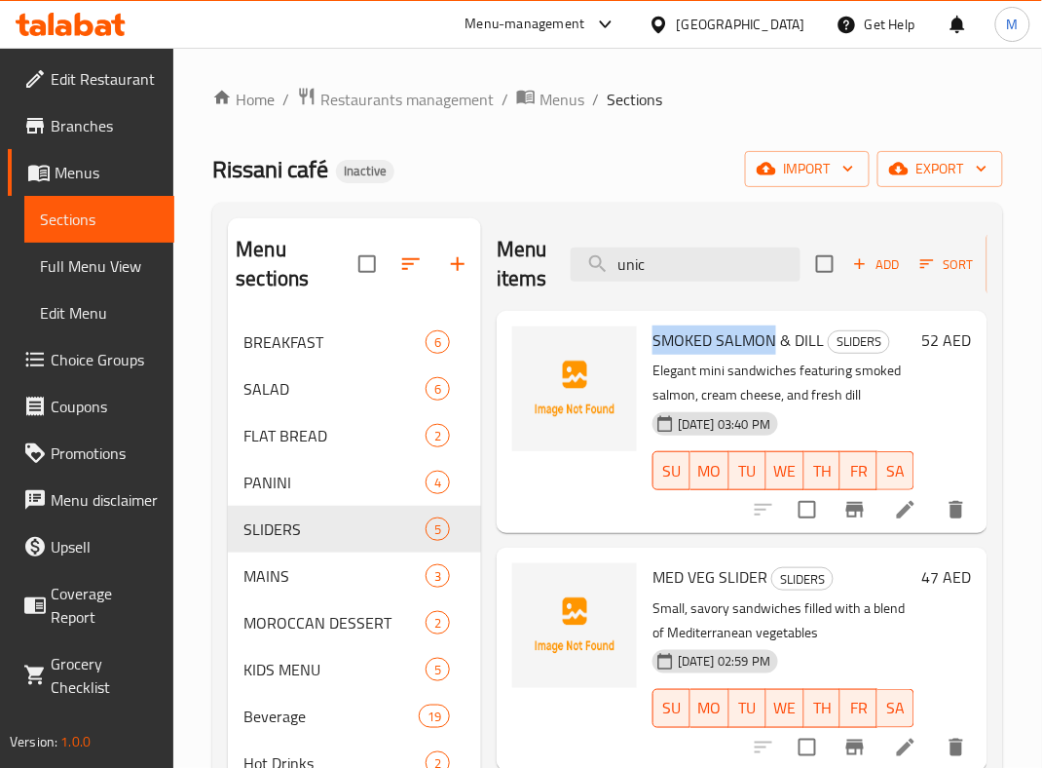
click at [776, 348] on span "SMOKED SALMON & DILL" at bounding box center [738, 339] width 171 height 29
copy span "SMOKED SALMON"
click at [548, 491] on div at bounding box center [575, 422] width 140 height 207
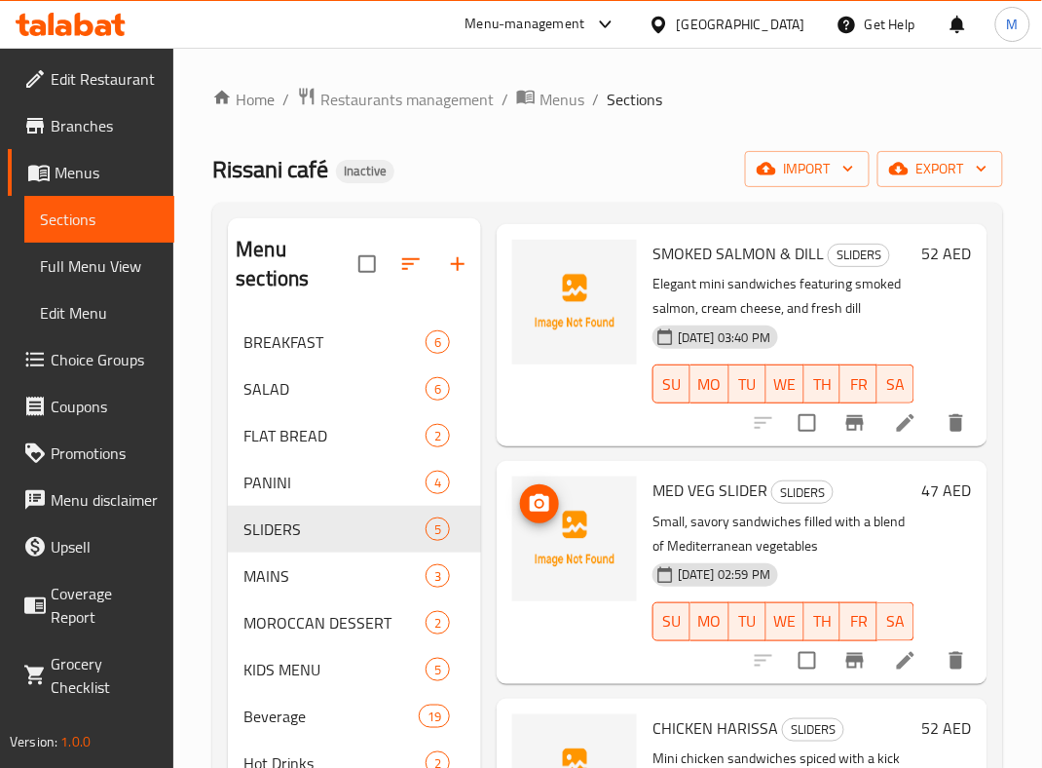
scroll to position [130, 0]
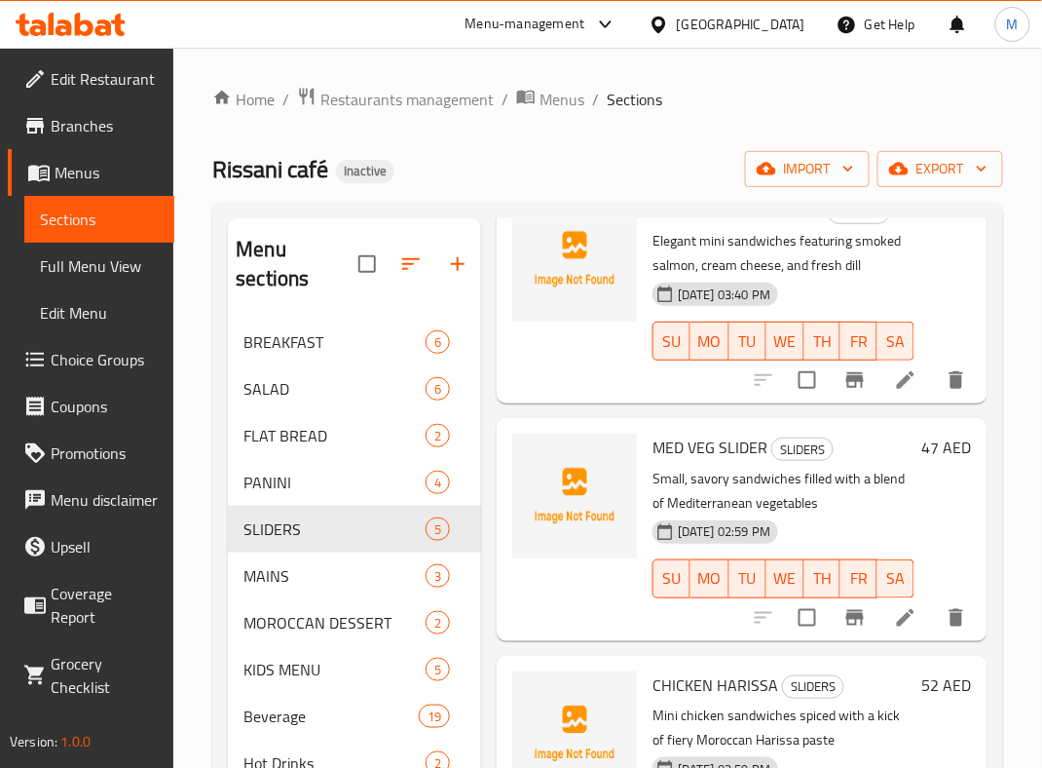
click at [696, 462] on span "MED VEG SLIDER" at bounding box center [710, 447] width 115 height 29
click at [554, 437] on div "Menu items unic Add Sort Manage items SMOKED SALMON & [PERSON_NAME] SLIDERS Ele…" at bounding box center [734, 646] width 507 height 856
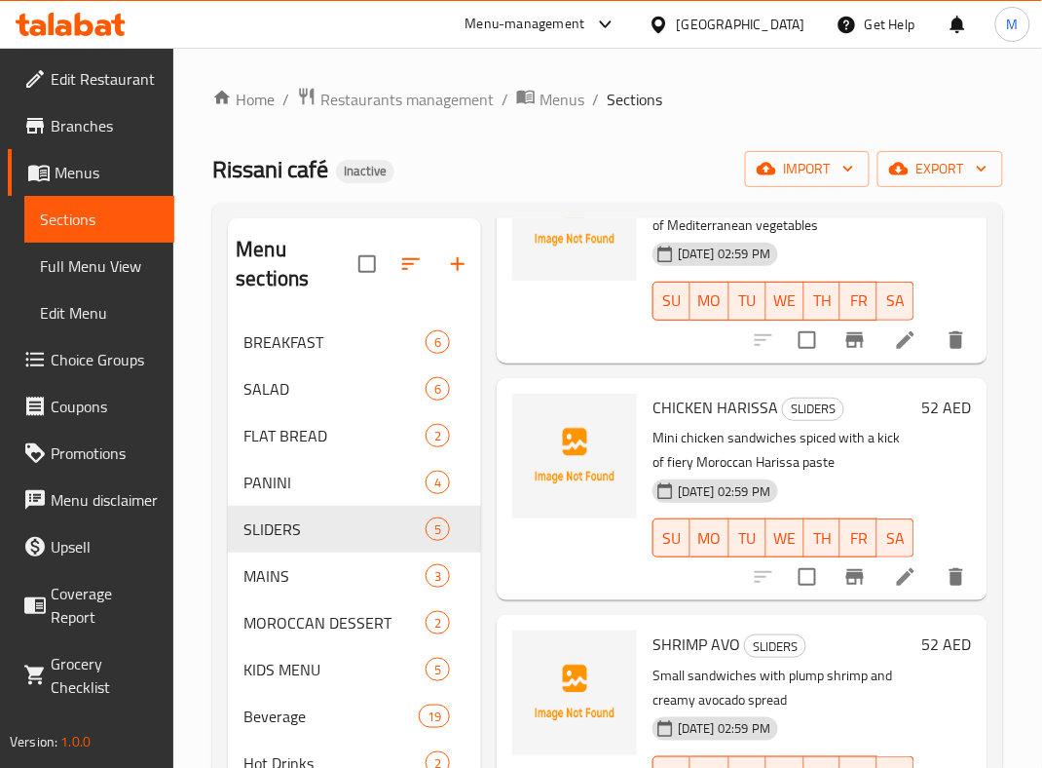
scroll to position [519, 0]
click at [713, 393] on span "CHICKEN HARISSA" at bounding box center [716, 407] width 126 height 29
click at [534, 518] on div at bounding box center [575, 489] width 140 height 207
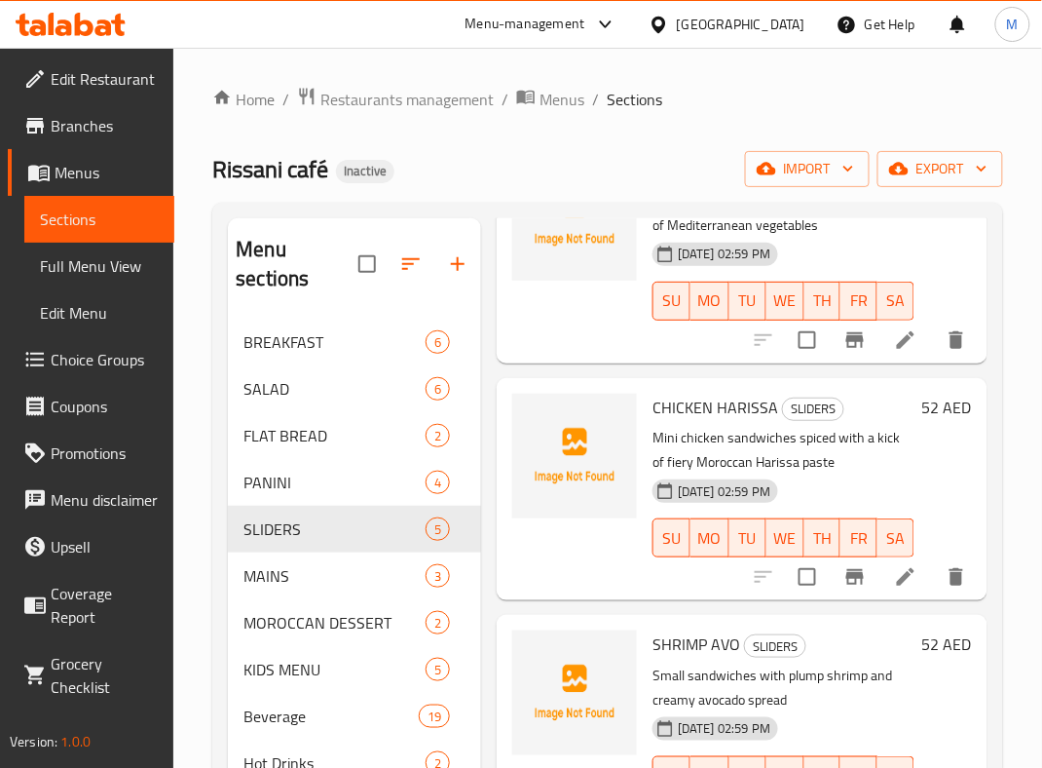
click at [574, 499] on div at bounding box center [575, 489] width 140 height 207
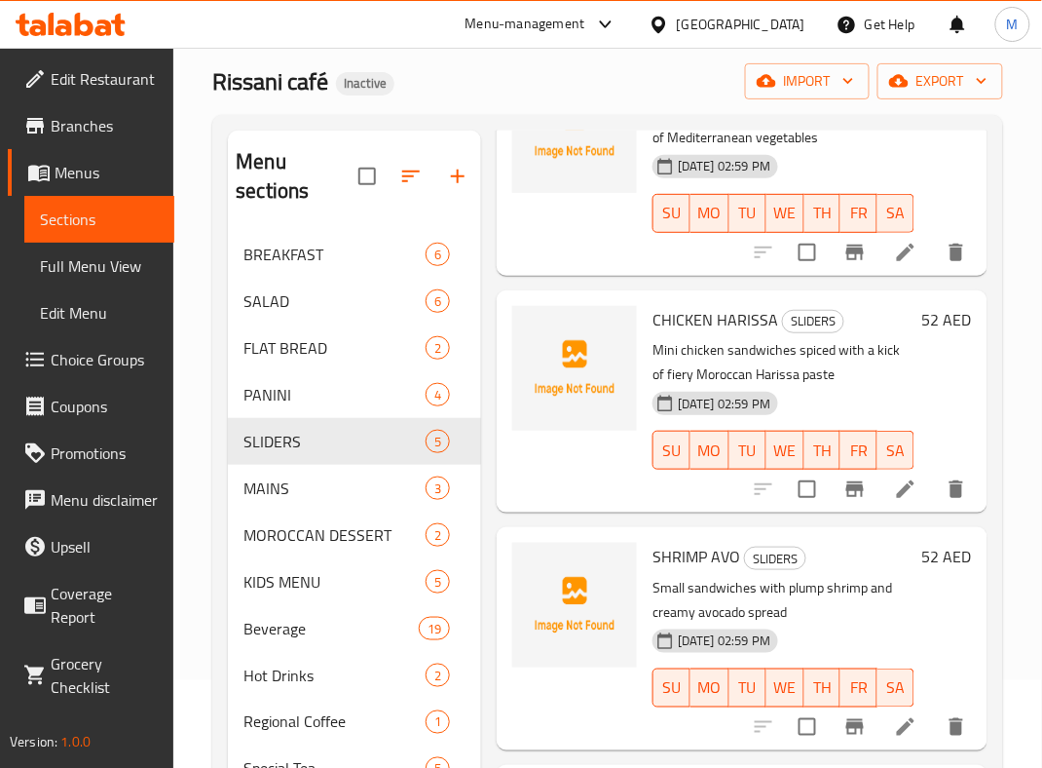
scroll to position [259, 0]
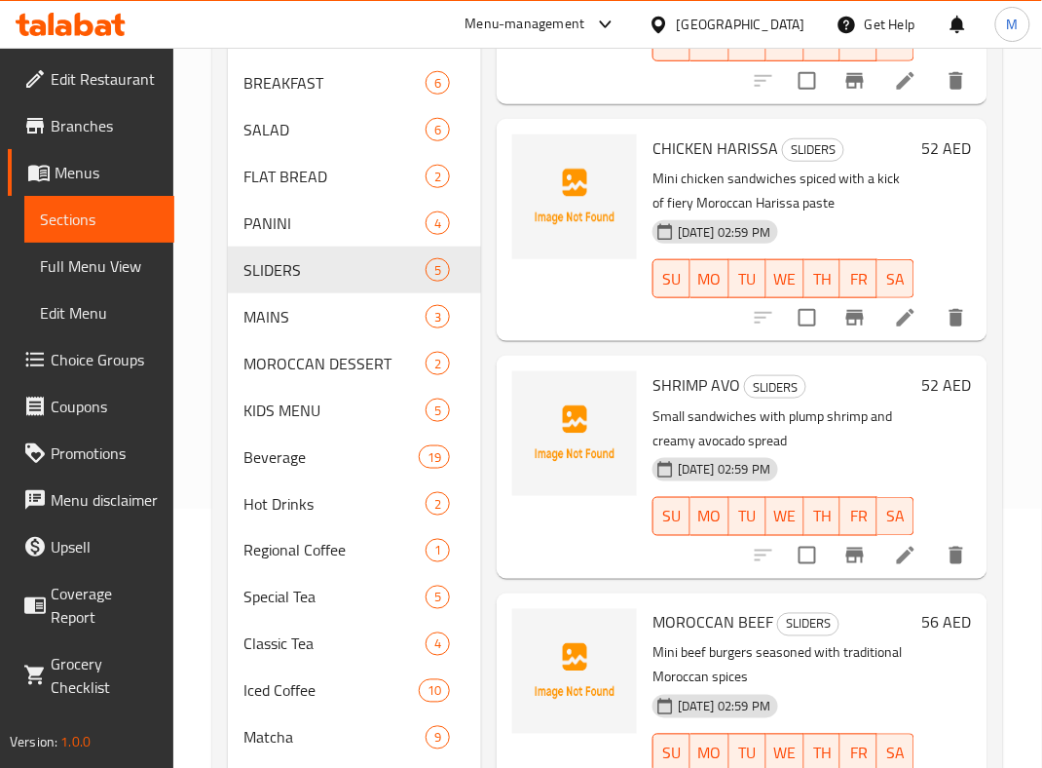
click at [690, 370] on span "SHRIMP AVO" at bounding box center [697, 384] width 88 height 29
click at [579, 457] on div at bounding box center [575, 466] width 140 height 207
click at [676, 370] on span "SHRIMP AVO" at bounding box center [697, 384] width 88 height 29
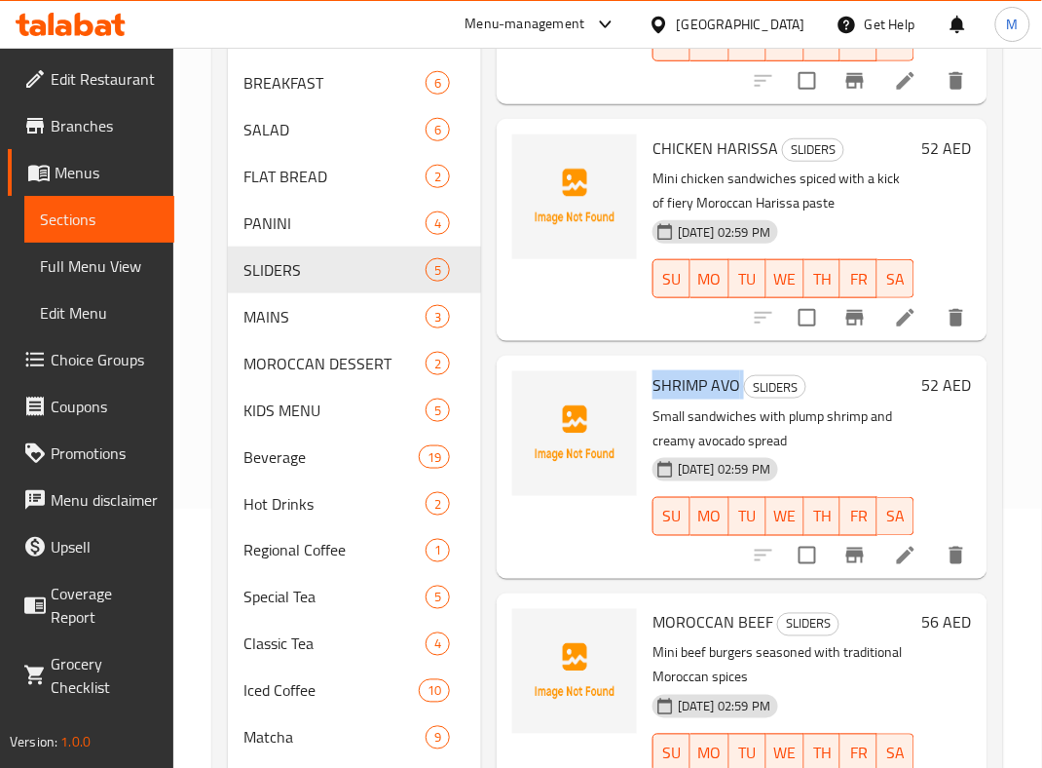
click at [676, 370] on span "SHRIMP AVO" at bounding box center [697, 384] width 88 height 29
click at [531, 389] on icon "upload picture" at bounding box center [539, 398] width 19 height 18
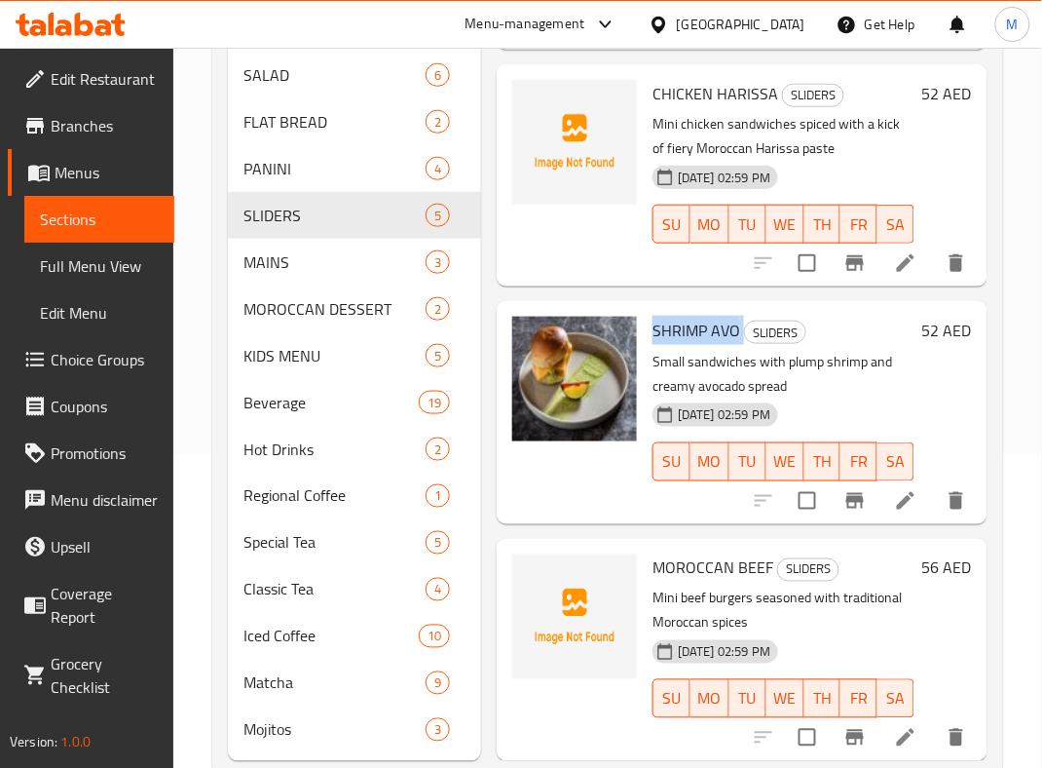
scroll to position [362, 0]
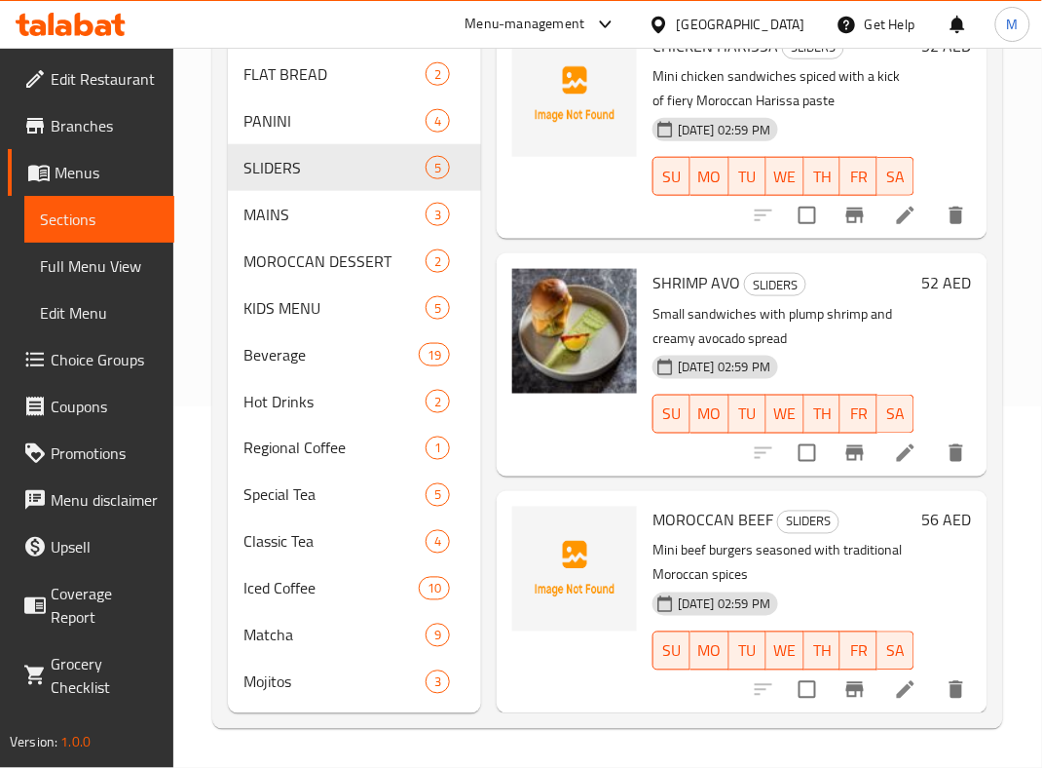
click at [706, 506] on span "MOROCCAN BEEF" at bounding box center [713, 520] width 121 height 29
drag, startPoint x: 579, startPoint y: 374, endPoint x: 368, endPoint y: 231, distance: 254.6
click at [579, 374] on div at bounding box center [575, 364] width 140 height 207
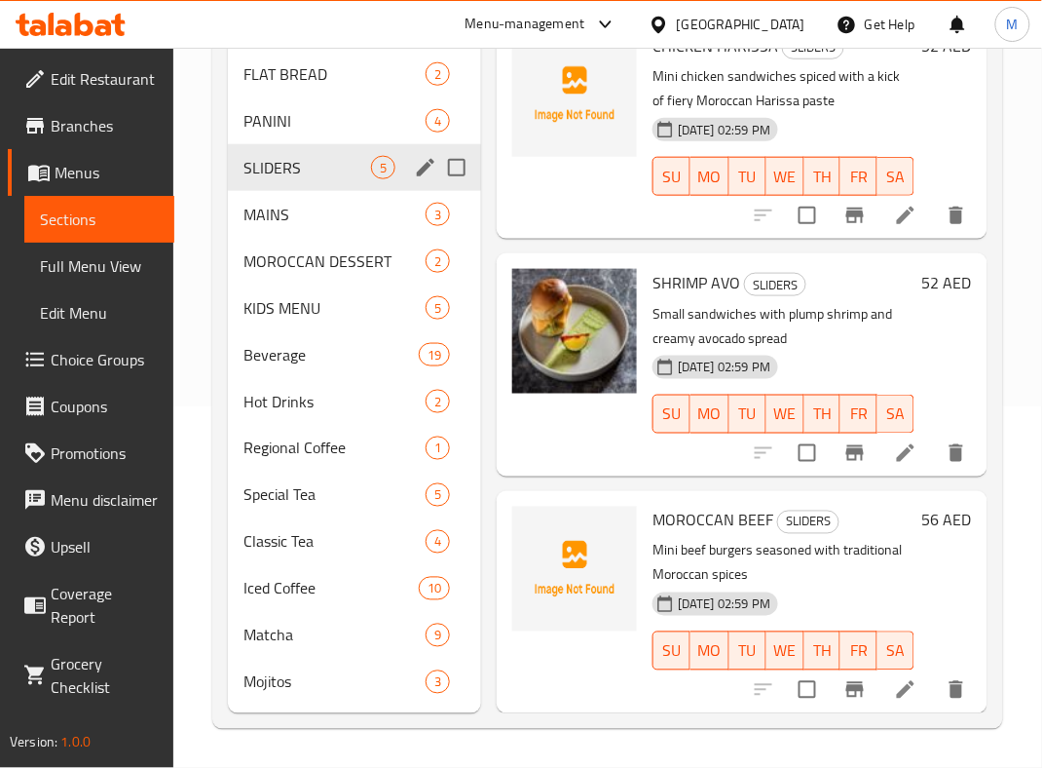
click at [313, 127] on span "PANINI" at bounding box center [335, 120] width 182 height 23
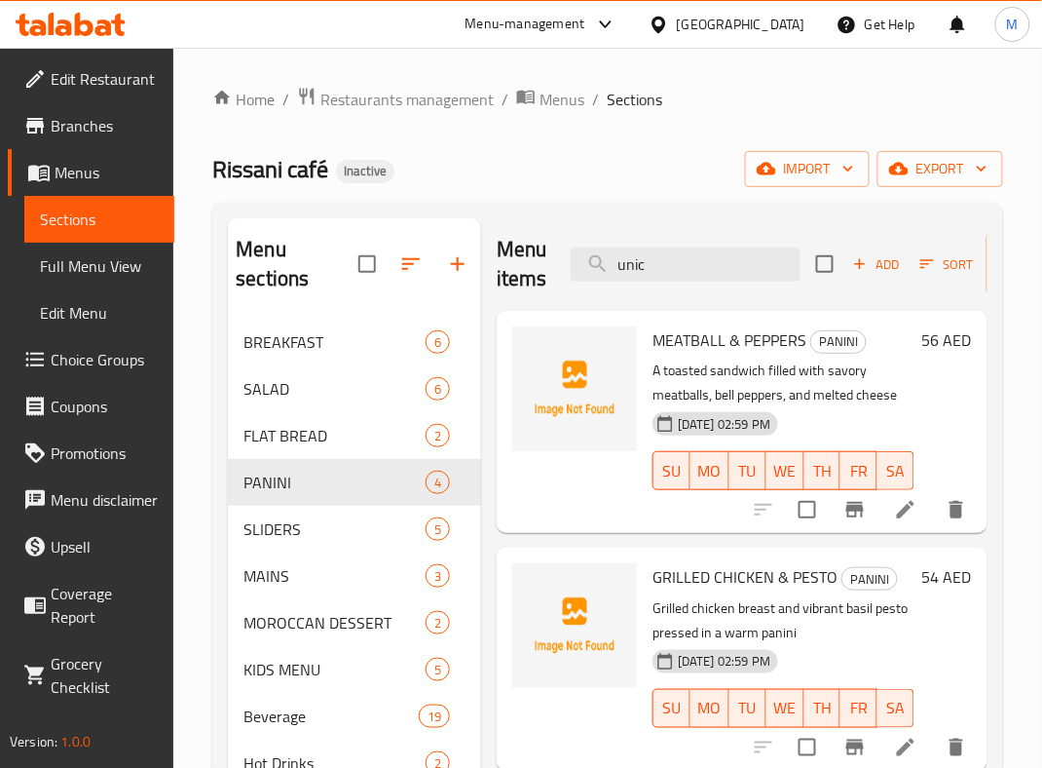
click at [692, 339] on span "MEATBALL & PEPPERS" at bounding box center [730, 339] width 154 height 29
click at [520, 479] on div at bounding box center [575, 422] width 140 height 207
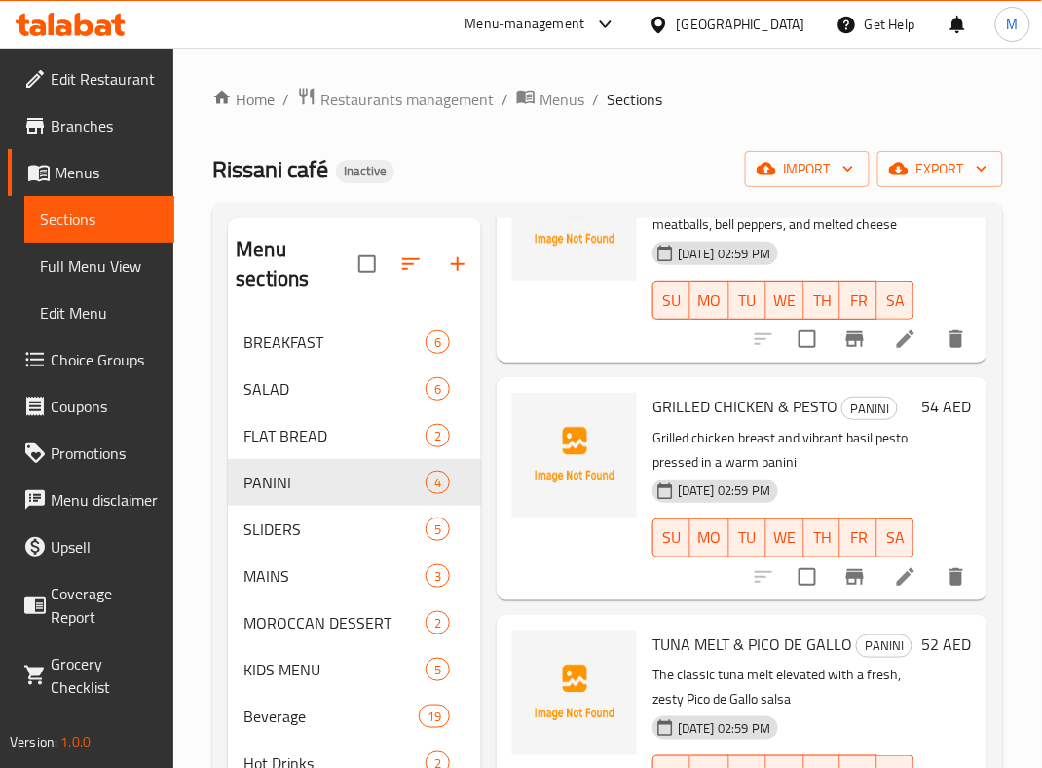
scroll to position [259, 0]
click at [555, 531] on div at bounding box center [575, 488] width 140 height 207
click at [586, 484] on div at bounding box center [575, 488] width 140 height 207
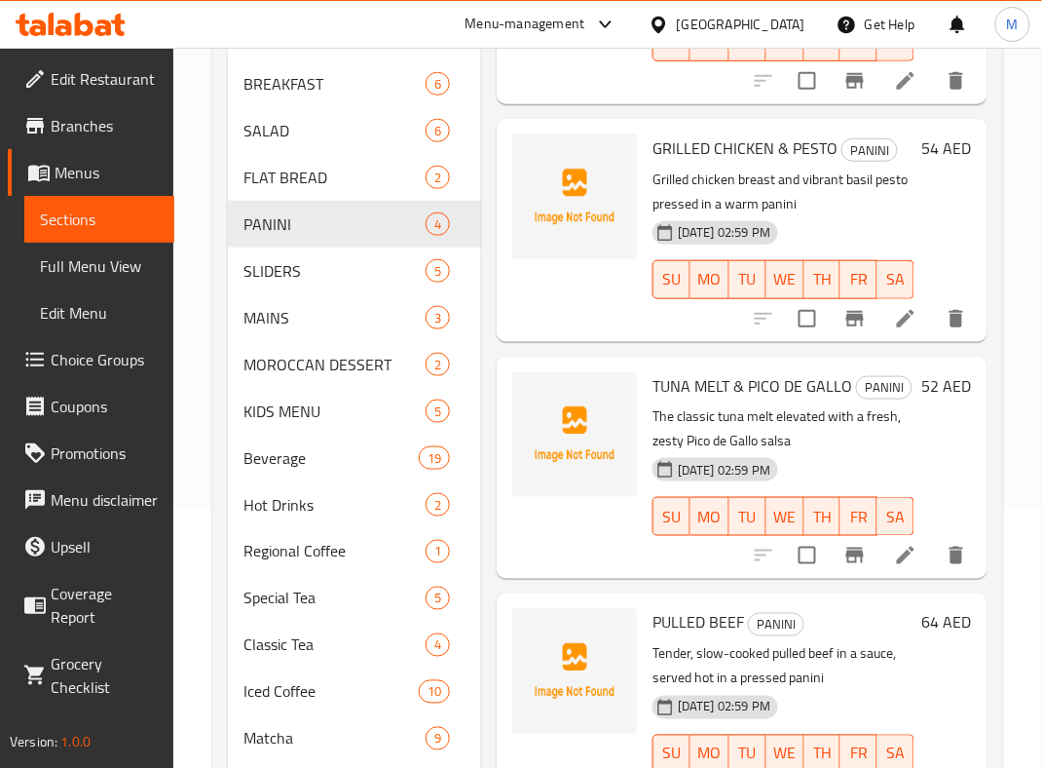
scroll to position [259, 0]
click at [561, 493] on div at bounding box center [575, 466] width 140 height 207
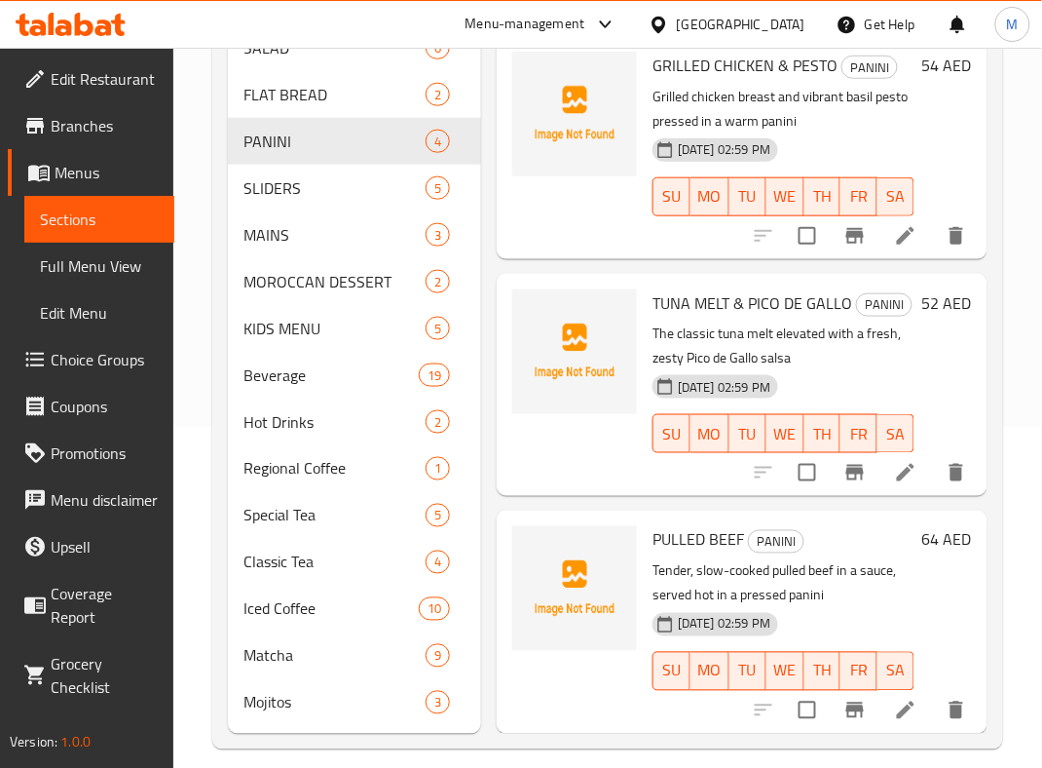
scroll to position [362, 0]
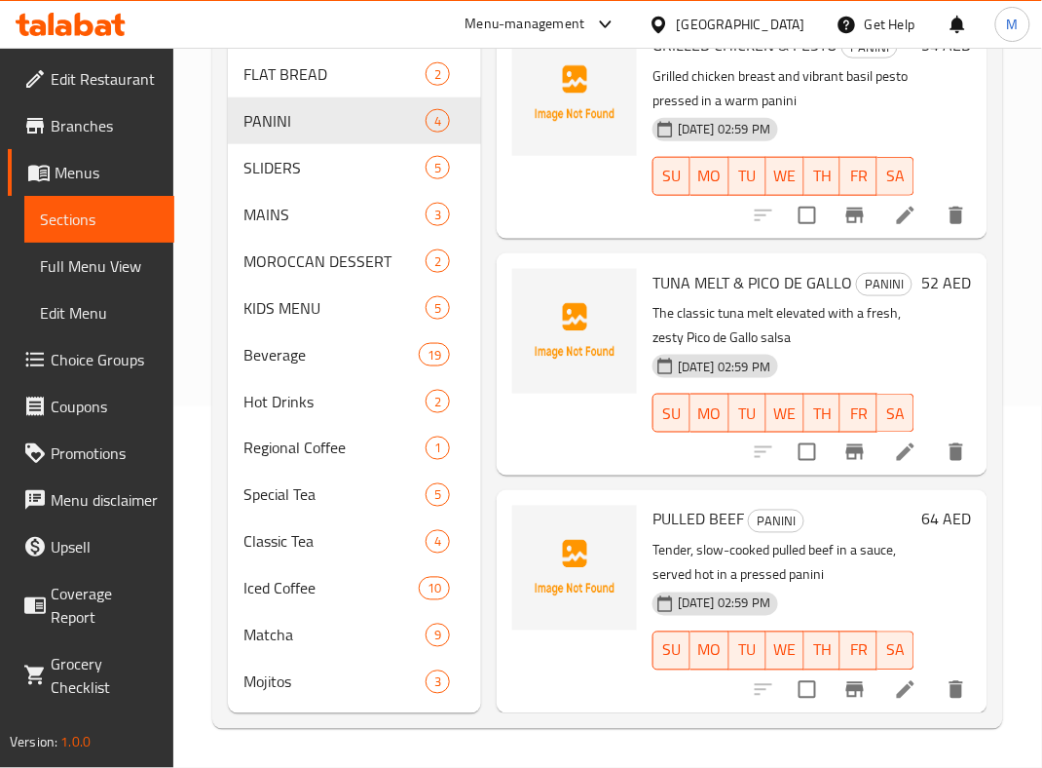
click at [548, 367] on div at bounding box center [575, 364] width 140 height 207
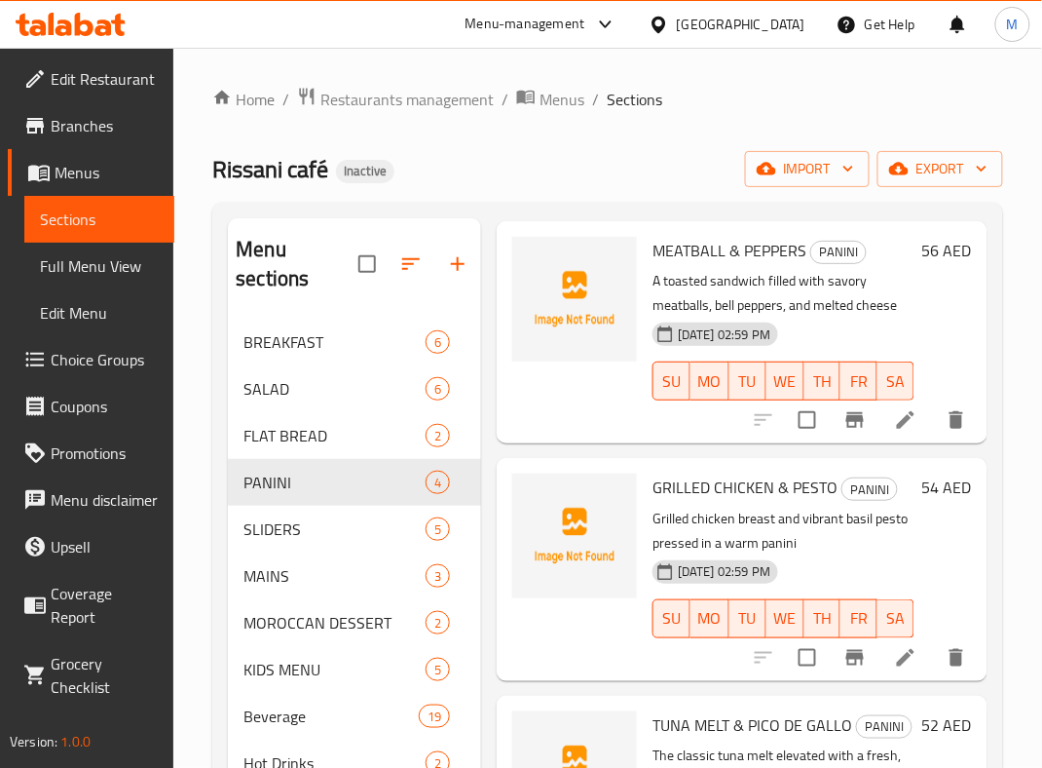
scroll to position [130, 0]
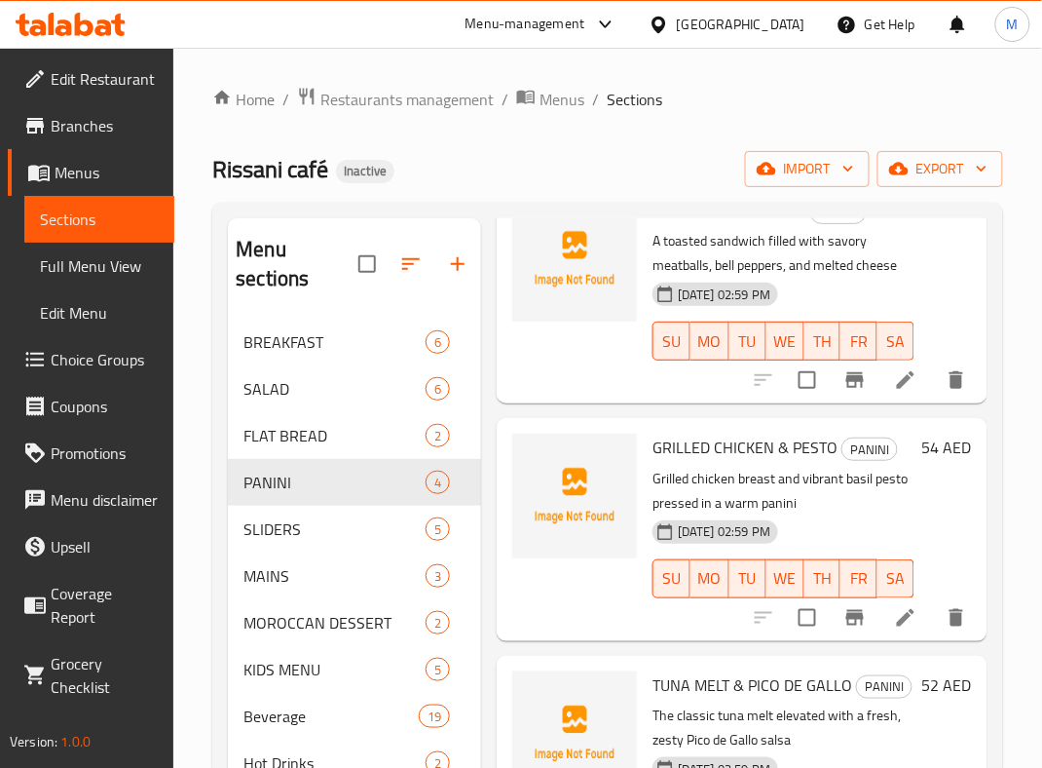
click at [581, 363] on div at bounding box center [575, 292] width 140 height 207
drag, startPoint x: 539, startPoint y: 434, endPoint x: 574, endPoint y: 444, distance: 36.7
click at [539, 434] on div "Menu items unic Add Sort Manage items MEATBALL & PEPPERS PANINI A toasted sandw…" at bounding box center [734, 646] width 507 height 856
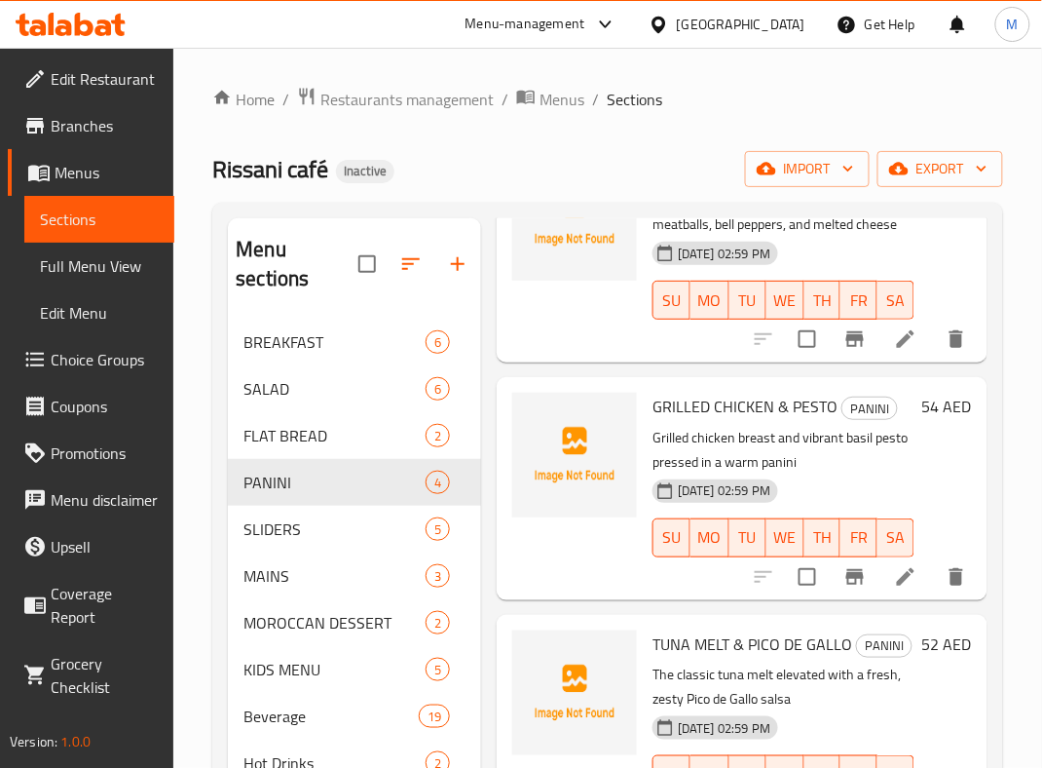
scroll to position [298, 0]
click at [713, 629] on span "TUNA MELT & PICO DE GALLO" at bounding box center [753, 643] width 200 height 29
click at [562, 216] on div "Menu sections BREAKFAST 6 SALAD 6 FLAT BREAD 2 PANINI 4 SLIDERS 5 MAINS 3 MOROC…" at bounding box center [607, 647] width 791 height 888
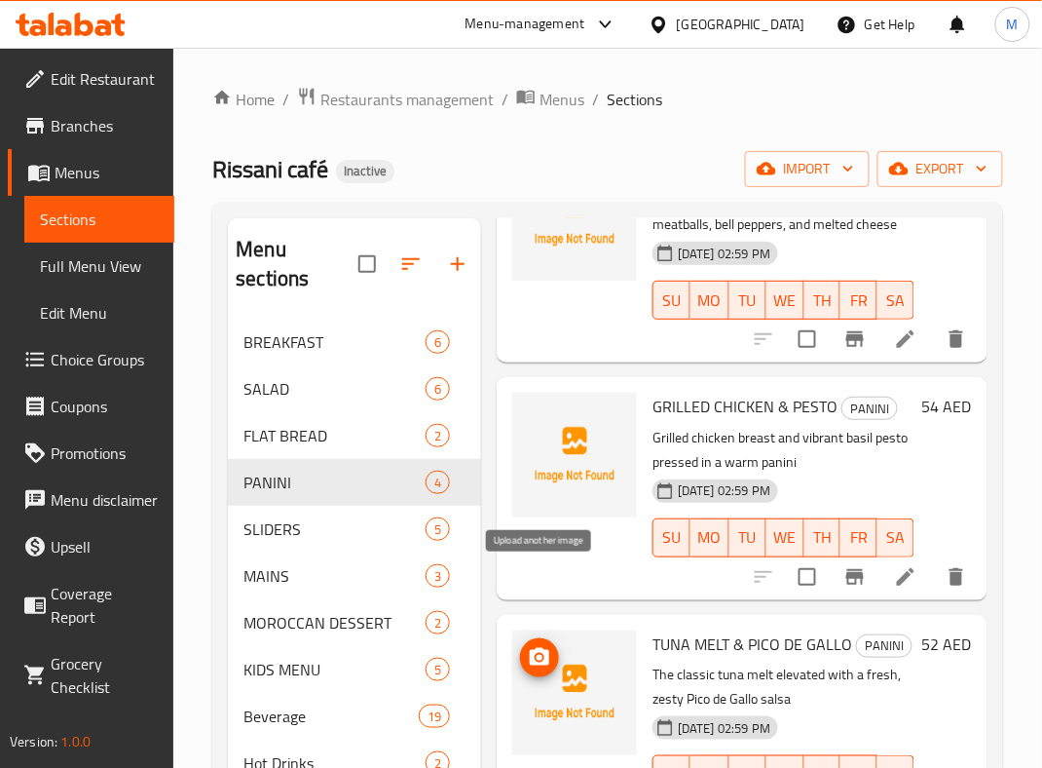
click at [546, 648] on icon "upload picture" at bounding box center [539, 657] width 19 height 18
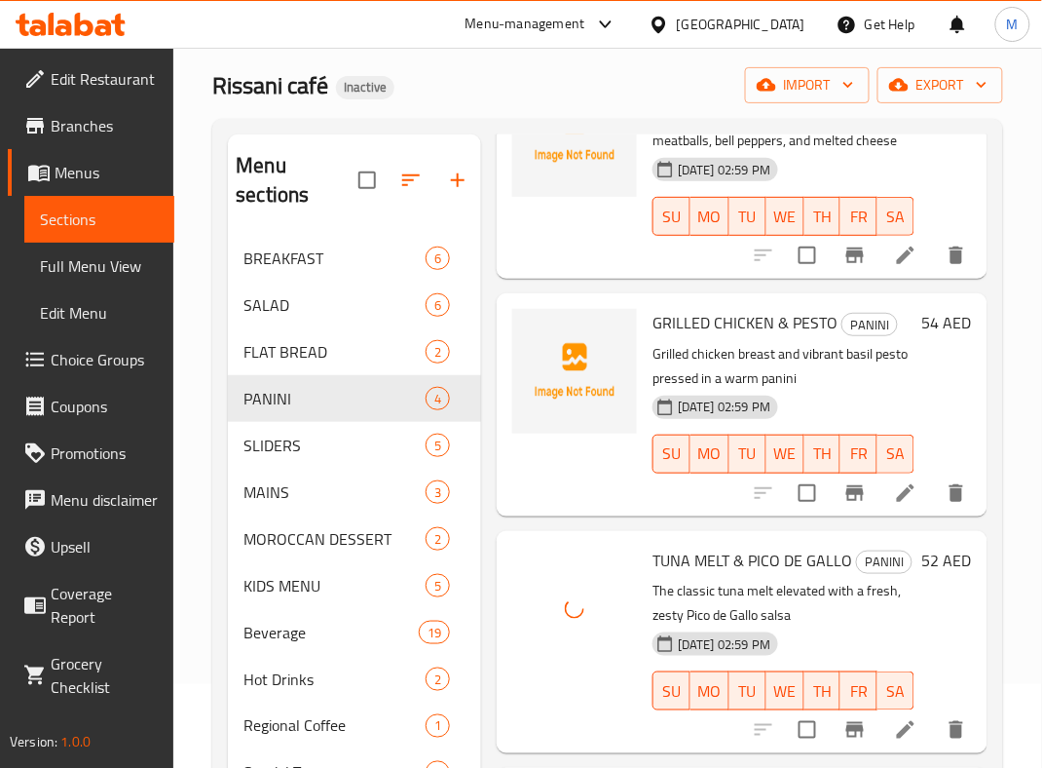
scroll to position [130, 0]
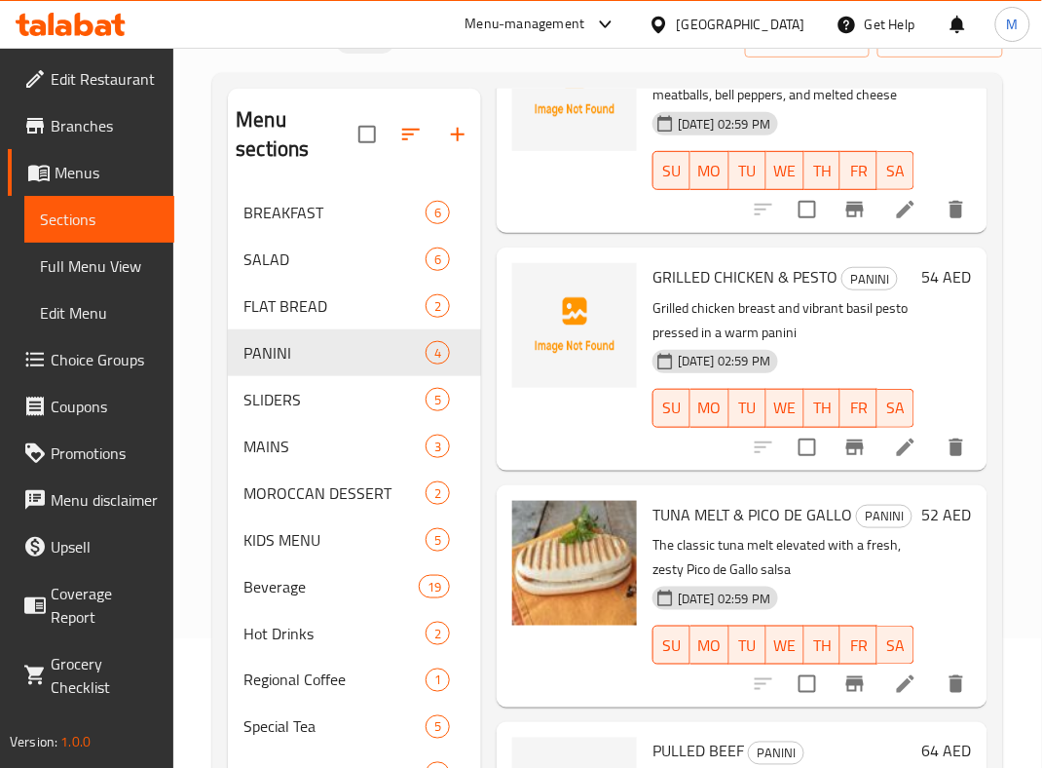
click at [546, 360] on div at bounding box center [575, 358] width 140 height 207
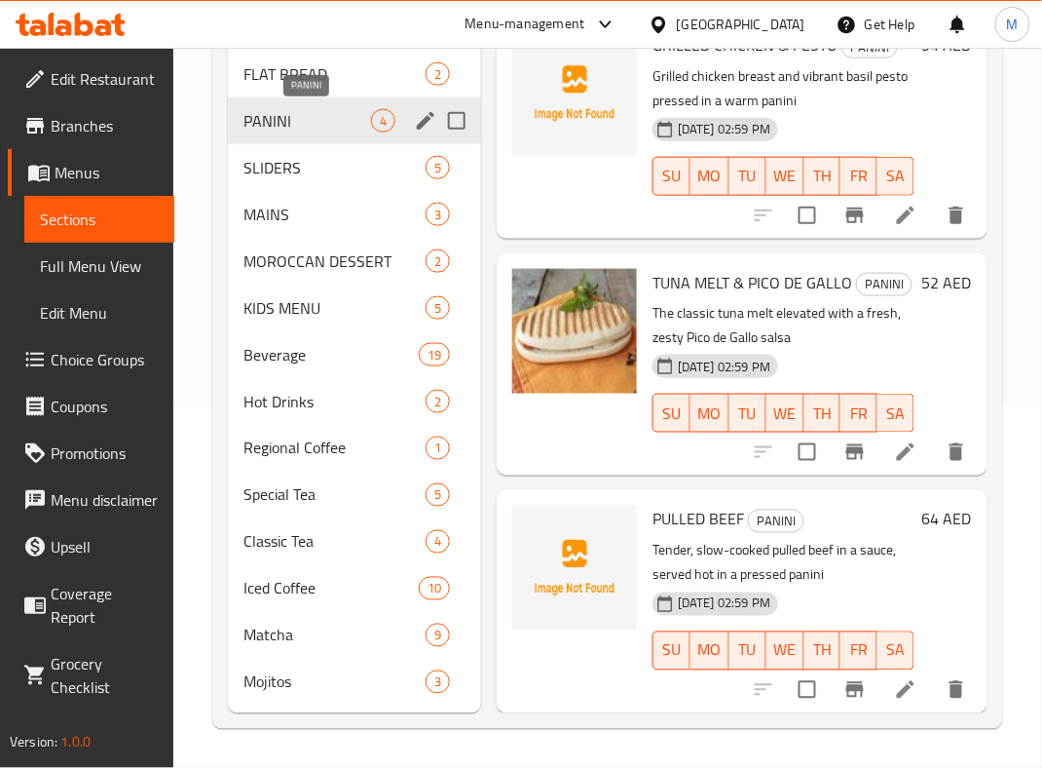
scroll to position [102, 0]
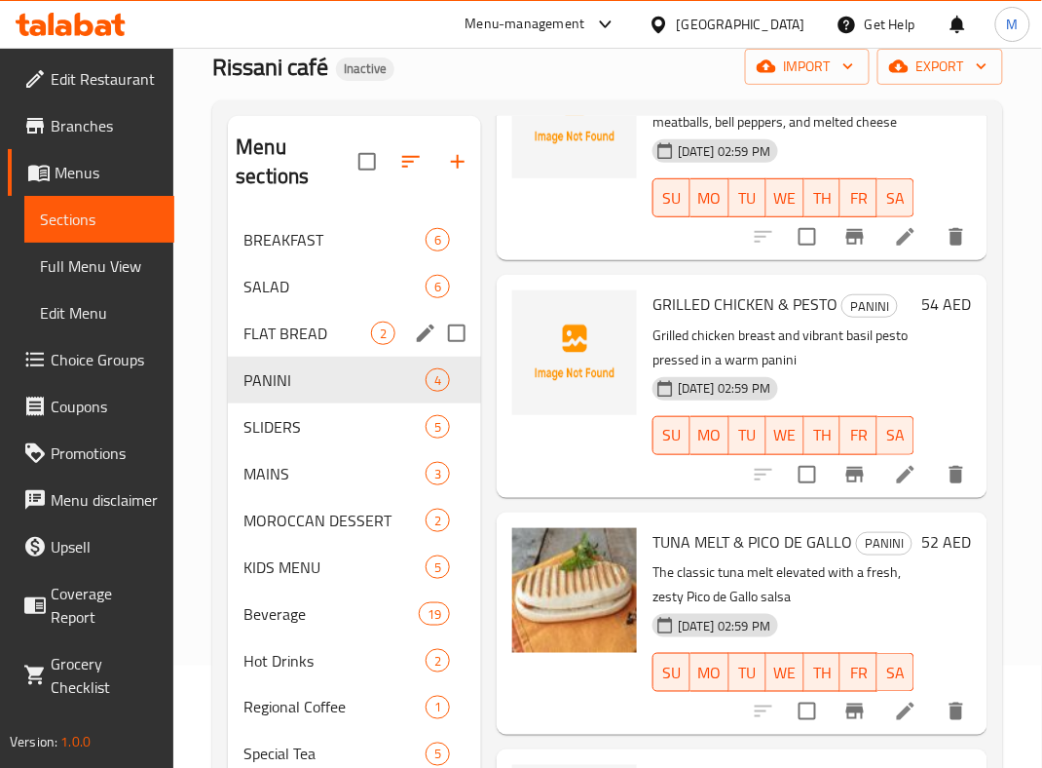
click at [277, 329] on span "FLAT BREAD" at bounding box center [308, 333] width 128 height 23
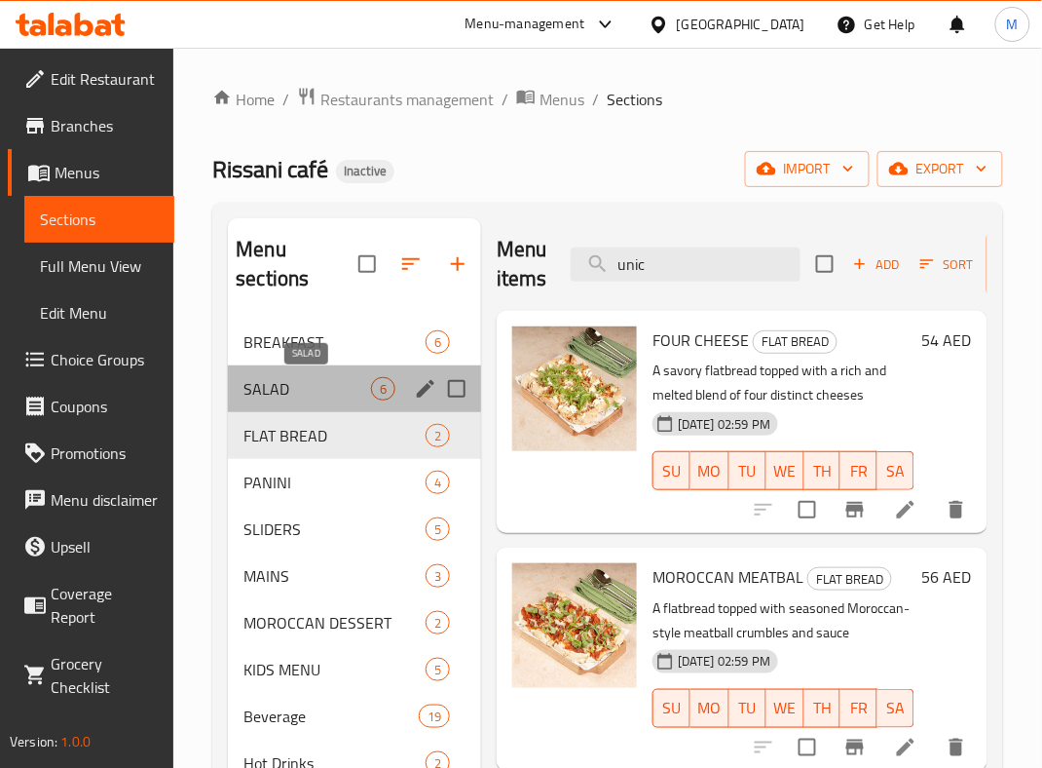
click at [277, 380] on span "SALAD" at bounding box center [308, 388] width 128 height 23
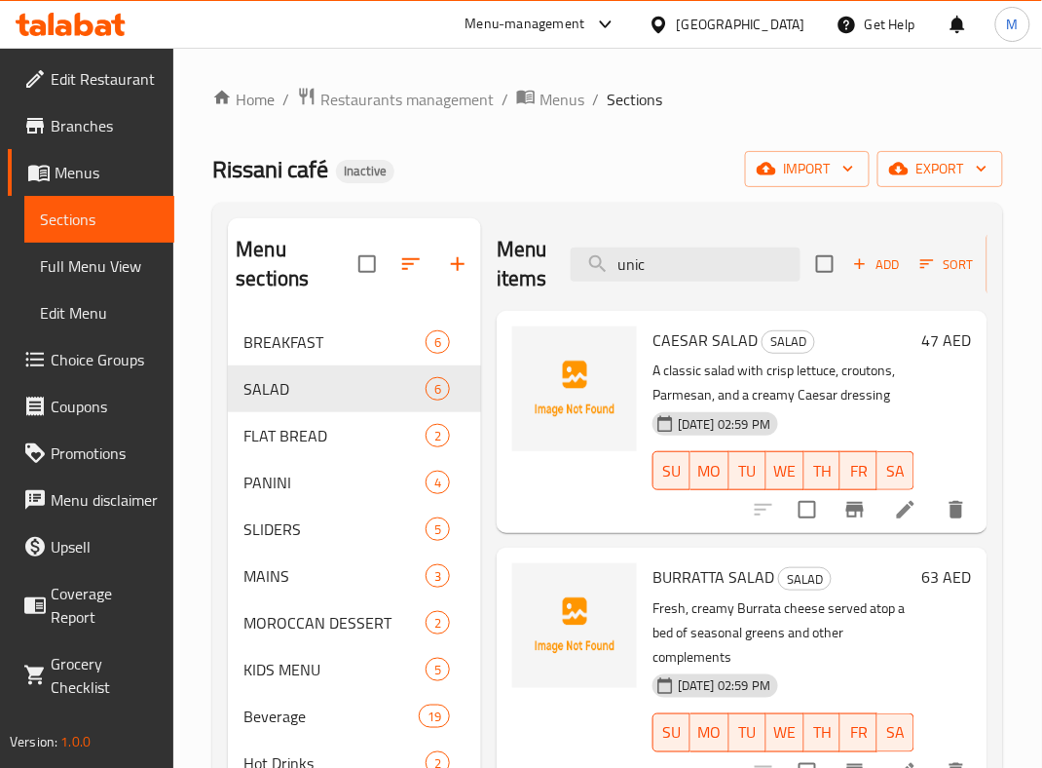
click at [679, 337] on span "CAESAR SALAD" at bounding box center [705, 339] width 105 height 29
click at [566, 525] on div at bounding box center [575, 422] width 140 height 207
click at [523, 362] on span "upload picture" at bounding box center [539, 353] width 39 height 23
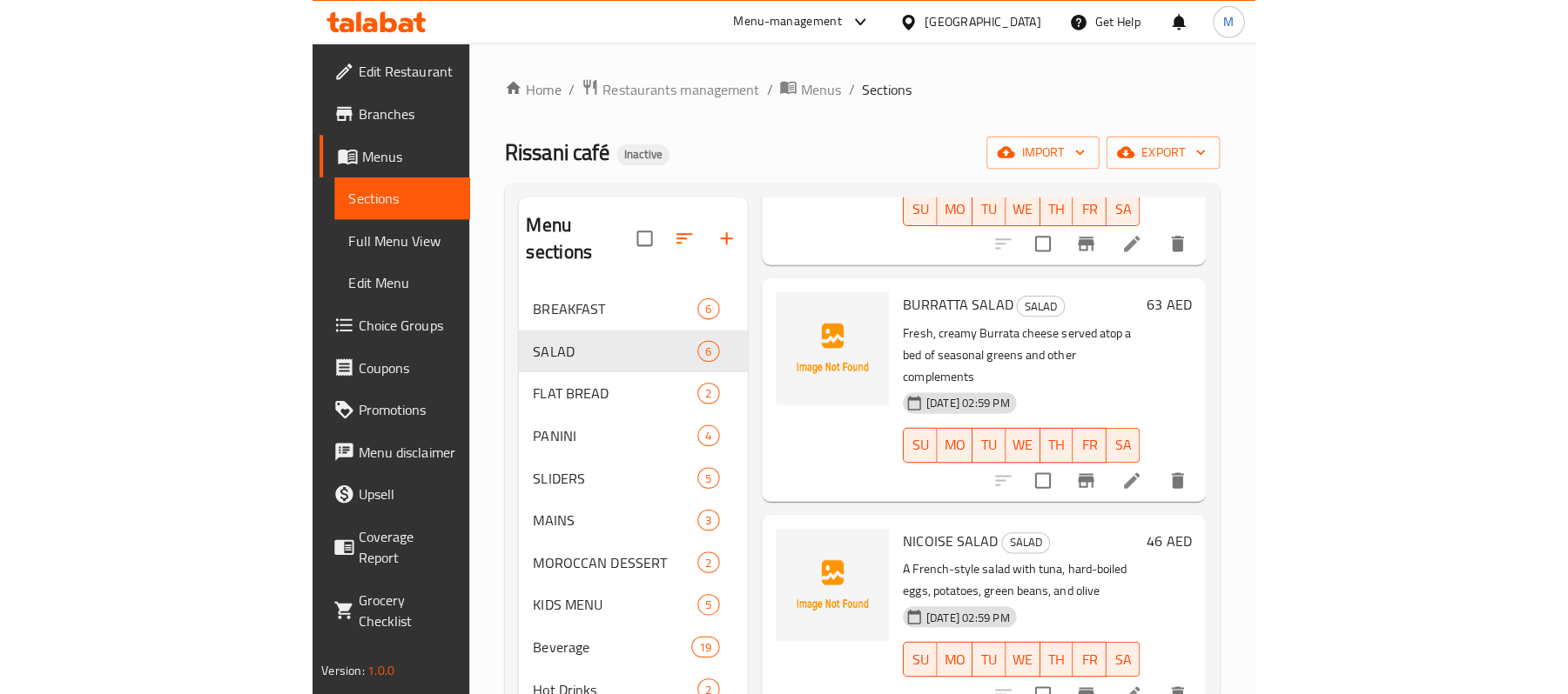
scroll to position [231, 0]
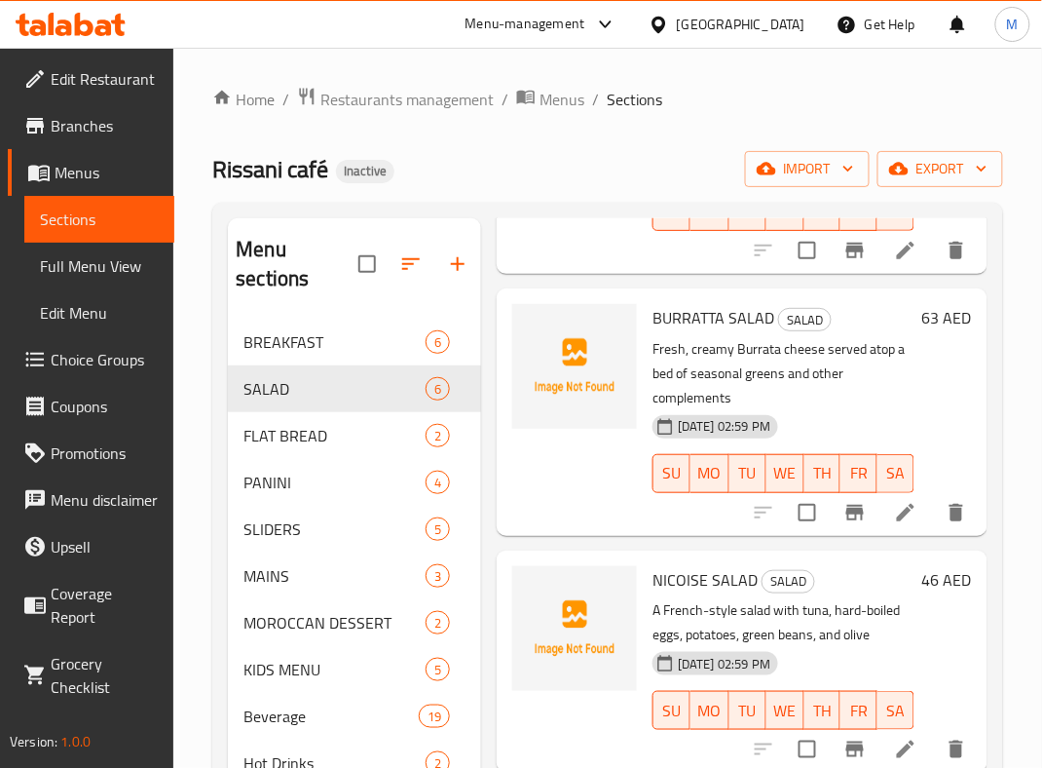
click at [699, 594] on span "NICOISE SALAD" at bounding box center [705, 579] width 105 height 29
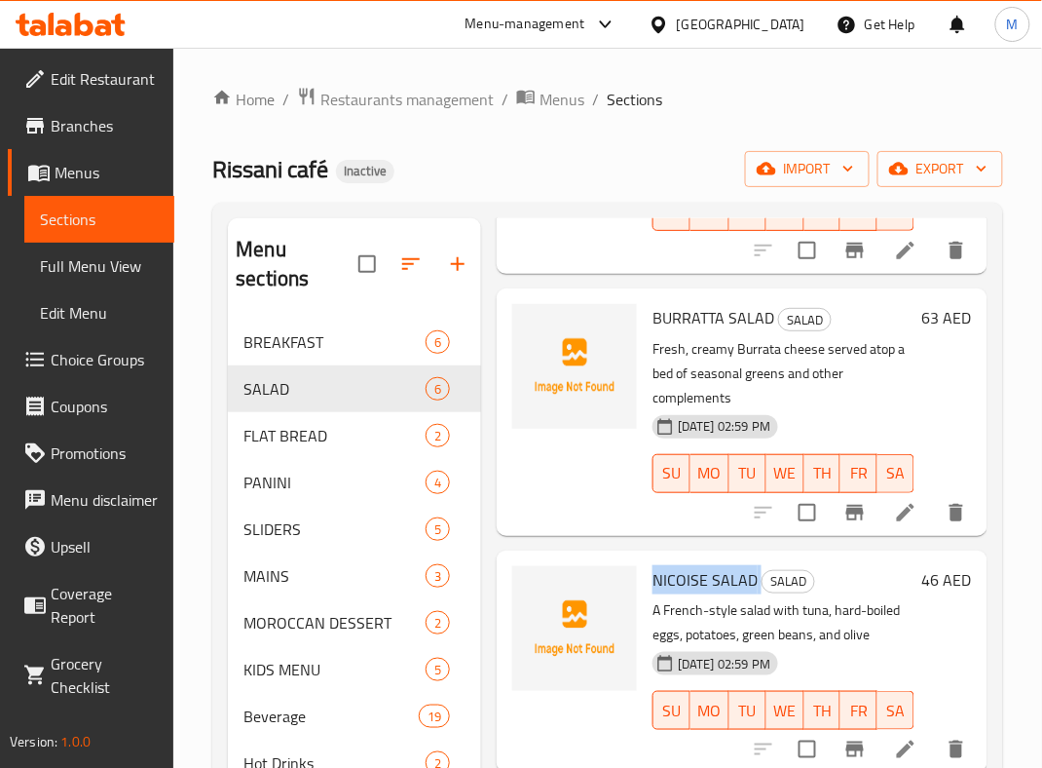
click at [558, 501] on div at bounding box center [575, 411] width 140 height 231
click at [535, 527] on div at bounding box center [575, 411] width 140 height 231
click at [551, 507] on div at bounding box center [575, 411] width 140 height 231
click at [551, 605] on span "upload picture" at bounding box center [539, 593] width 39 height 23
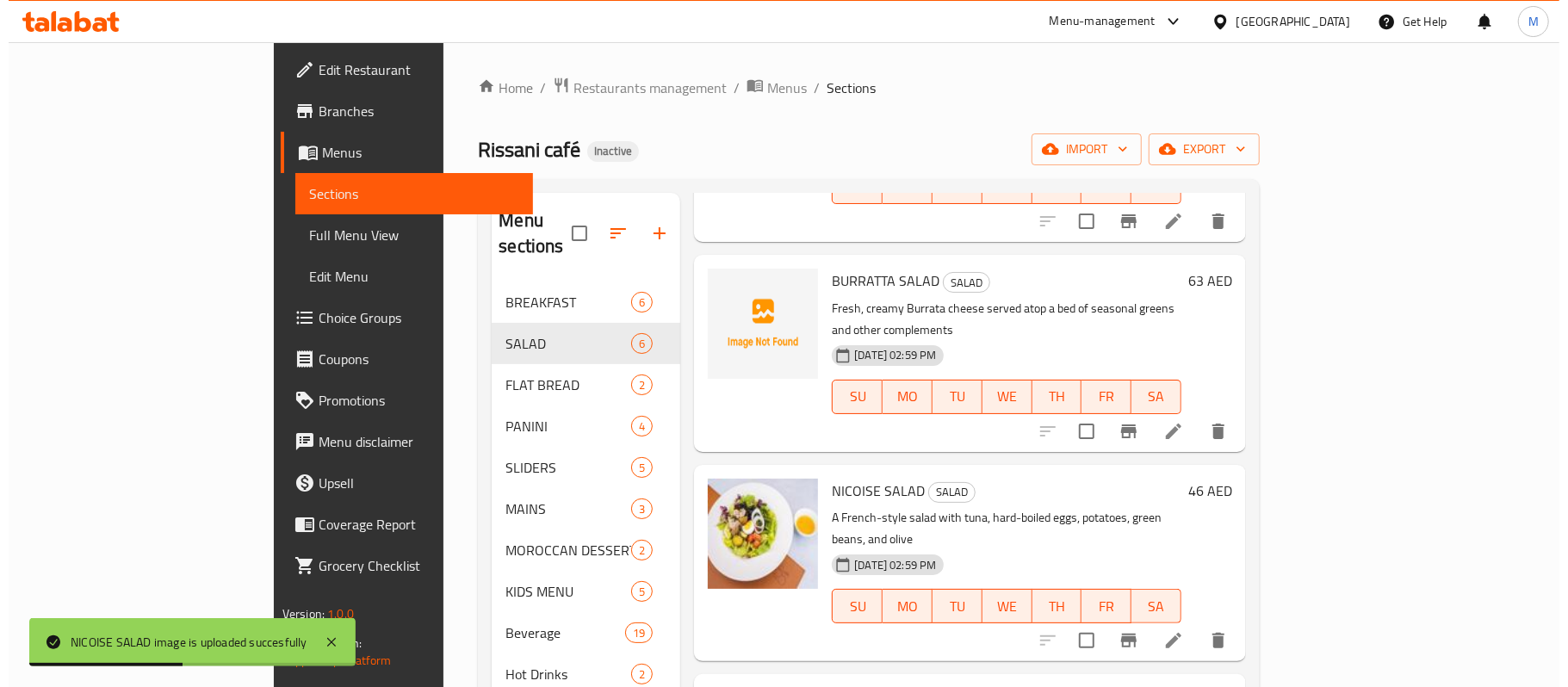
scroll to position [0, 0]
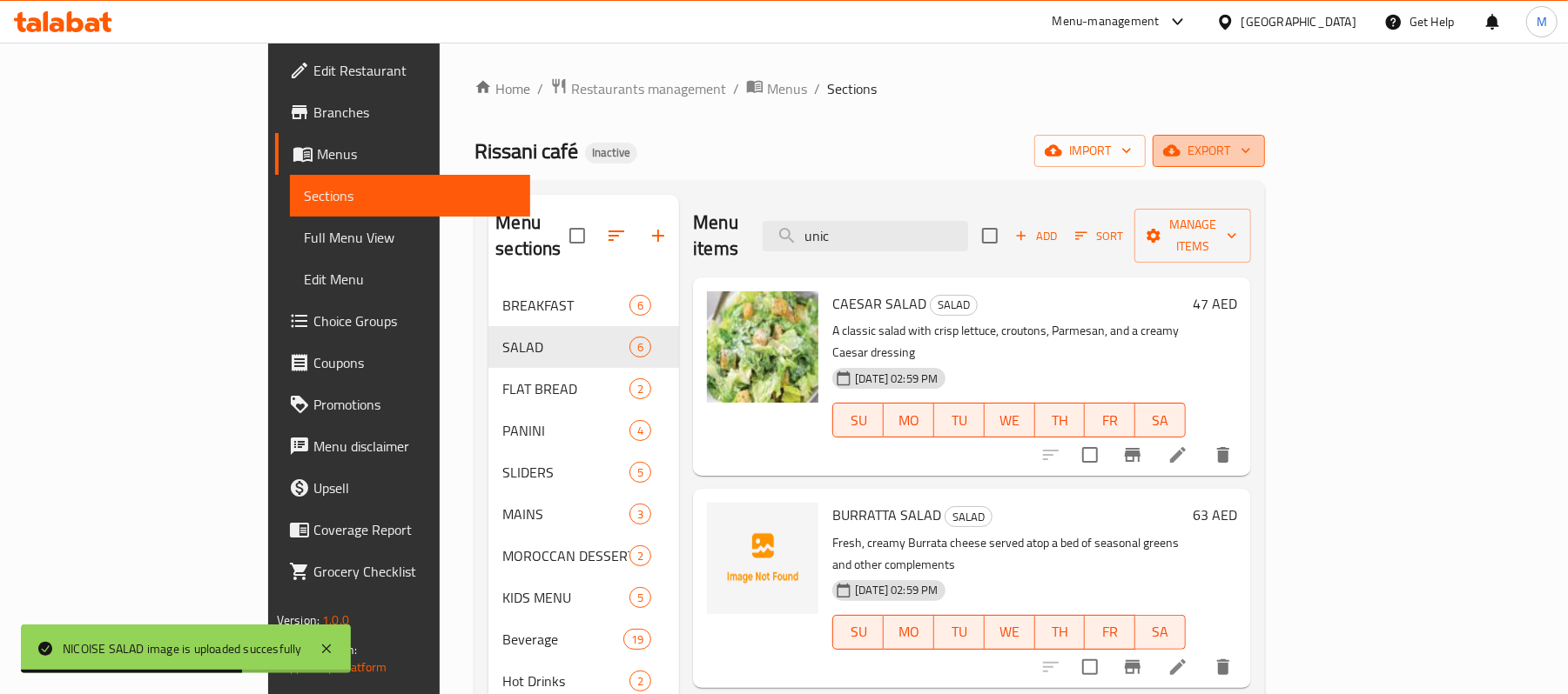
click at [1251, 147] on span "export" at bounding box center [1209, 151] width 85 height 21
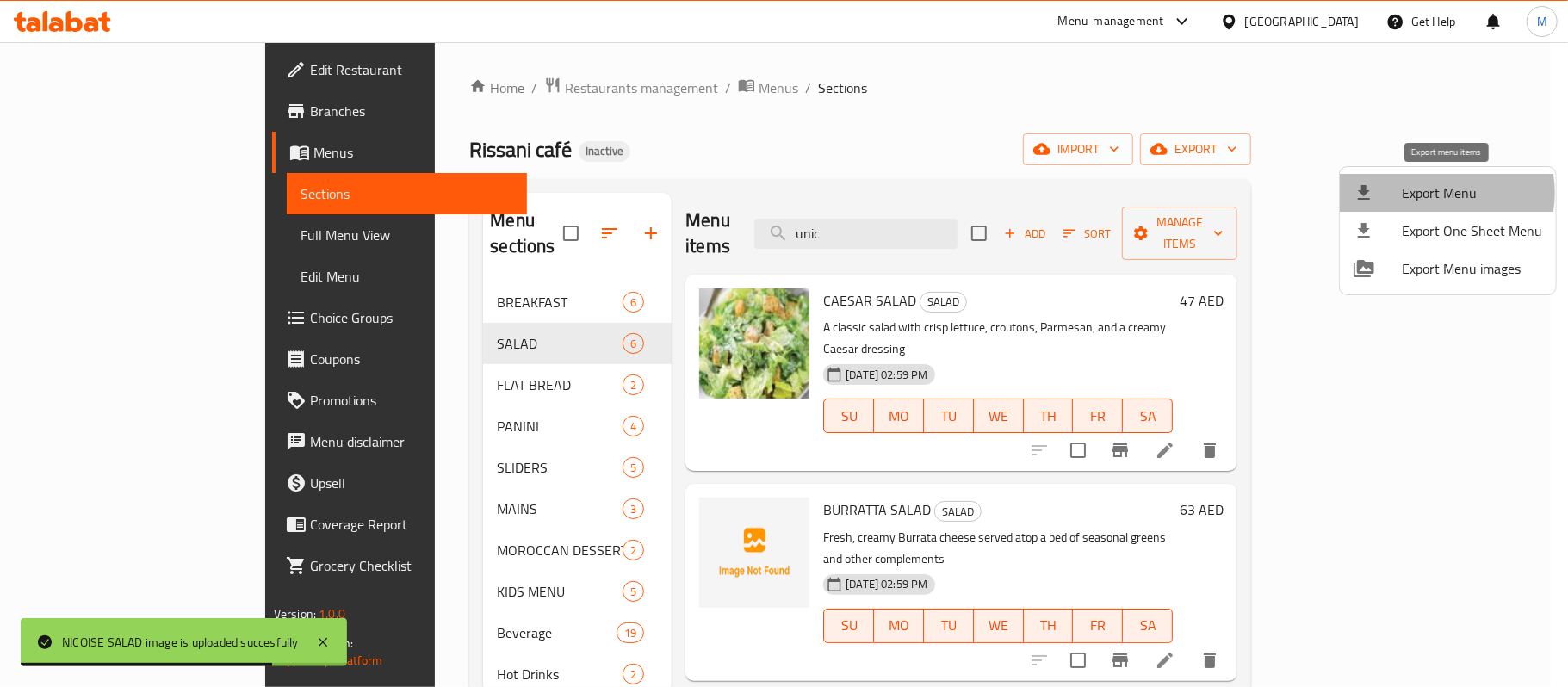
click at [1431, 193] on span "Export Menu" at bounding box center [1472, 193] width 141 height 20
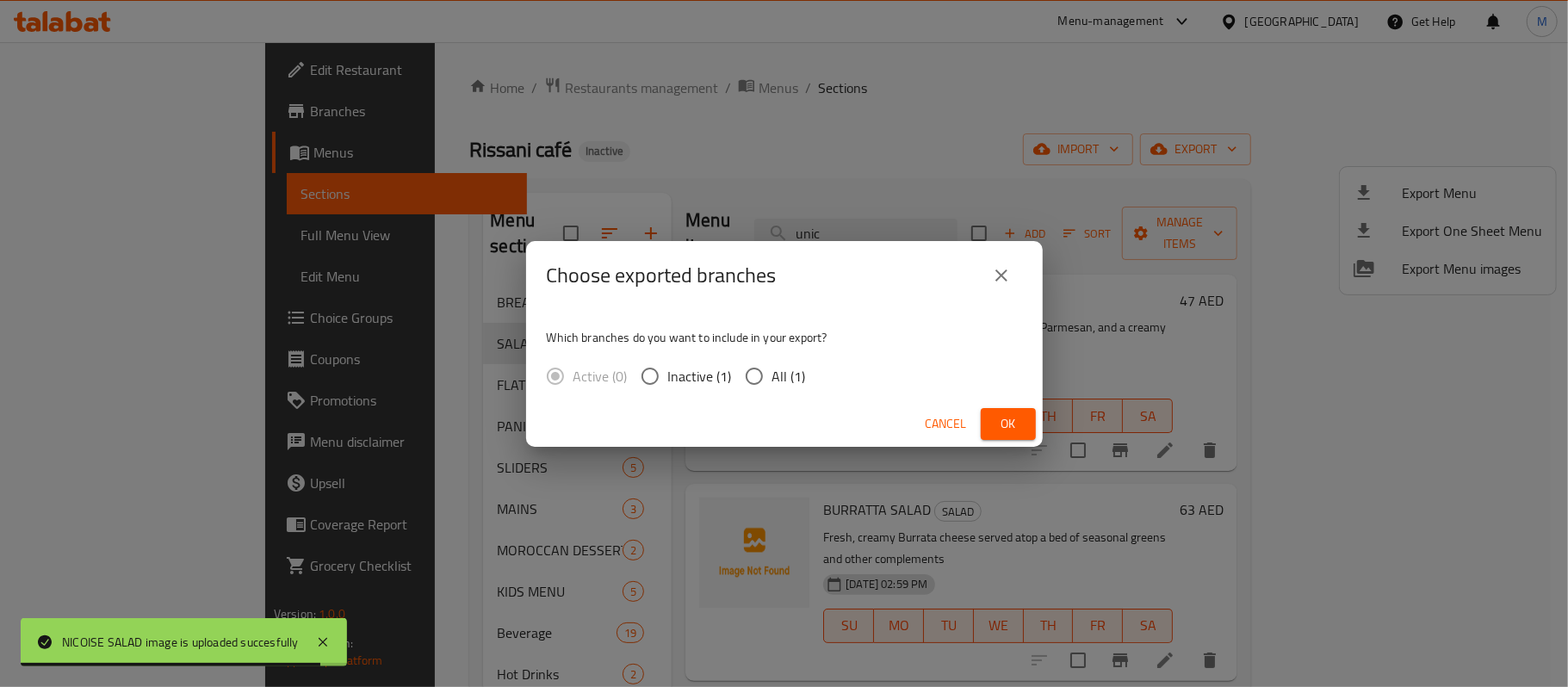
click at [779, 376] on span "All (1)" at bounding box center [789, 376] width 34 height 20
click at [773, 376] on input "All (1)" at bounding box center [754, 376] width 36 height 36
radio input "true"
click at [1023, 422] on button "Ok" at bounding box center [1009, 424] width 55 height 32
